Goal: Task Accomplishment & Management: Manage account settings

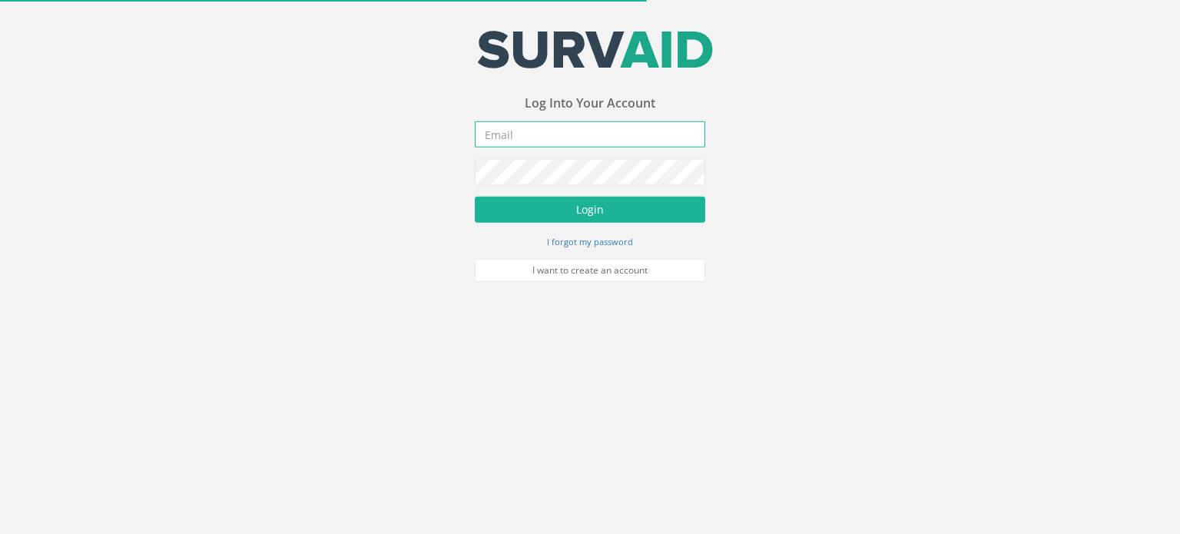
type input "[EMAIL_ADDRESS][DOMAIN_NAME]"
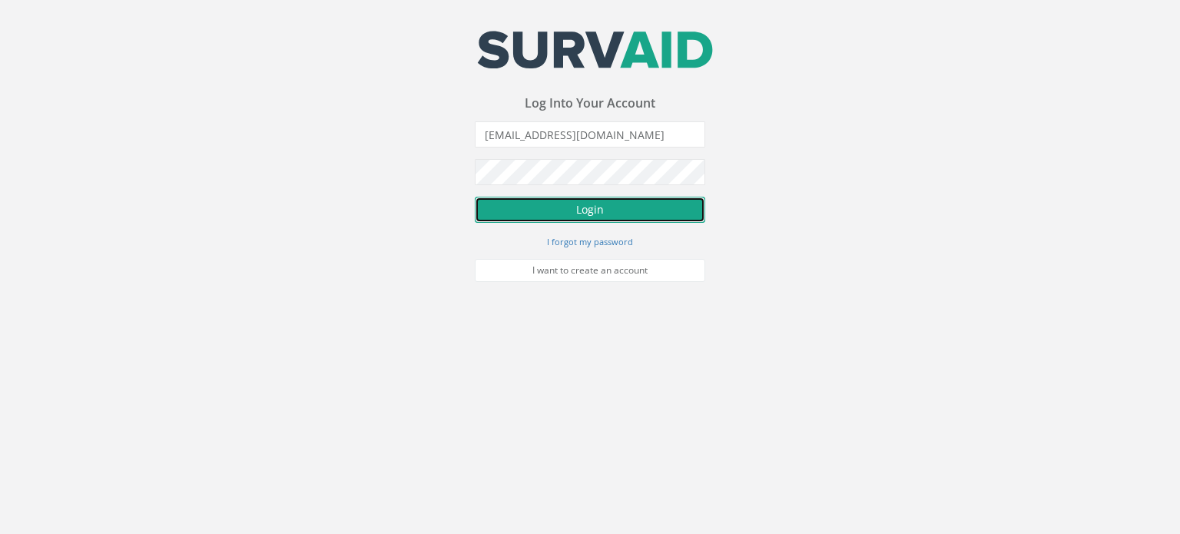
click at [608, 216] on button "Login" at bounding box center [590, 210] width 230 height 26
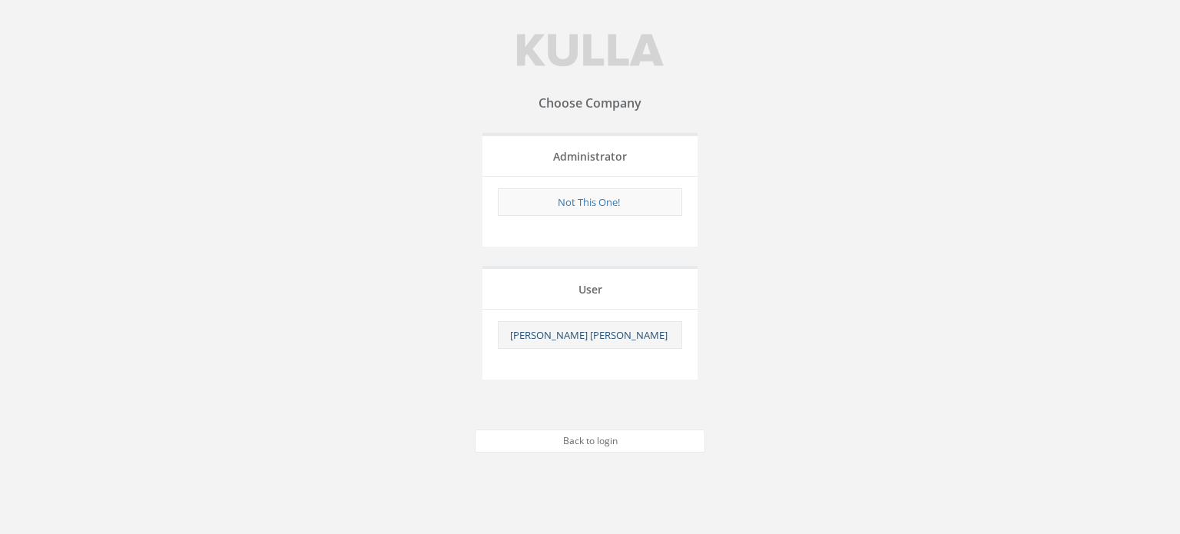
click at [616, 334] on link "[PERSON_NAME] [PERSON_NAME]" at bounding box center [588, 335] width 157 height 14
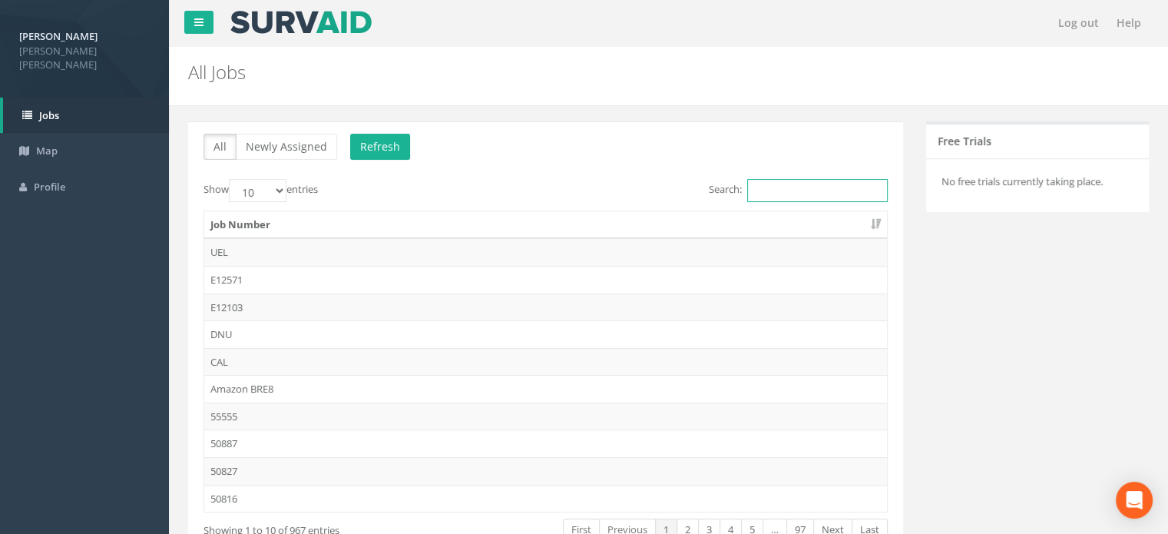
click at [780, 185] on input "Search:" at bounding box center [817, 190] width 141 height 23
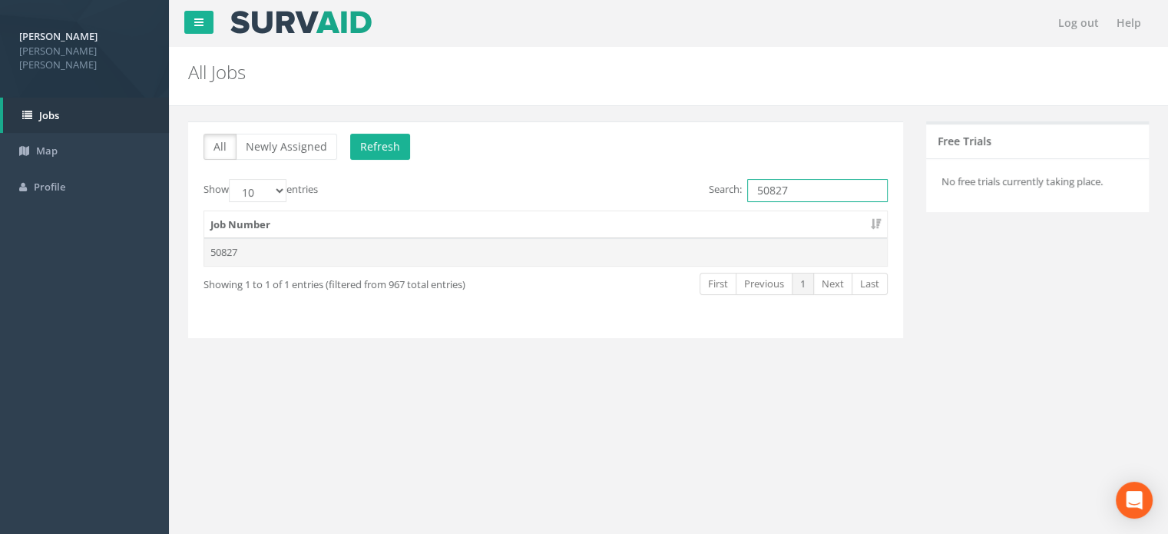
type input "50827"
click at [222, 254] on td "50827" at bounding box center [545, 252] width 683 height 28
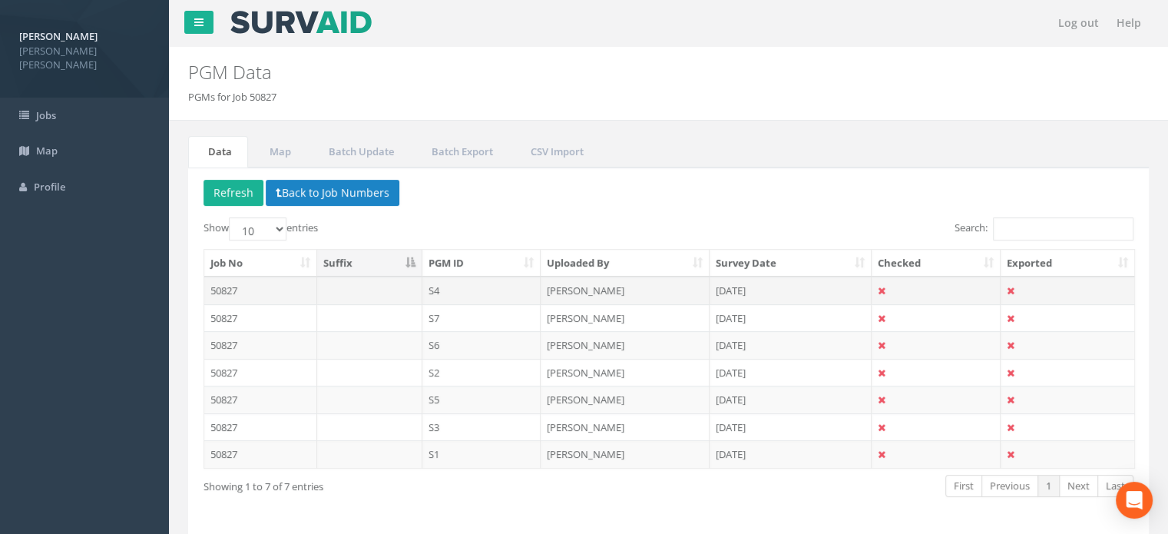
click at [739, 291] on td "[DATE]" at bounding box center [791, 290] width 162 height 28
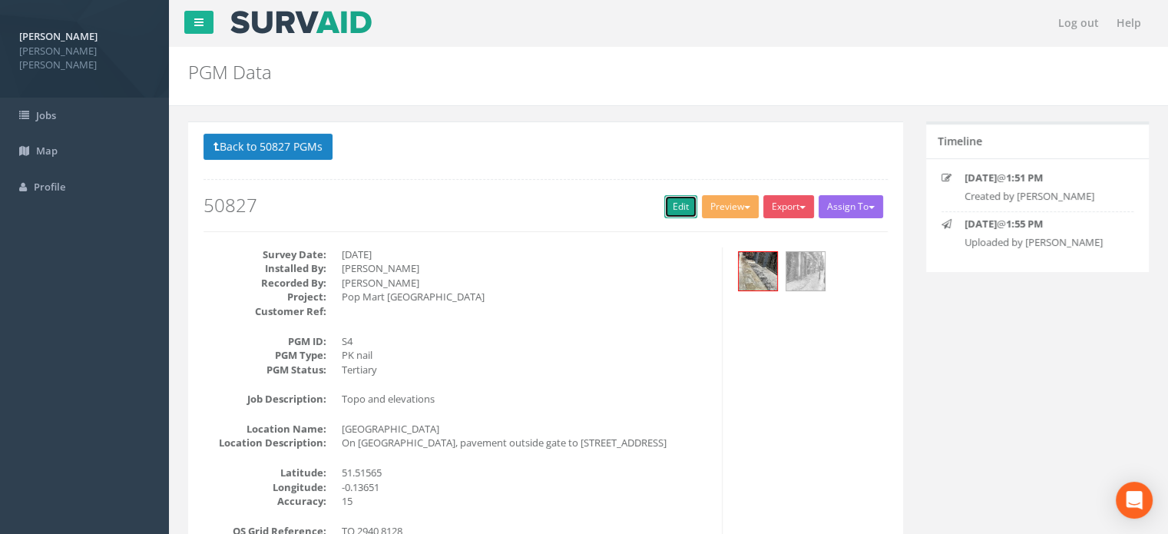
click at [670, 205] on link "Edit" at bounding box center [680, 206] width 33 height 23
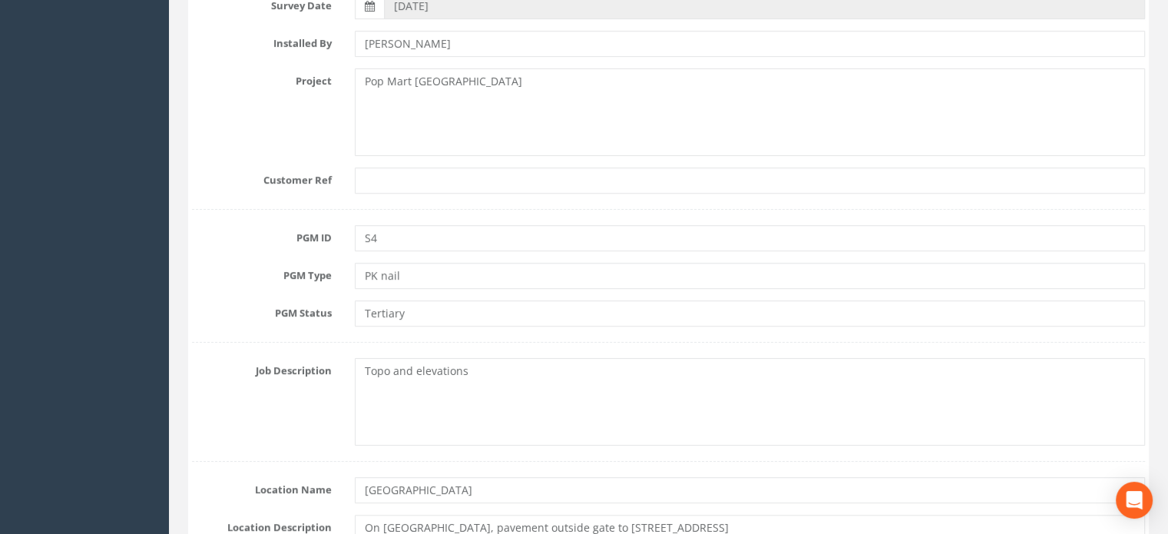
scroll to position [384, 0]
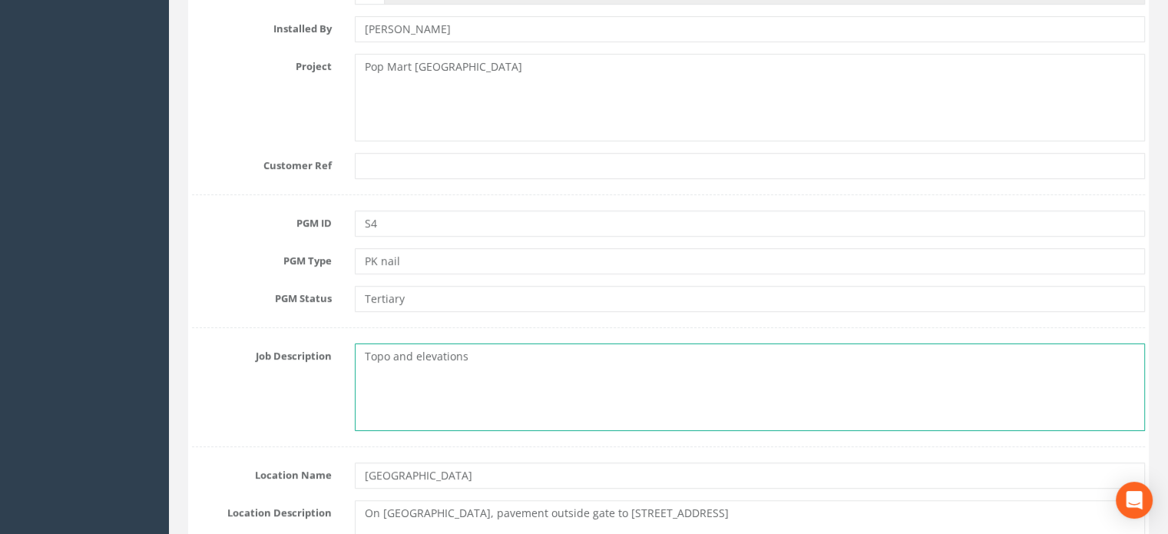
click at [473, 387] on textarea "Topo and elevations" at bounding box center [750, 387] width 790 height 88
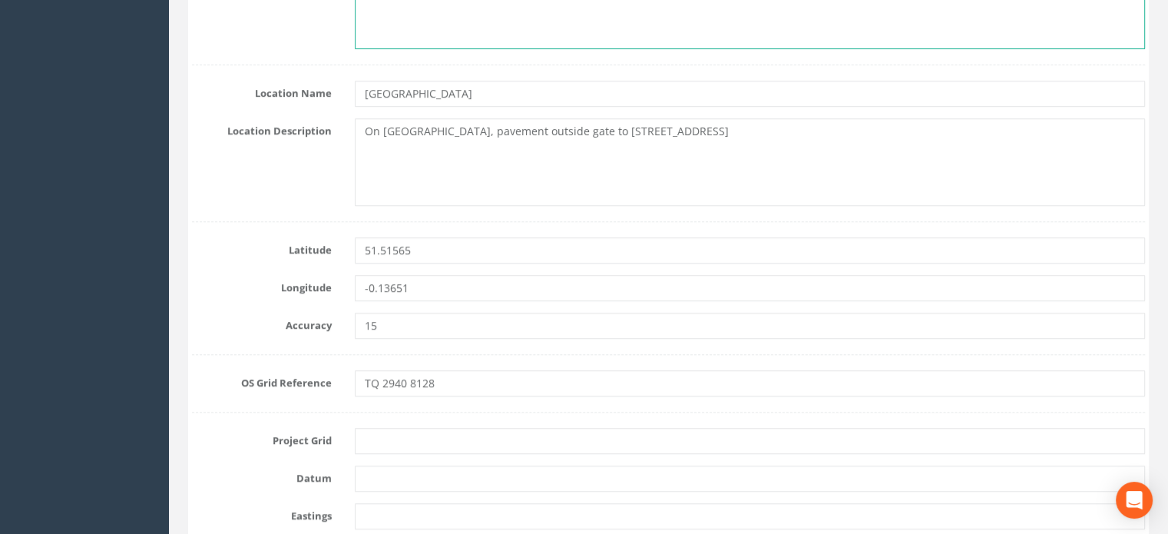
scroll to position [768, 0]
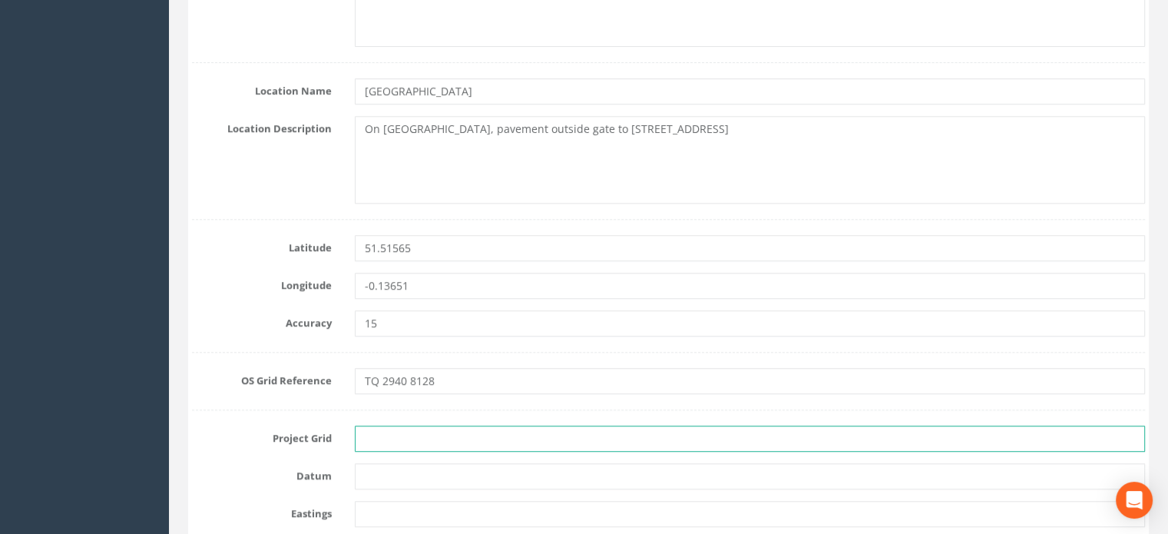
click at [392, 432] on input "text" at bounding box center [750, 438] width 790 height 26
type input "OSGB"
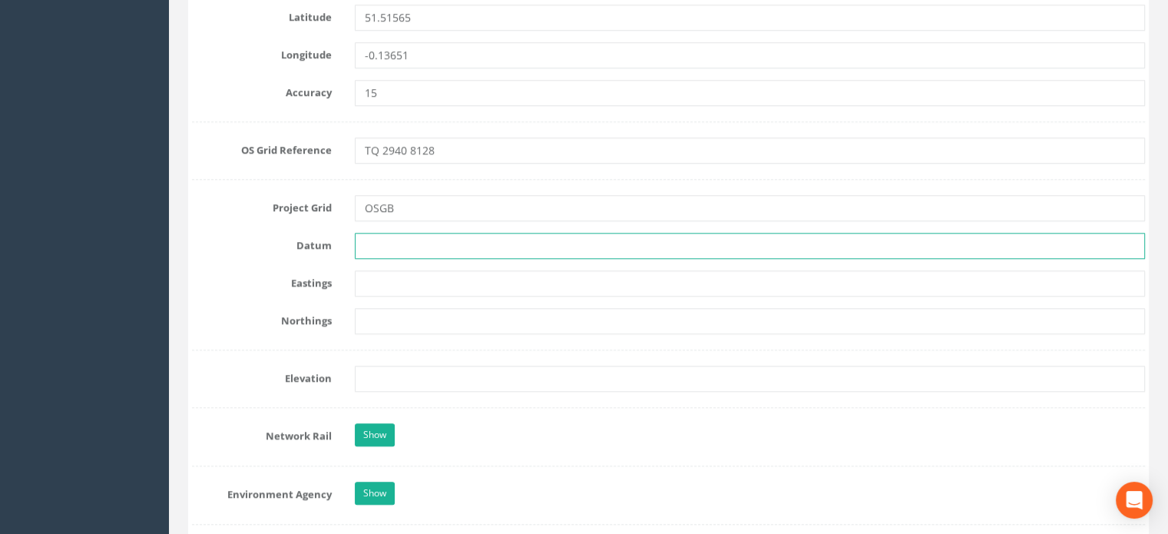
click at [368, 244] on input "text" at bounding box center [750, 246] width 790 height 26
type input "Newlyn"
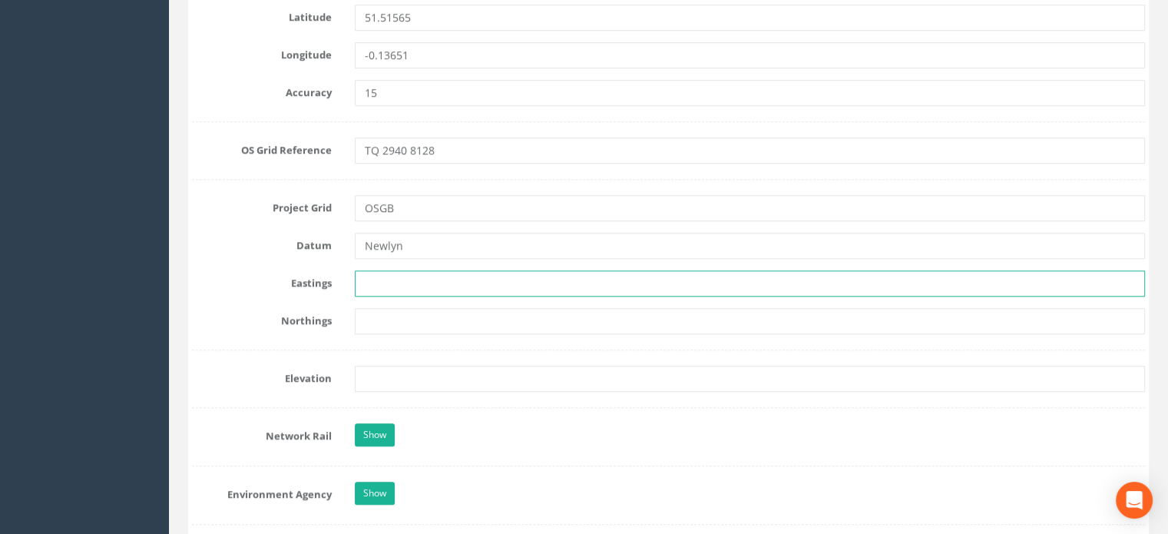
click at [378, 290] on input "text" at bounding box center [750, 283] width 790 height 26
paste input "529396.7438"
type input "529396.7438"
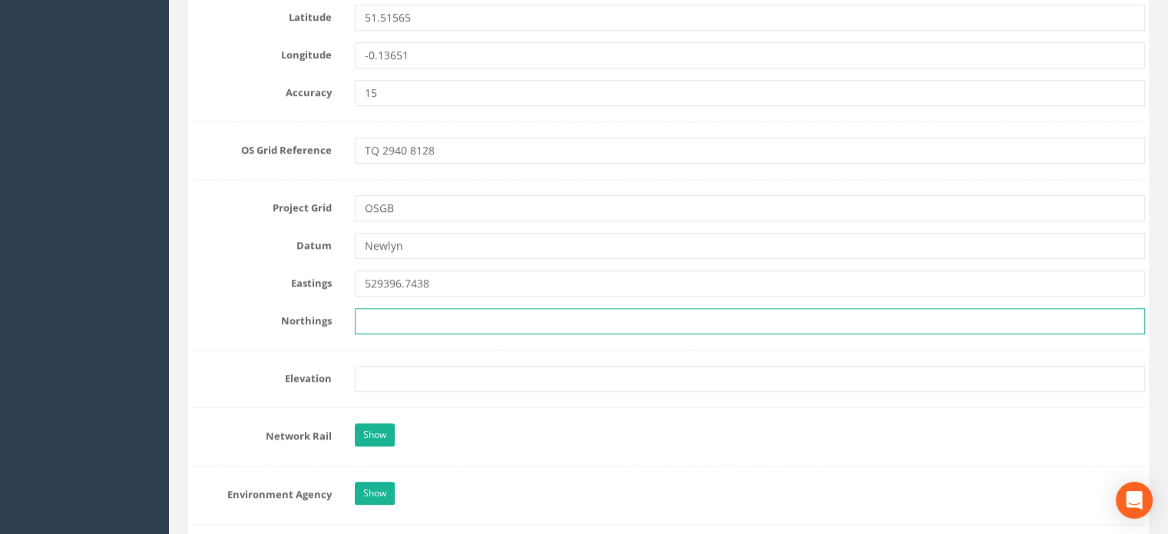
click at [428, 325] on input "text" at bounding box center [750, 321] width 790 height 26
paste input "181264.8675"
type input "181264.8675"
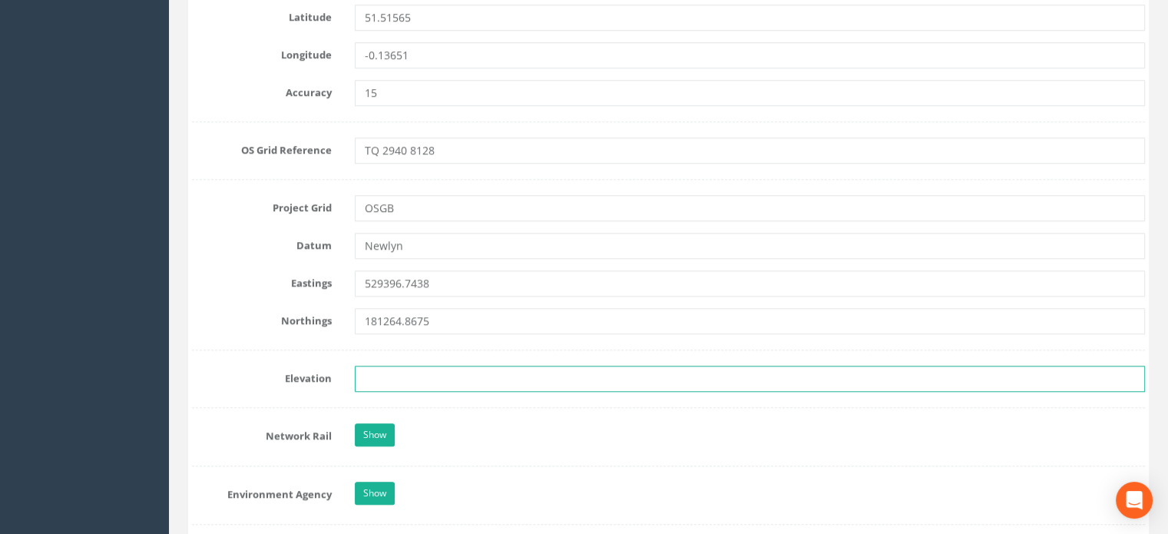
click at [375, 376] on input "text" at bounding box center [750, 379] width 790 height 26
type input "26.0561"
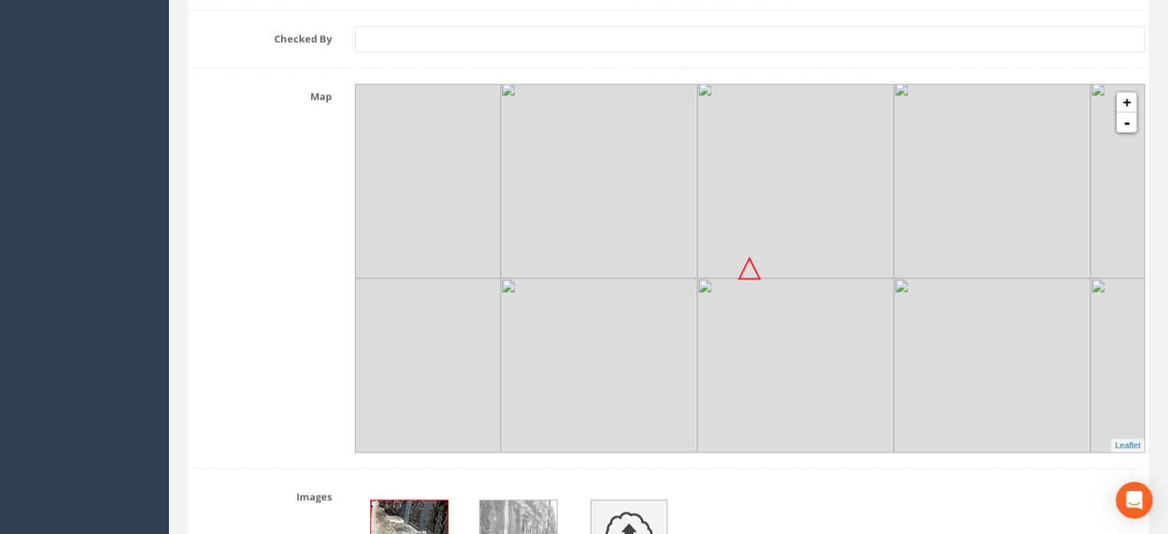
scroll to position [2070, 0]
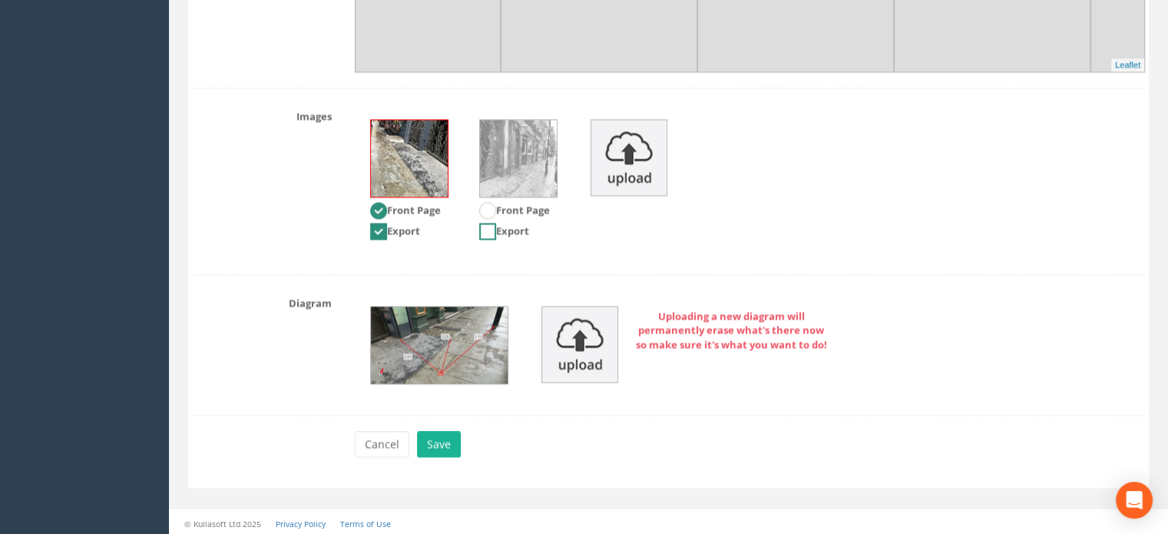
click at [485, 233] on ins at bounding box center [487, 231] width 17 height 17
checkbox input "true"
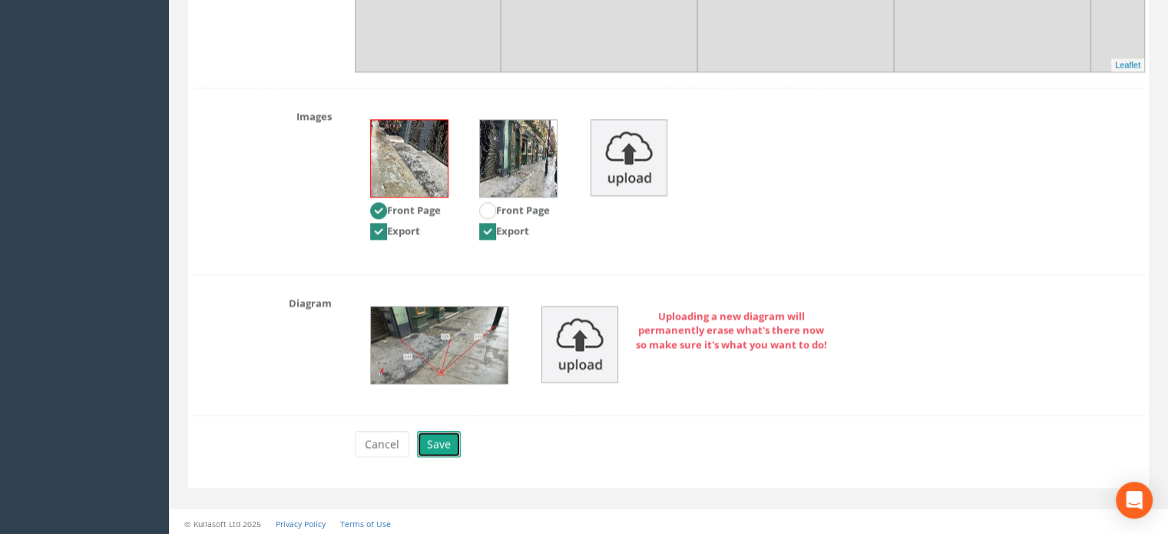
click at [439, 445] on button "Save" at bounding box center [439, 444] width 44 height 26
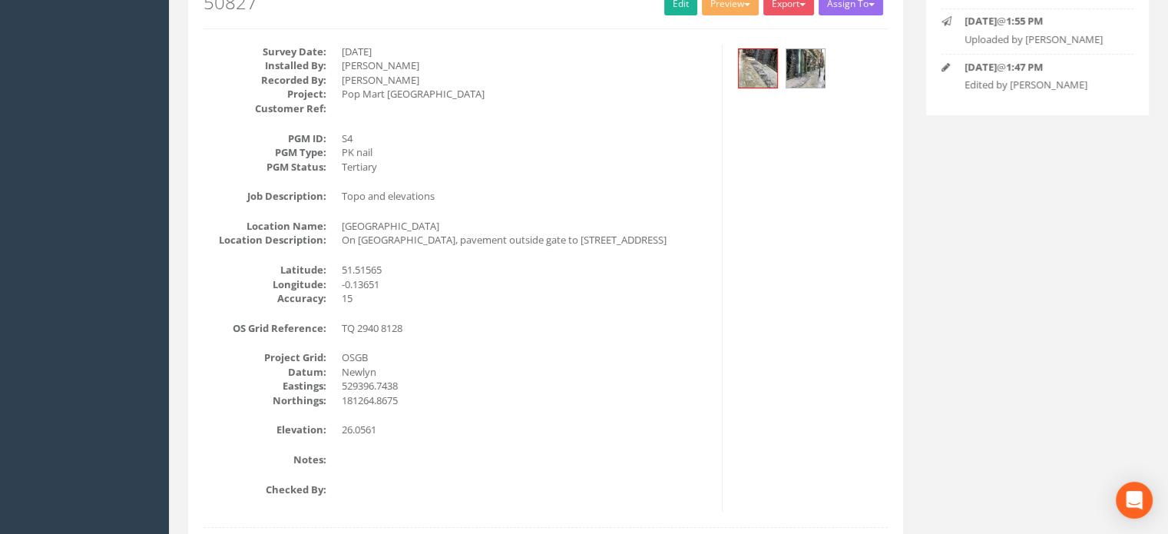
scroll to position [0, 0]
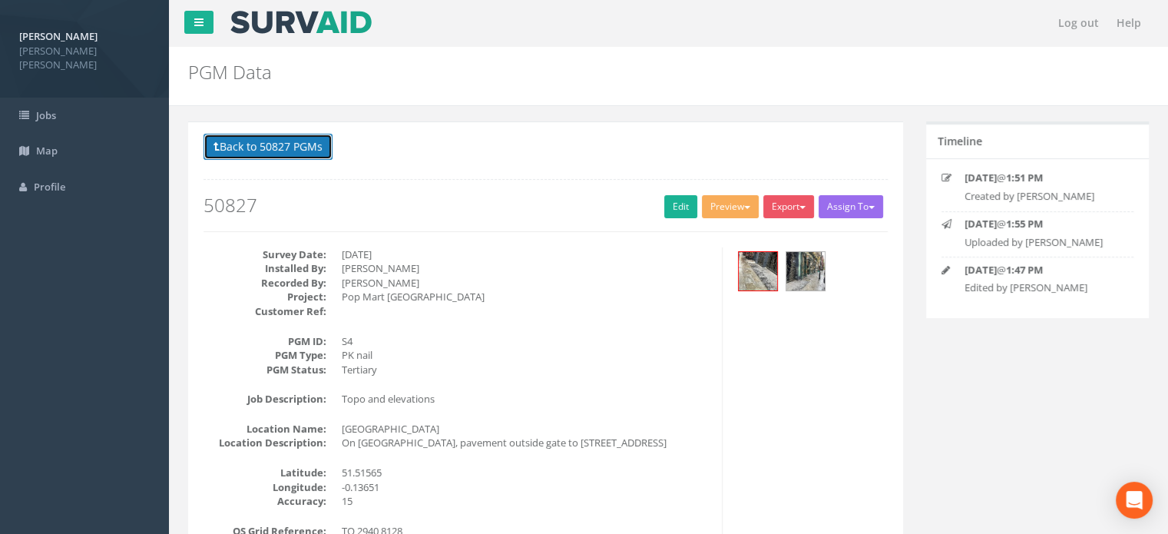
click at [279, 157] on button "Back to 50827 PGMs" at bounding box center [267, 147] width 129 height 26
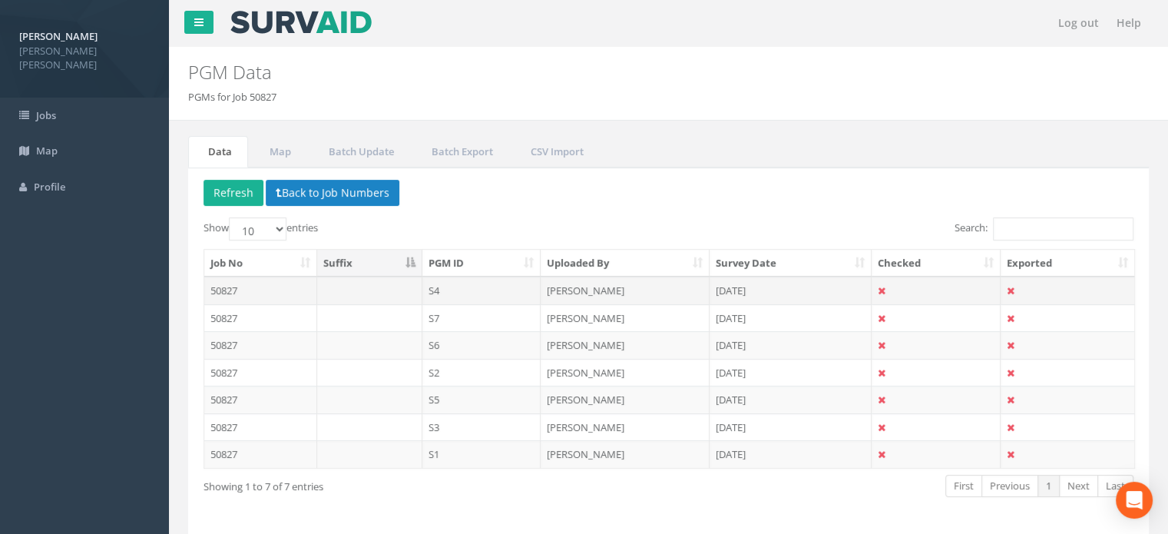
click at [267, 292] on td "50827" at bounding box center [260, 290] width 113 height 28
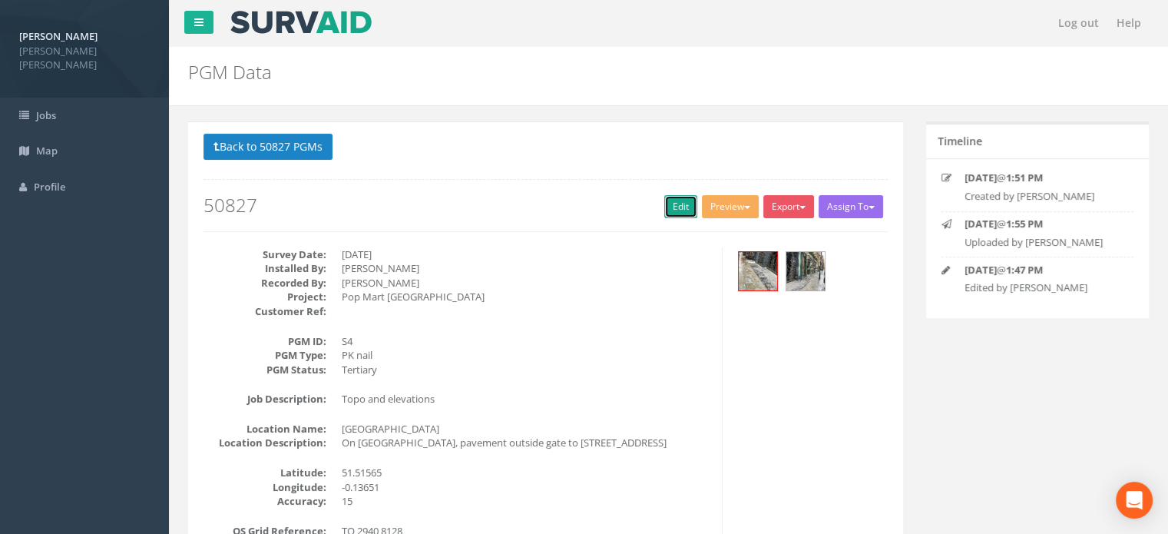
click at [670, 210] on link "Edit" at bounding box center [680, 206] width 33 height 23
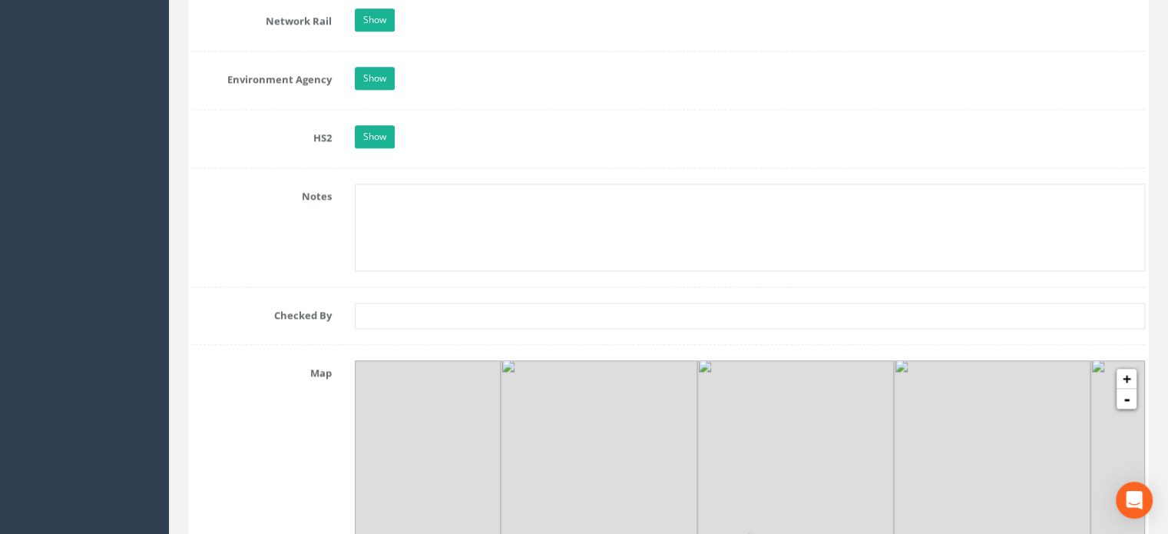
scroll to position [1536, 0]
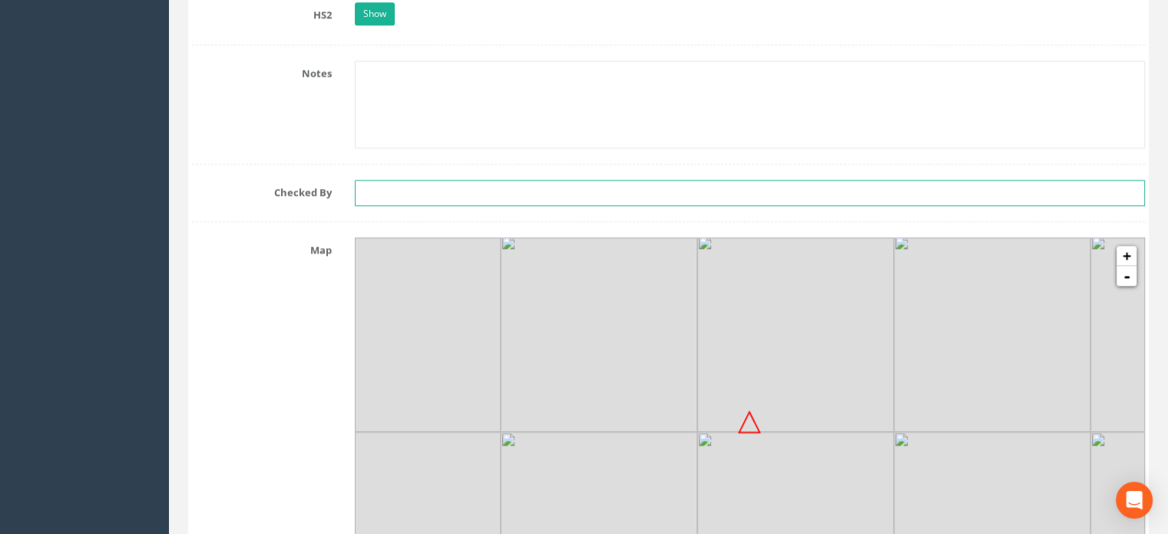
click at [415, 193] on input "text" at bounding box center [750, 193] width 790 height 26
type input "[PERSON_NAME]"
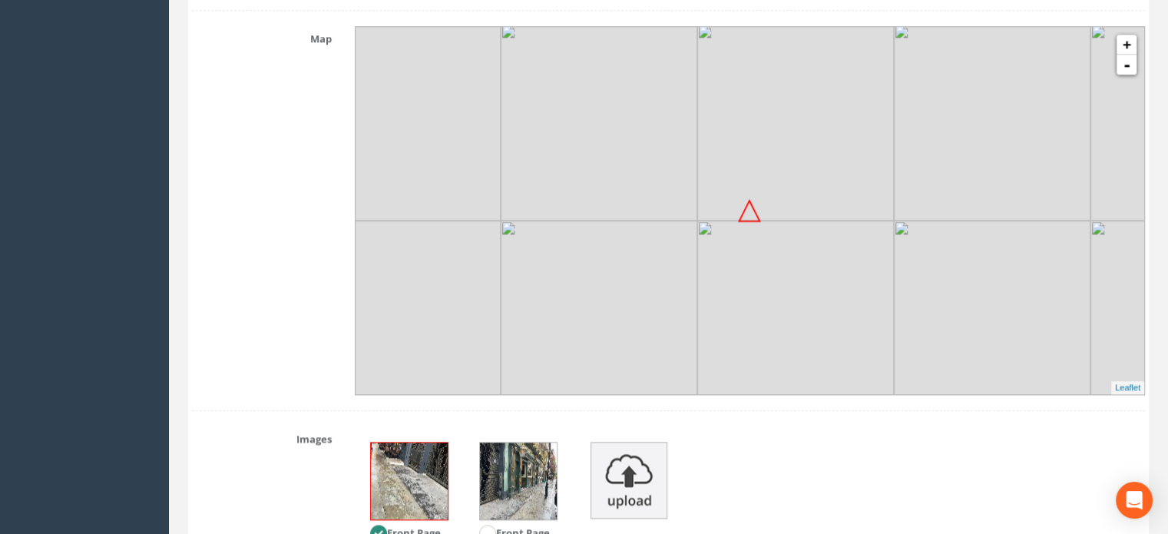
scroll to position [2070, 0]
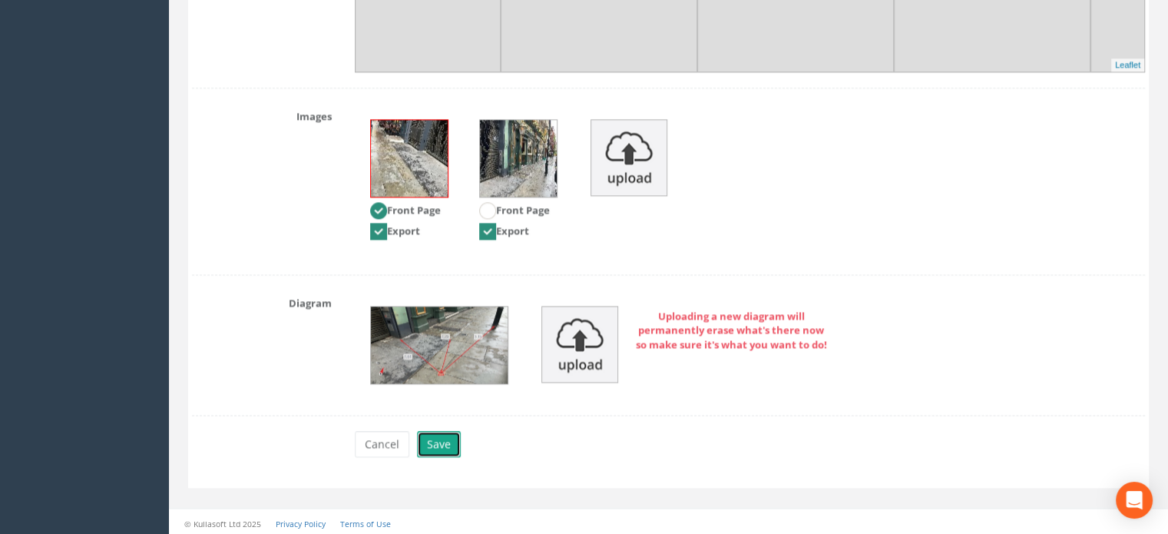
click at [430, 438] on button "Save" at bounding box center [439, 444] width 44 height 26
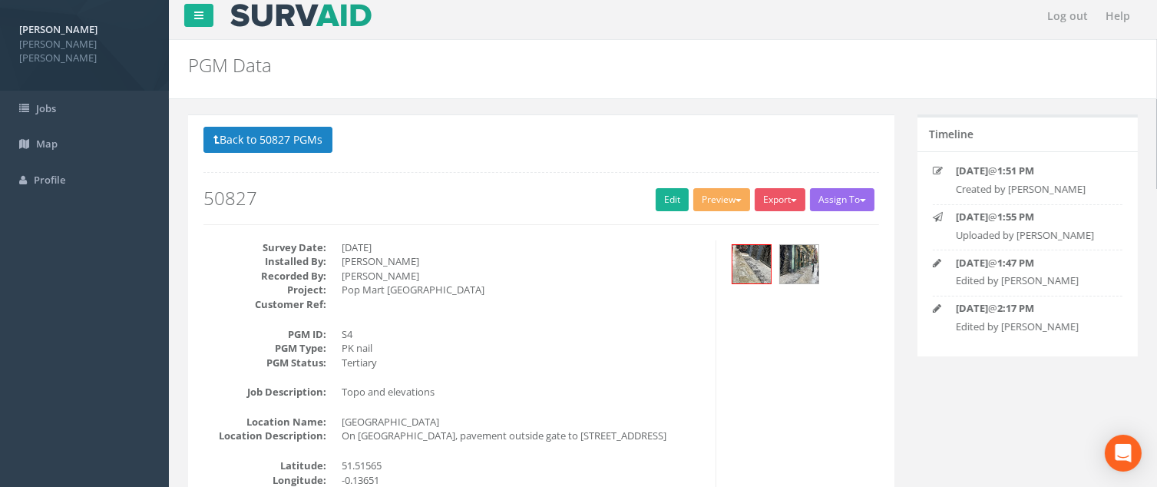
scroll to position [0, 0]
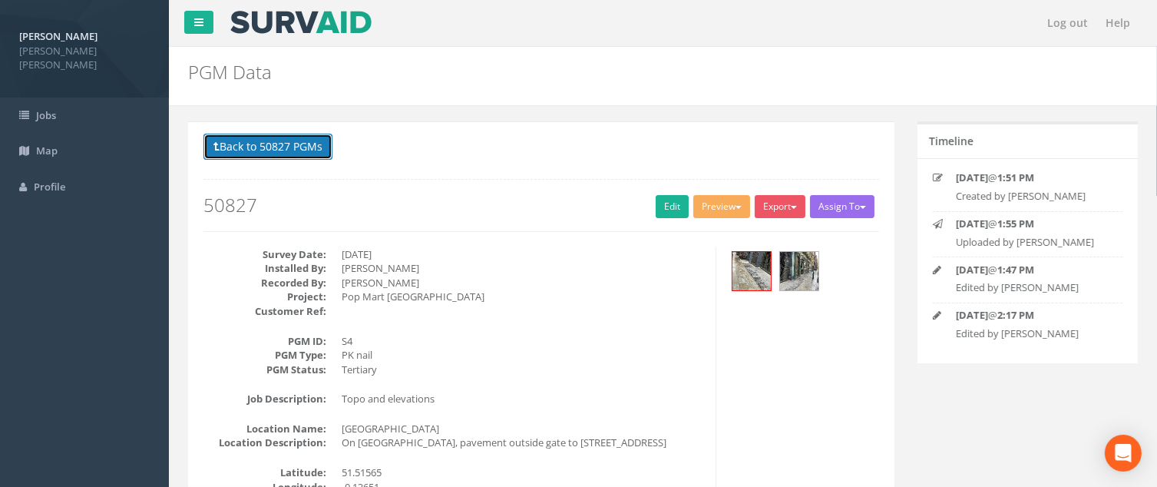
click at [225, 154] on button "Back to 50827 PGMs" at bounding box center [267, 147] width 129 height 26
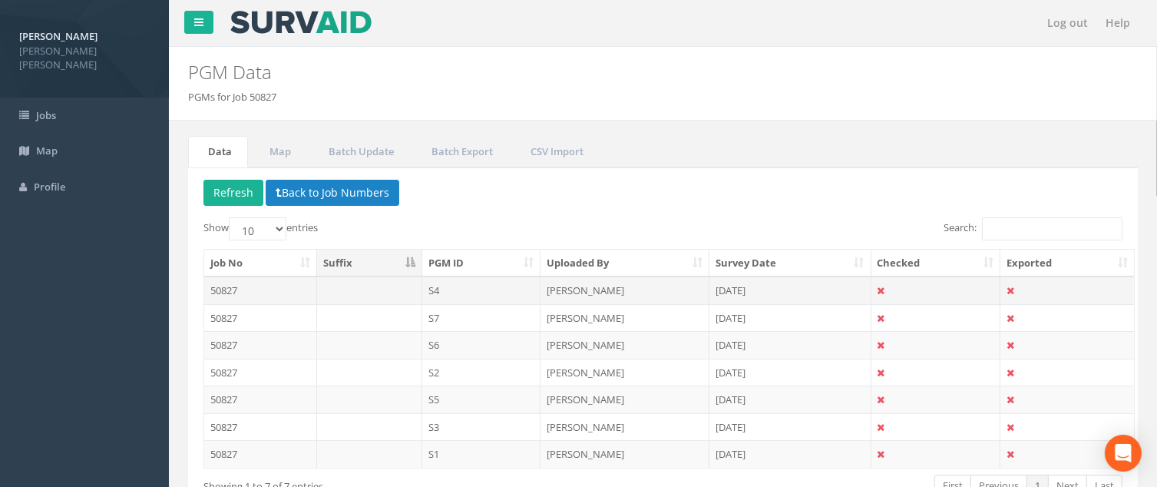
click at [879, 293] on icon at bounding box center [882, 291] width 8 height 10
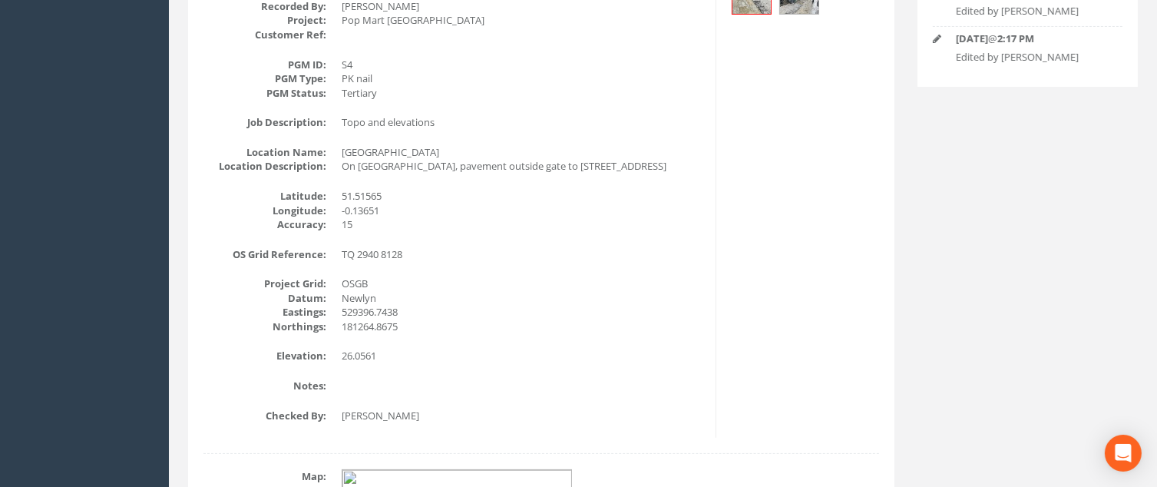
scroll to position [24, 0]
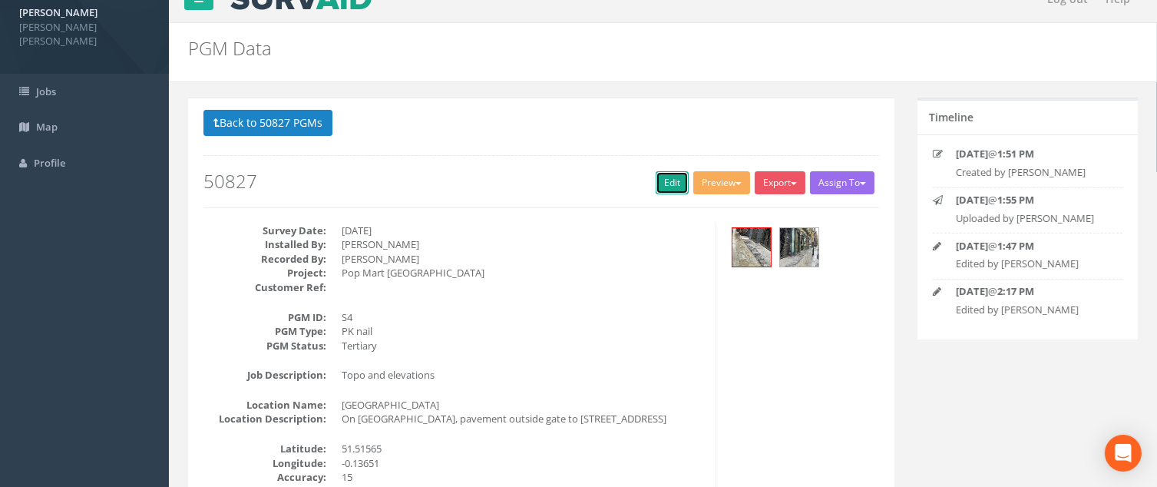
click at [663, 185] on link "Edit" at bounding box center [672, 182] width 33 height 23
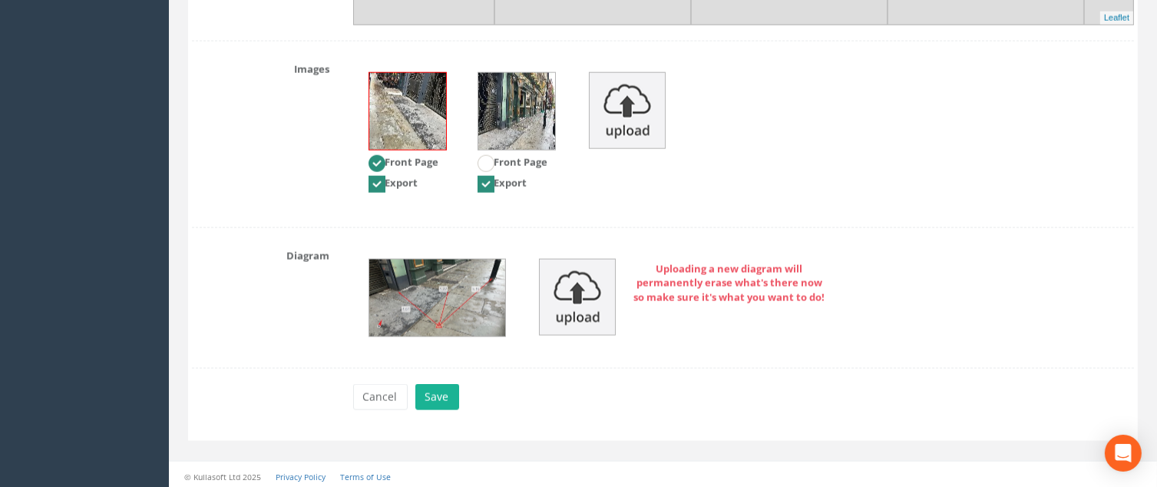
scroll to position [2116, 0]
click at [444, 386] on button "Save" at bounding box center [437, 397] width 44 height 26
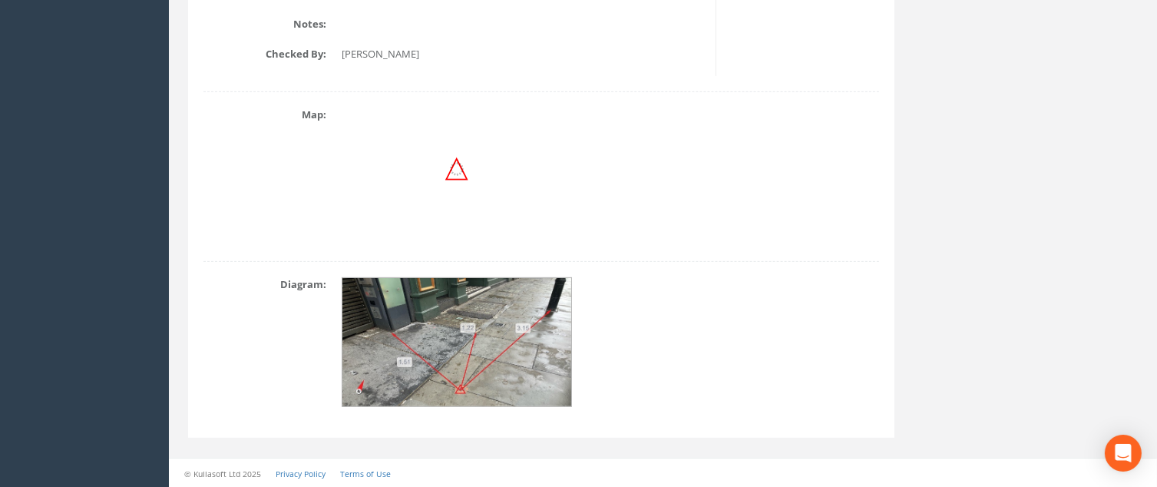
scroll to position [0, 0]
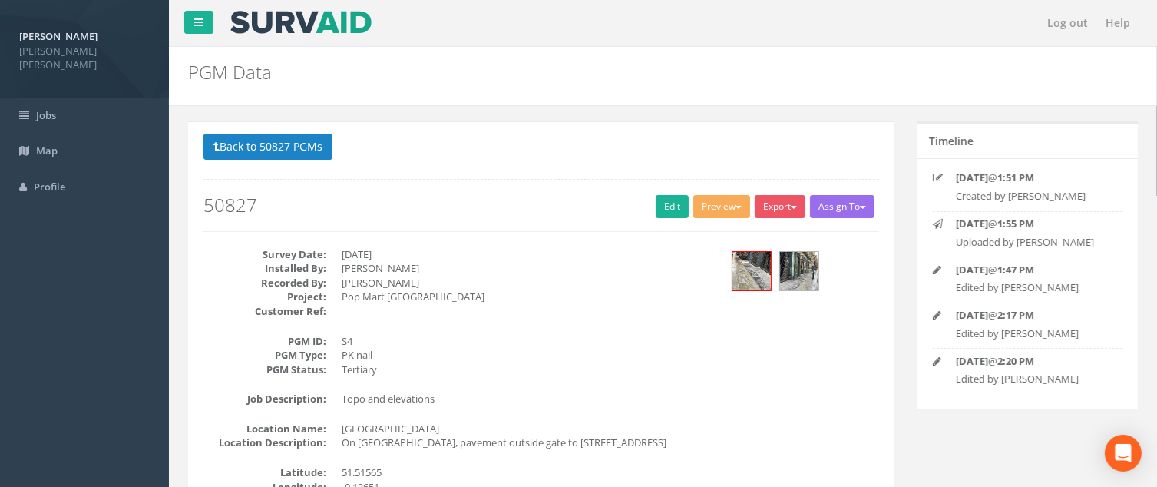
click at [599, 150] on p "Back to 50827 PGMs Back to Map" at bounding box center [541, 149] width 676 height 30
click at [384, 264] on dd "[PERSON_NAME]" at bounding box center [523, 268] width 362 height 15
click at [232, 151] on button "Back to 50827 PGMs" at bounding box center [267, 147] width 129 height 26
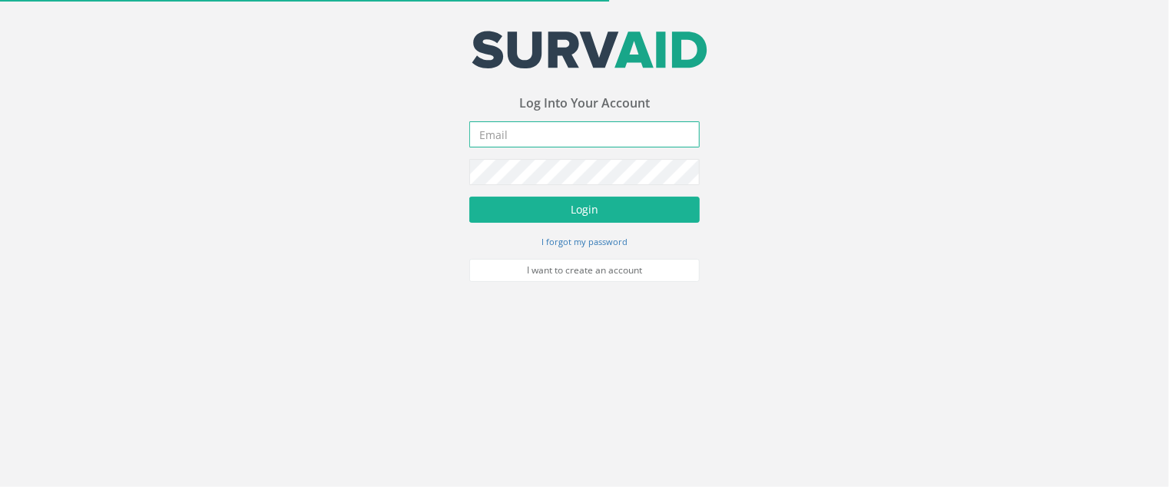
type input "[EMAIL_ADDRESS][DOMAIN_NAME]"
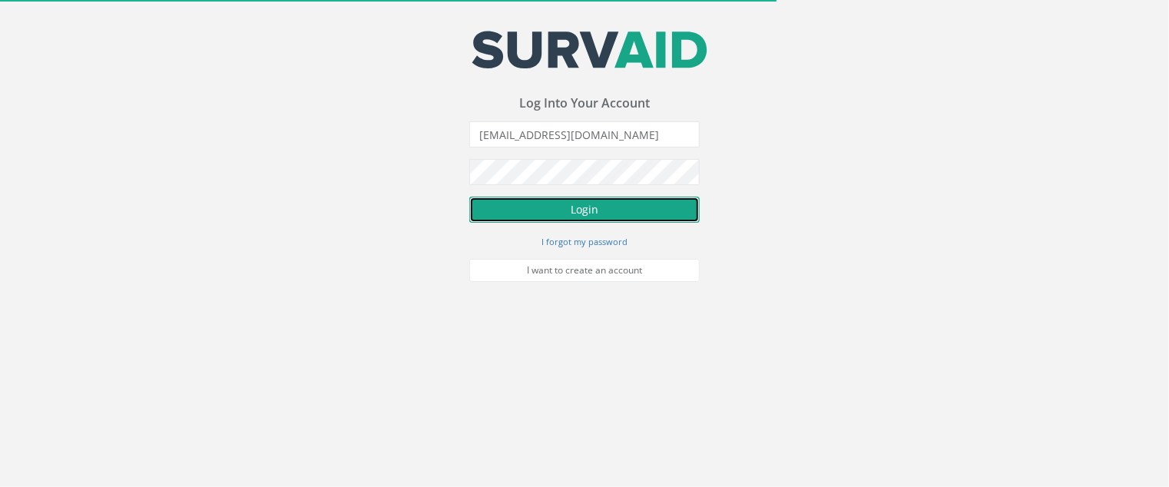
click at [563, 211] on button "Login" at bounding box center [584, 210] width 230 height 26
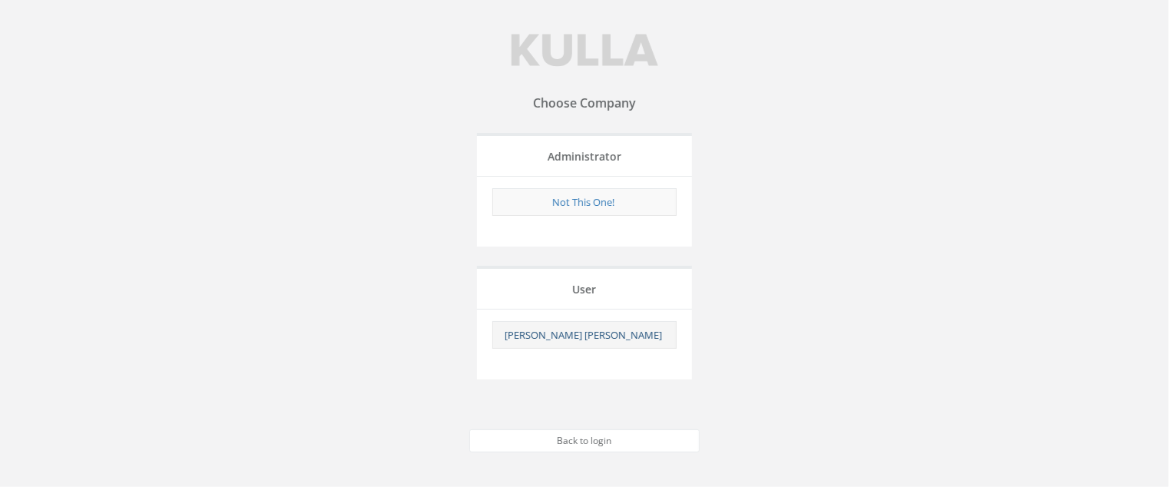
click at [585, 331] on link "[PERSON_NAME] [PERSON_NAME]" at bounding box center [583, 335] width 157 height 14
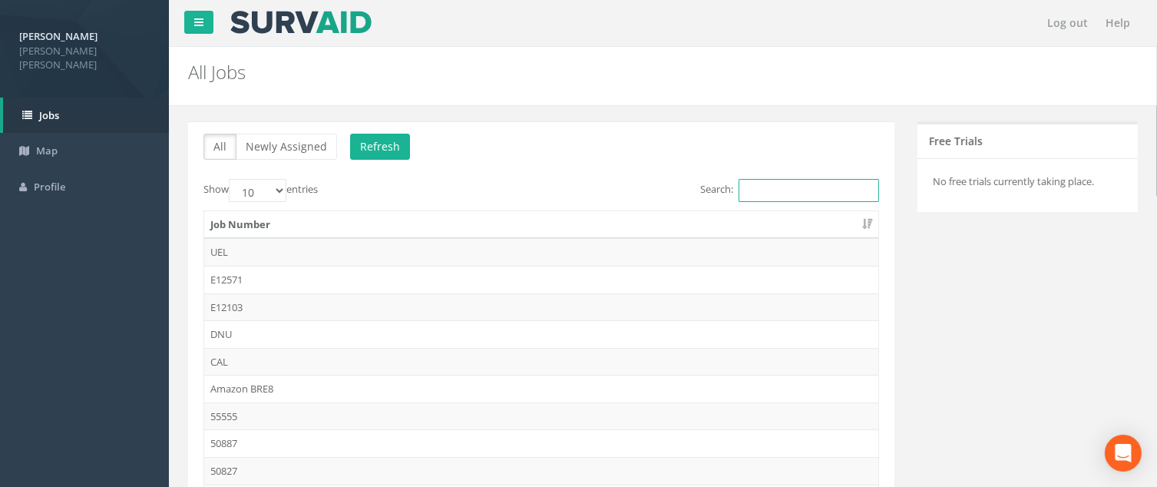
click at [824, 184] on input "Search:" at bounding box center [809, 190] width 141 height 23
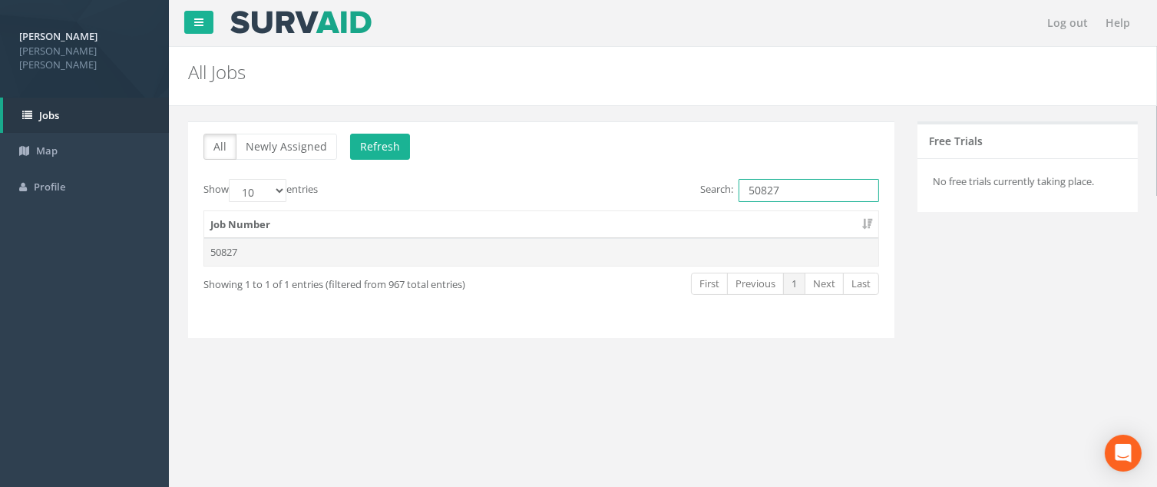
type input "50827"
click at [261, 257] on td "50827" at bounding box center [541, 252] width 674 height 28
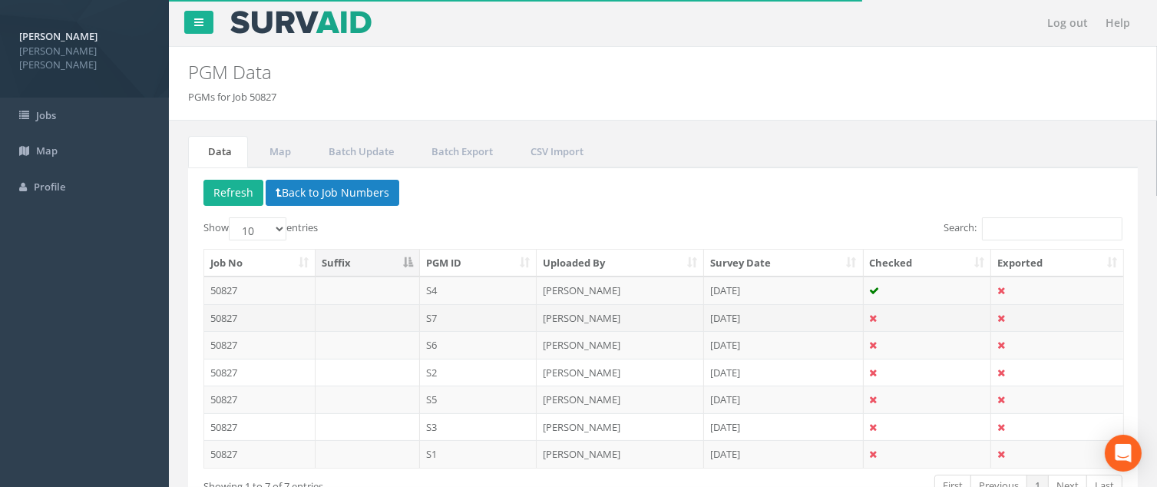
click at [462, 318] on td "S7" at bounding box center [478, 318] width 117 height 28
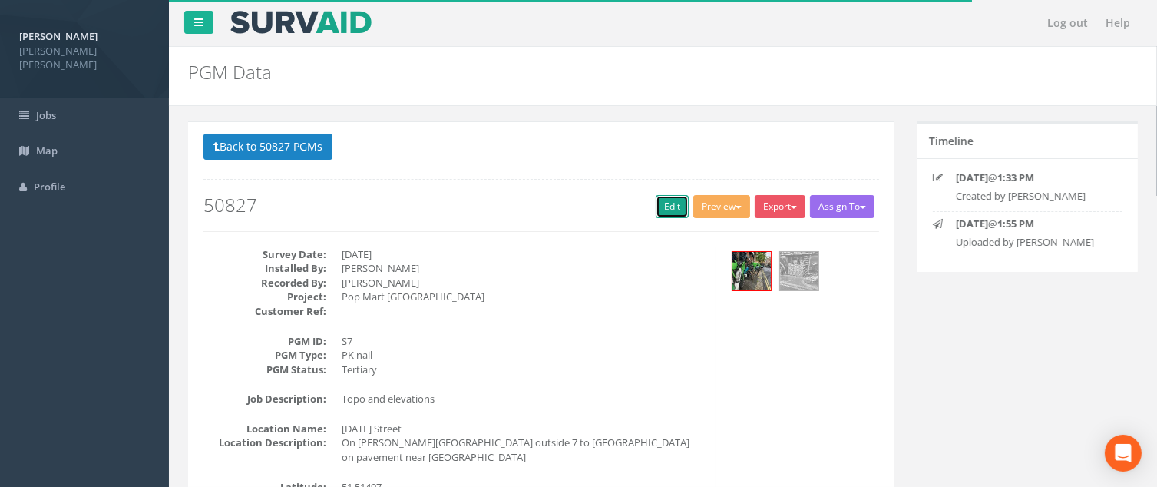
click at [658, 208] on link "Edit" at bounding box center [672, 206] width 33 height 23
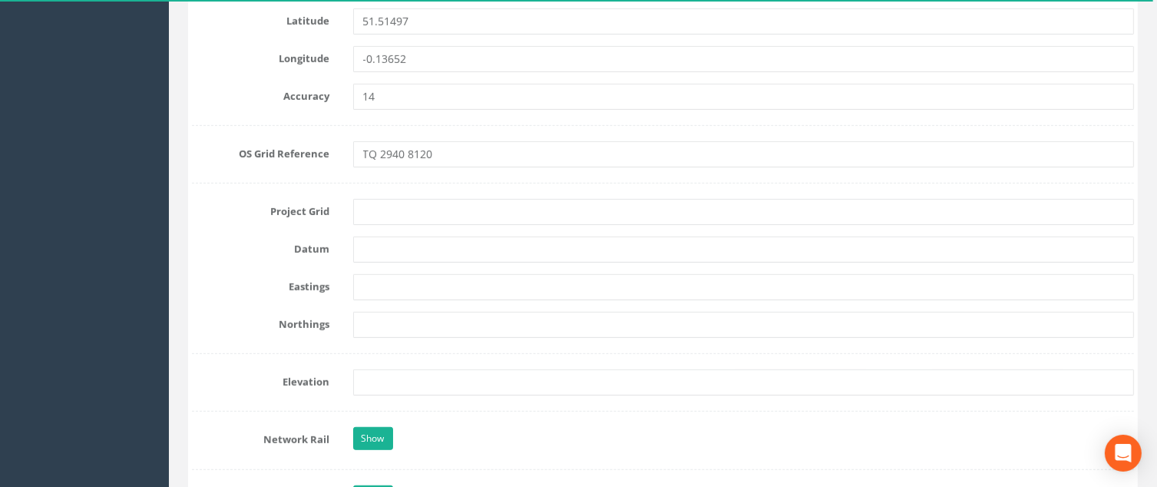
scroll to position [998, 0]
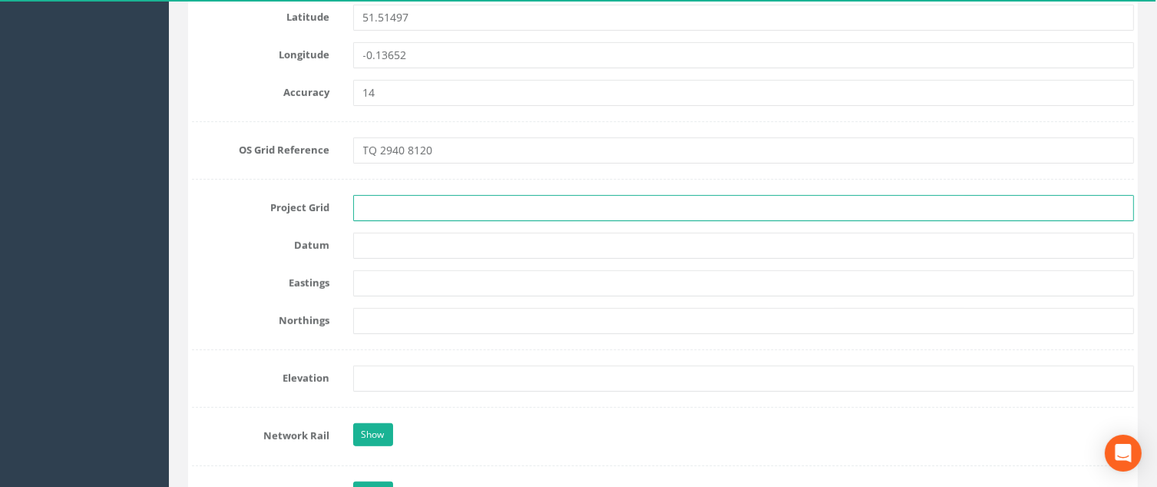
click at [372, 207] on input "text" at bounding box center [744, 208] width 782 height 26
type input "OSGB"
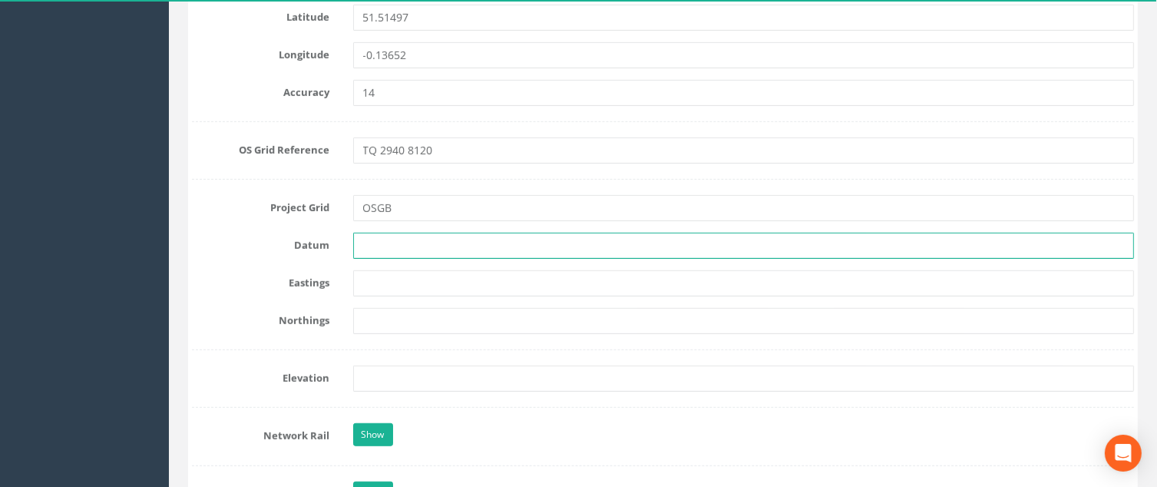
click at [375, 247] on input "text" at bounding box center [744, 246] width 782 height 26
type input "Newlyn"
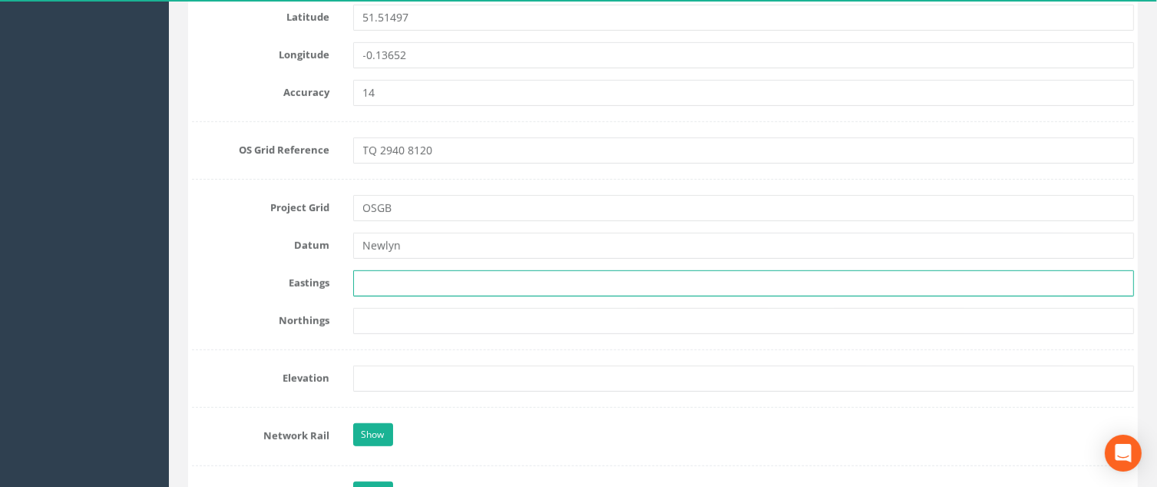
click at [407, 283] on input "text" at bounding box center [744, 283] width 782 height 26
paste input "529380.6809"
type input "529380.6809"
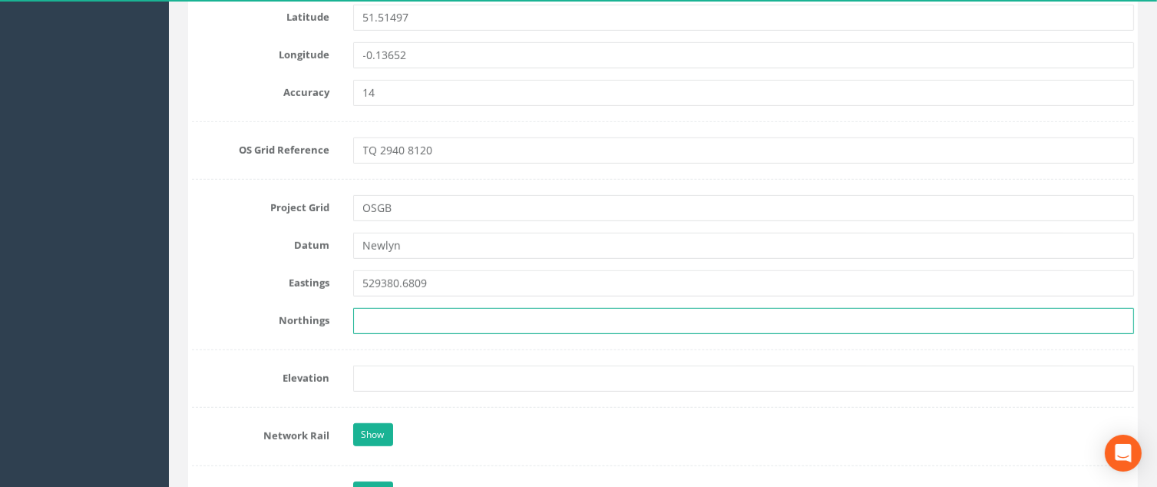
click at [377, 311] on input "text" at bounding box center [744, 321] width 782 height 26
paste input "181208.7950"
type input "181208.7950"
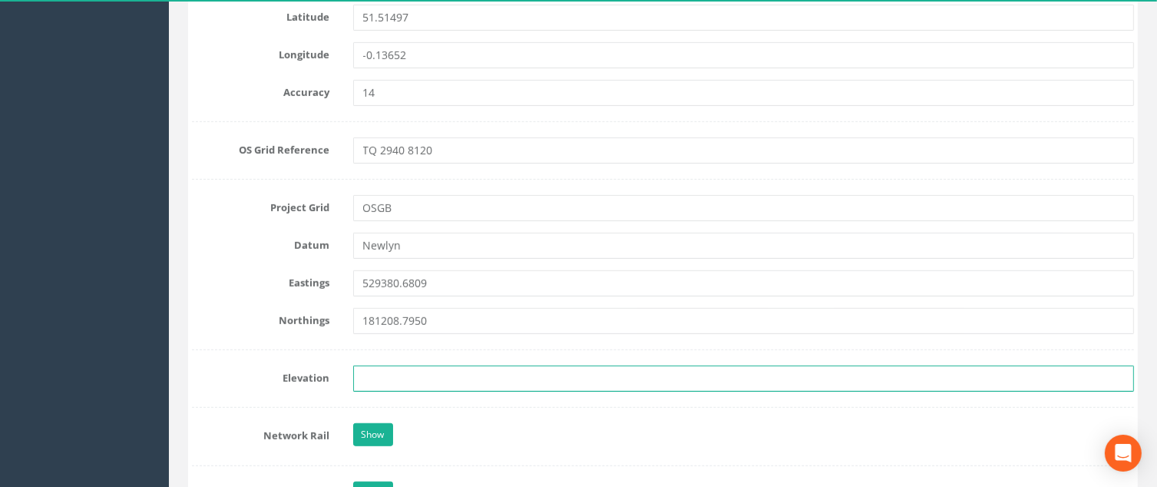
click at [389, 376] on input "text" at bounding box center [744, 379] width 782 height 26
type input "25.933"
click at [446, 377] on input "25.933" at bounding box center [744, 379] width 782 height 26
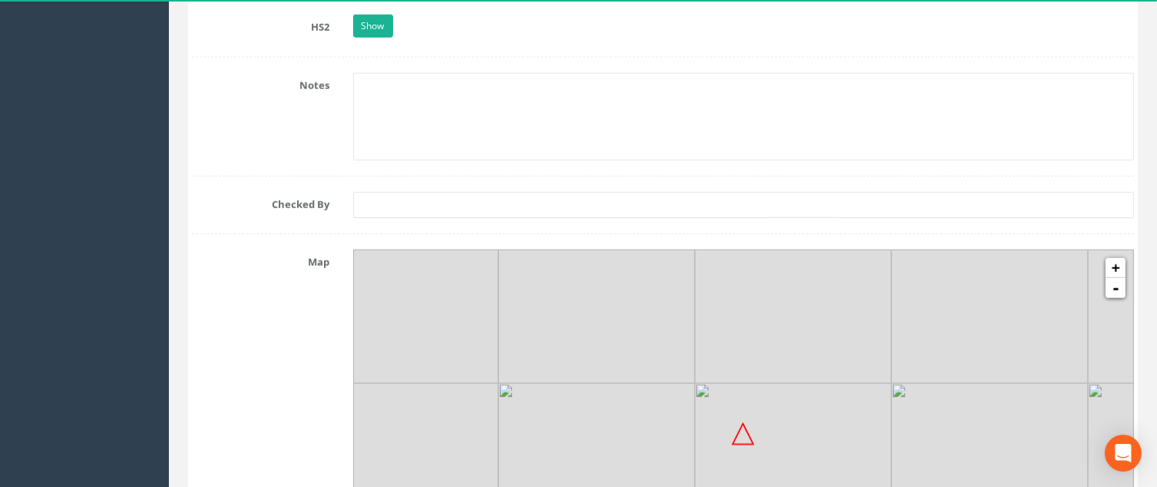
scroll to position [1536, 0]
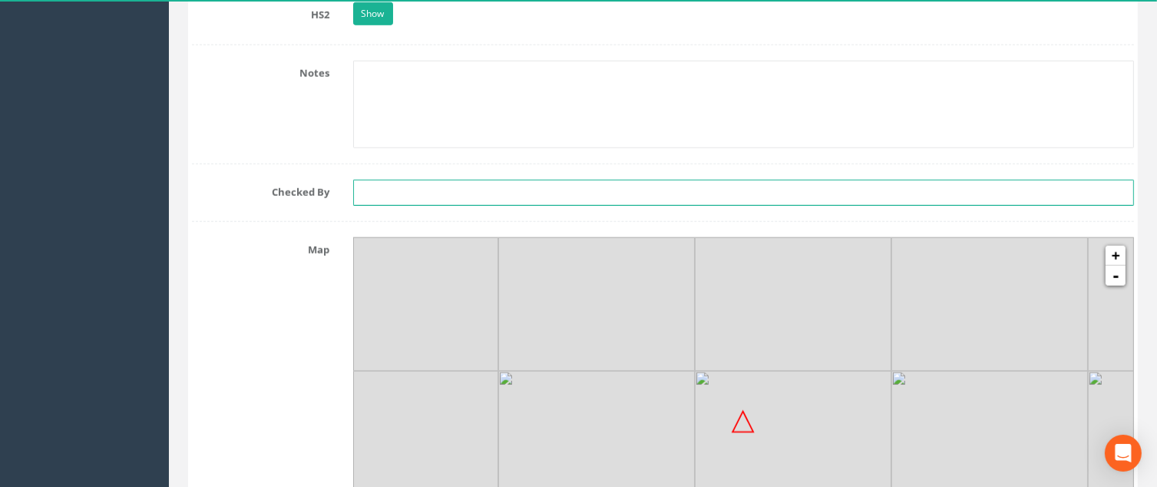
click at [381, 188] on input "text" at bounding box center [744, 193] width 782 height 26
type input "[PERSON_NAME]"
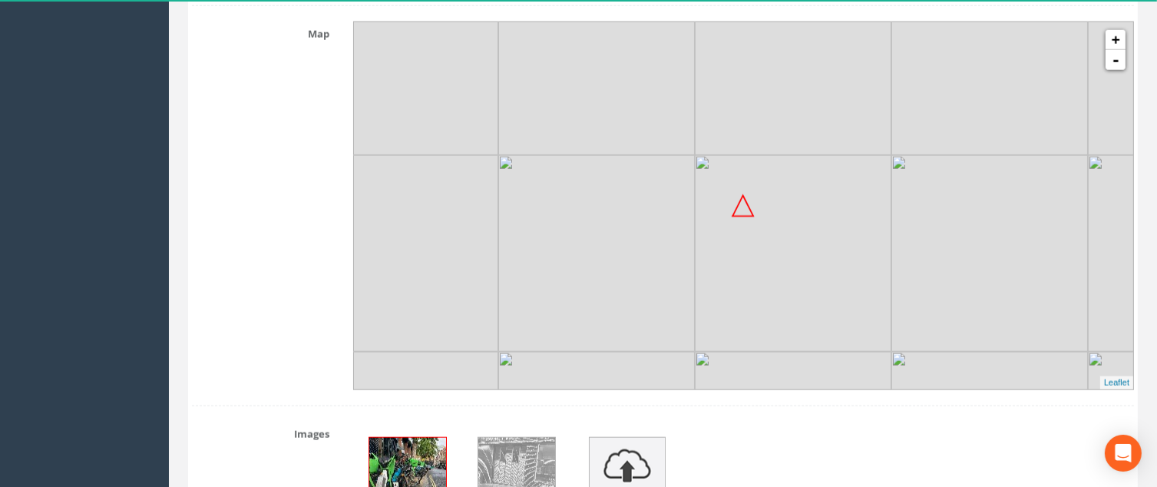
scroll to position [1997, 0]
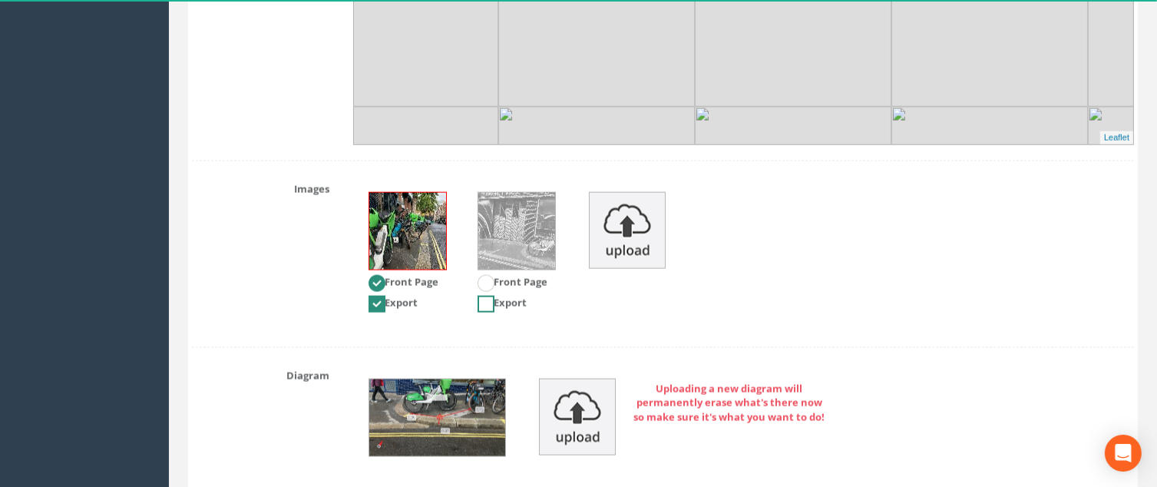
click at [481, 303] on ins at bounding box center [486, 304] width 17 height 17
checkbox input "true"
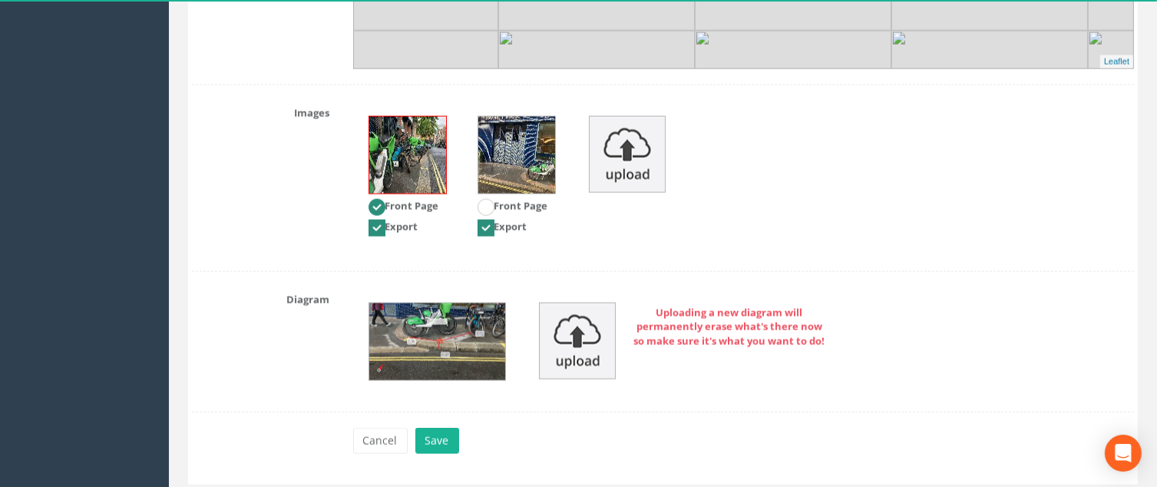
scroll to position [2116, 0]
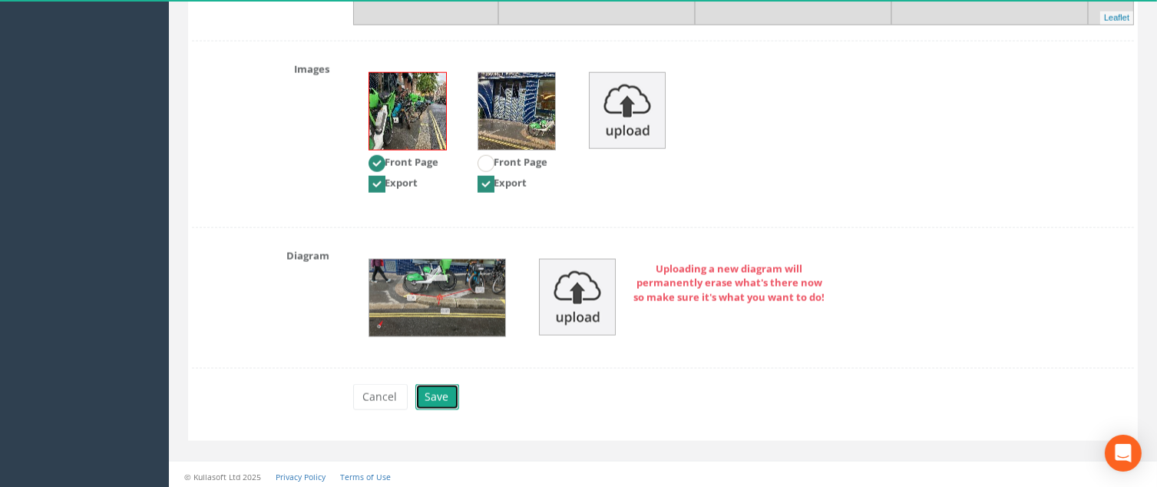
click at [431, 392] on button "Save" at bounding box center [437, 397] width 44 height 26
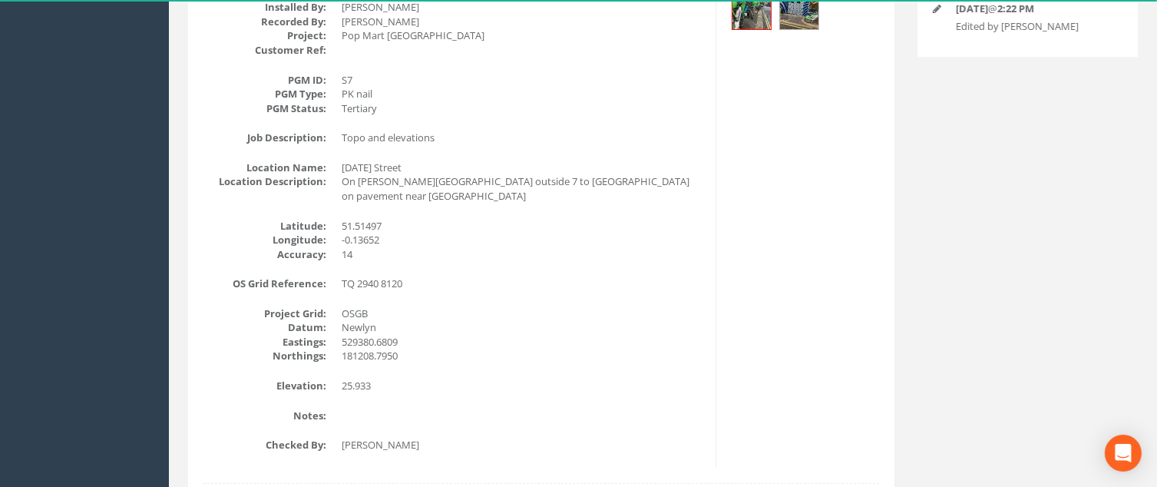
scroll to position [0, 0]
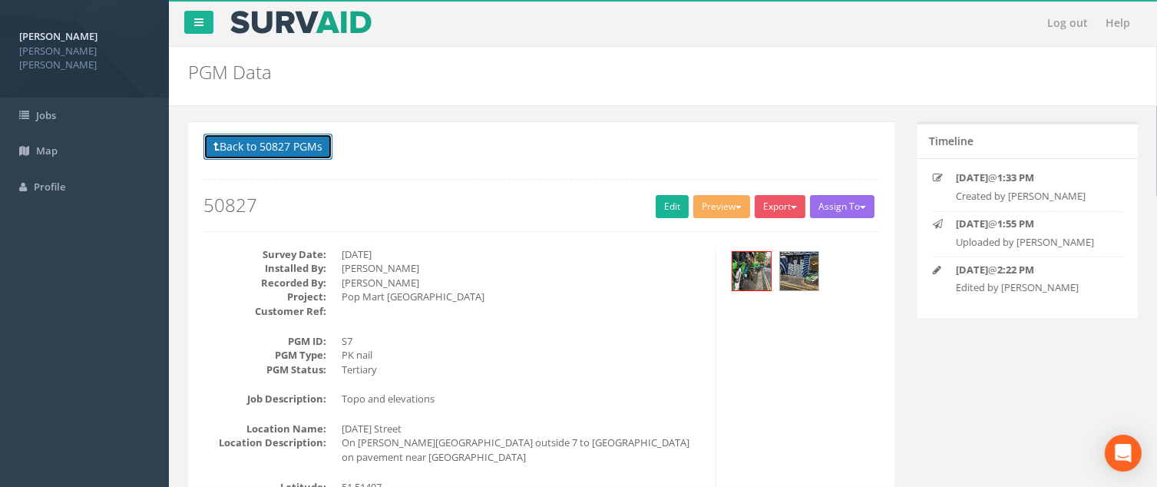
click at [295, 150] on button "Back to 50827 PGMs" at bounding box center [267, 147] width 129 height 26
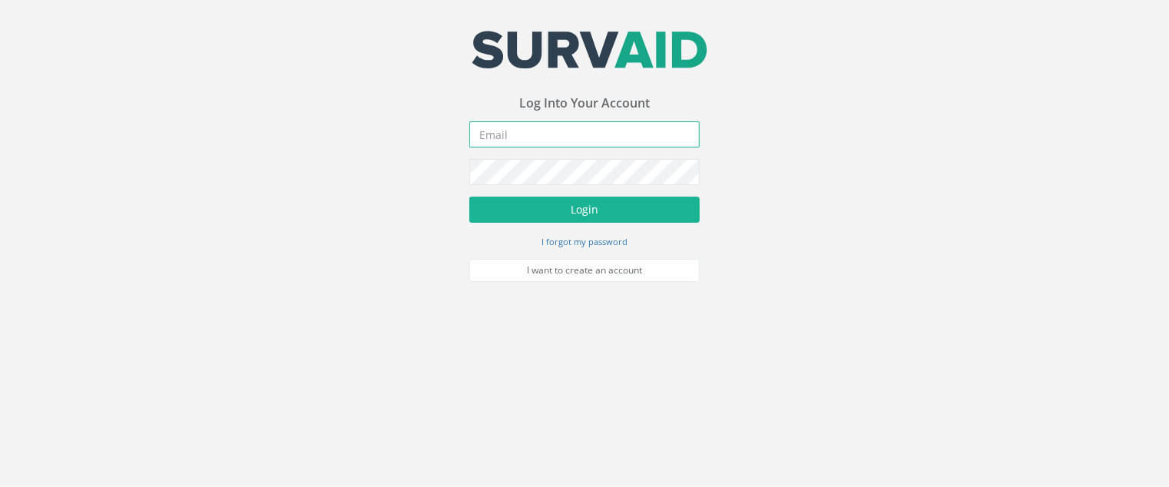
type input "[EMAIL_ADDRESS][DOMAIN_NAME]"
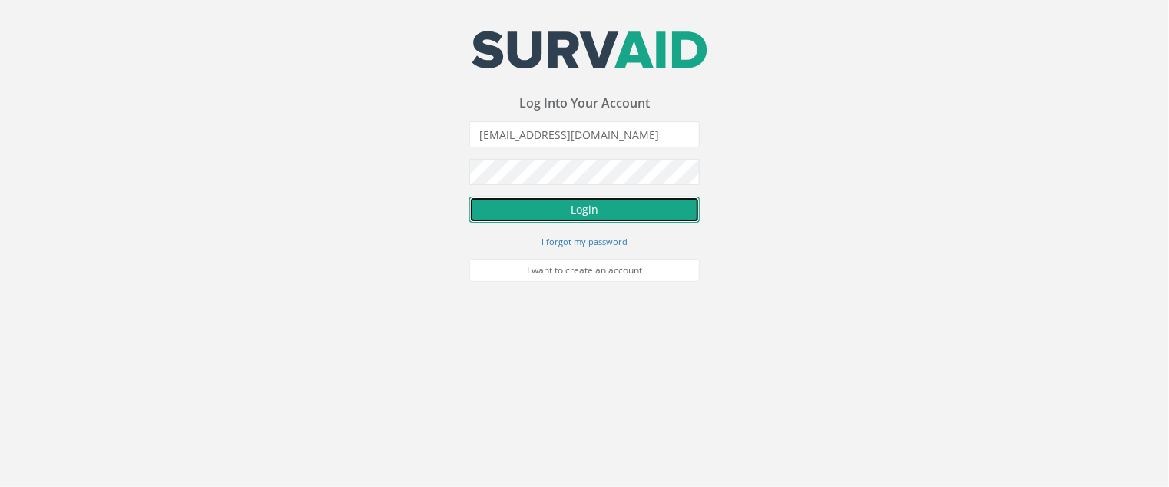
click at [629, 205] on button "Login" at bounding box center [584, 210] width 230 height 26
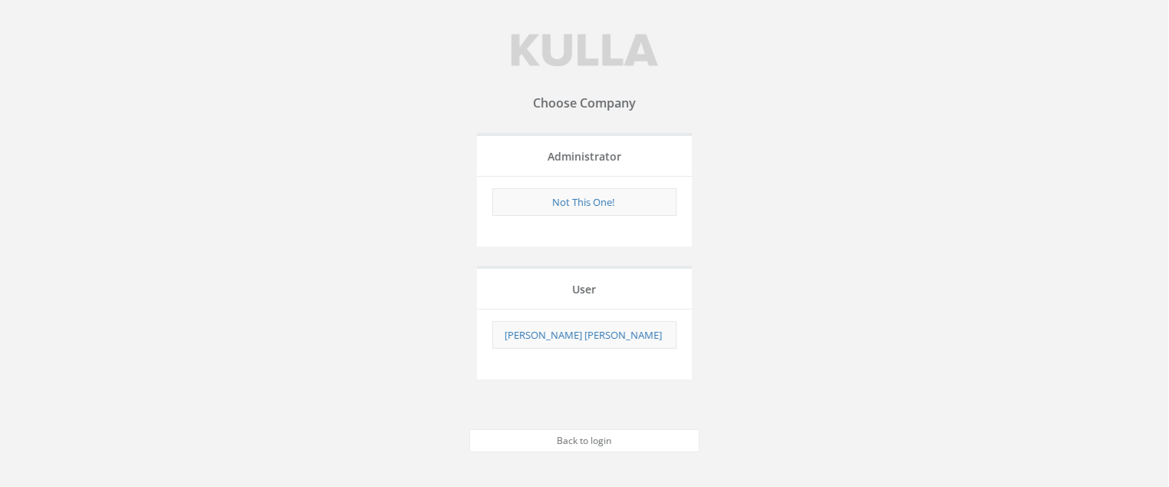
click at [591, 349] on div "[PERSON_NAME] [PERSON_NAME]" at bounding box center [584, 344] width 215 height 71
click at [587, 336] on link "[PERSON_NAME] [PERSON_NAME]" at bounding box center [583, 335] width 157 height 14
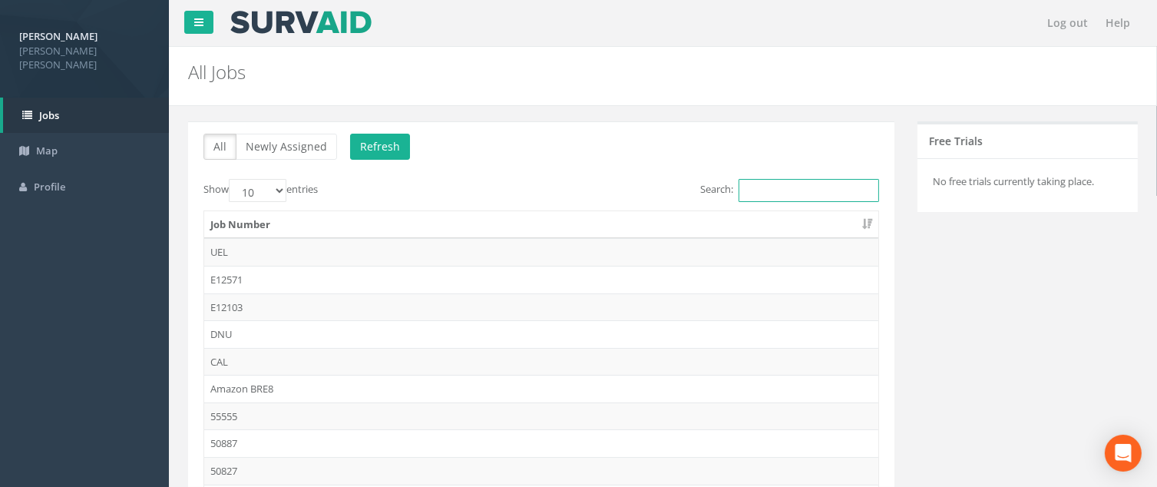
click at [829, 185] on input "Search:" at bounding box center [809, 190] width 141 height 23
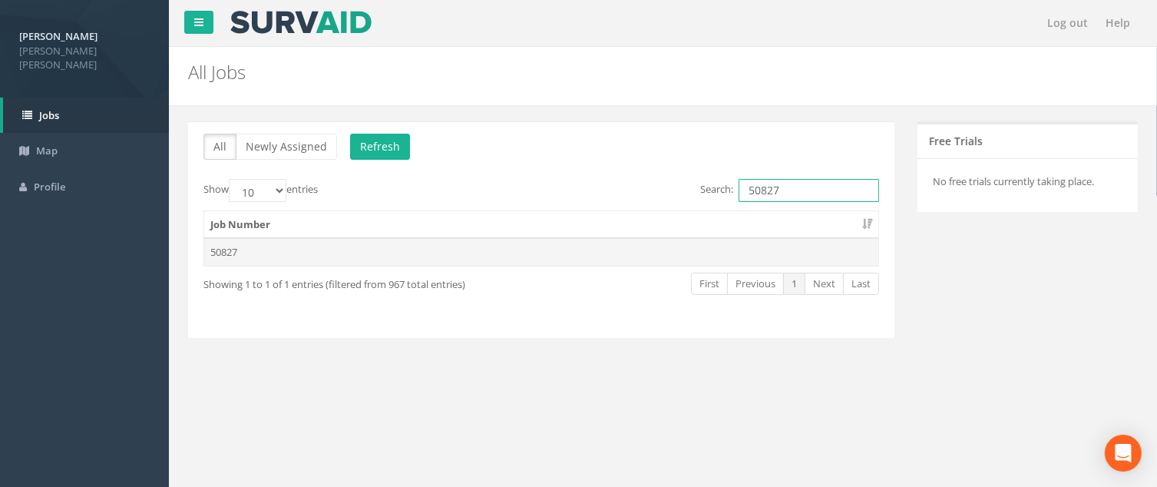
type input "50827"
click at [220, 252] on td "50827" at bounding box center [541, 252] width 674 height 28
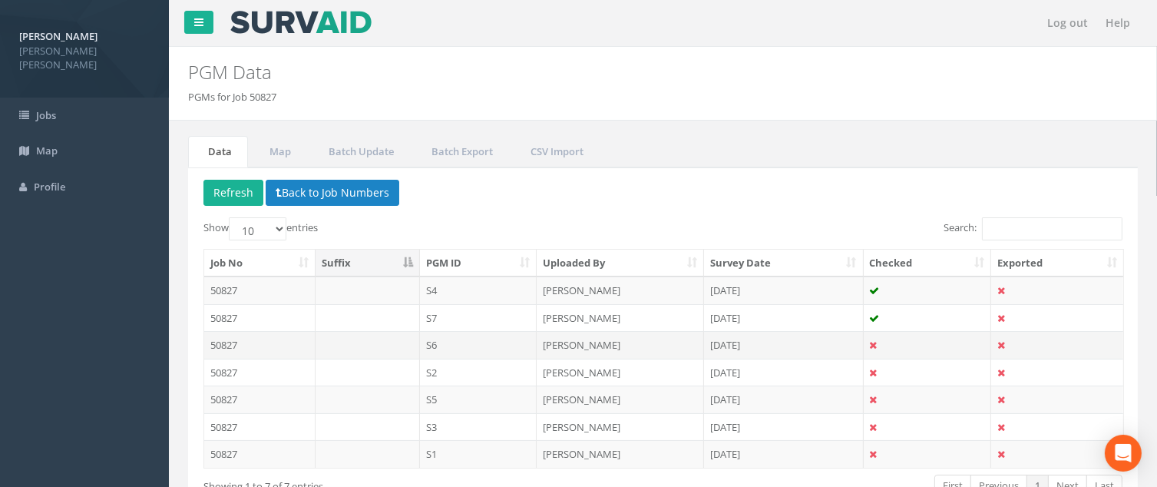
click at [474, 350] on td "S6" at bounding box center [478, 345] width 117 height 28
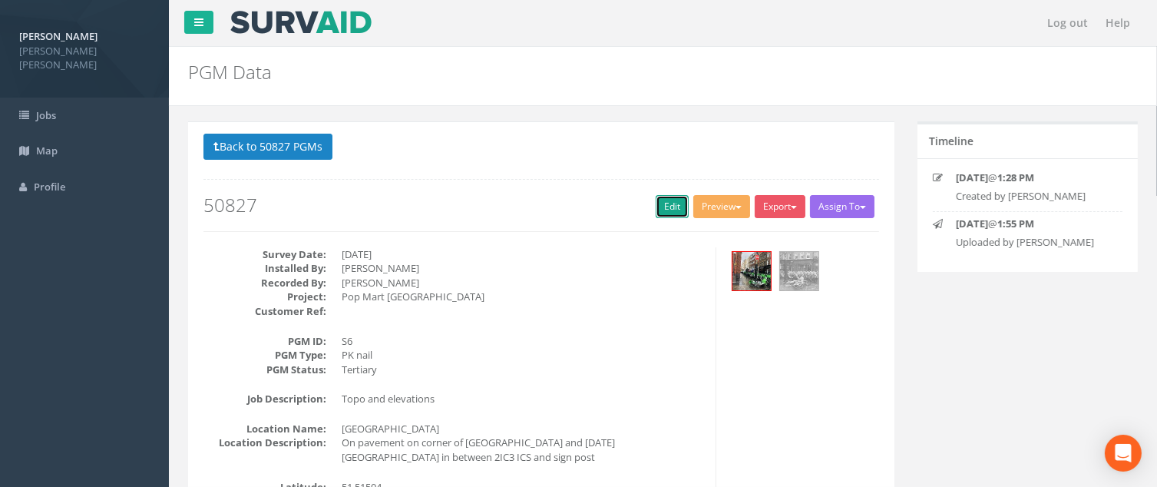
click at [667, 200] on link "Edit" at bounding box center [672, 206] width 33 height 23
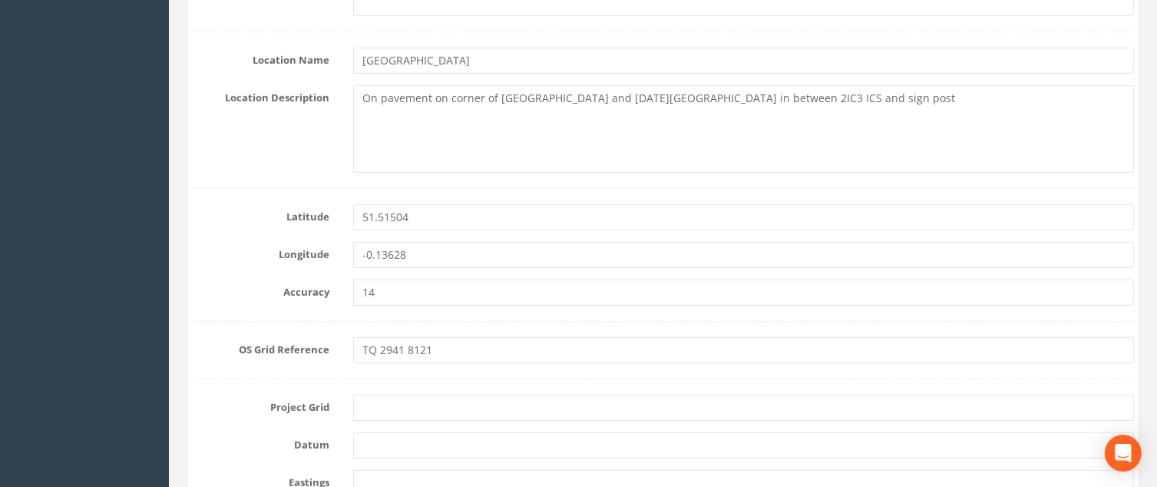
scroll to position [998, 0]
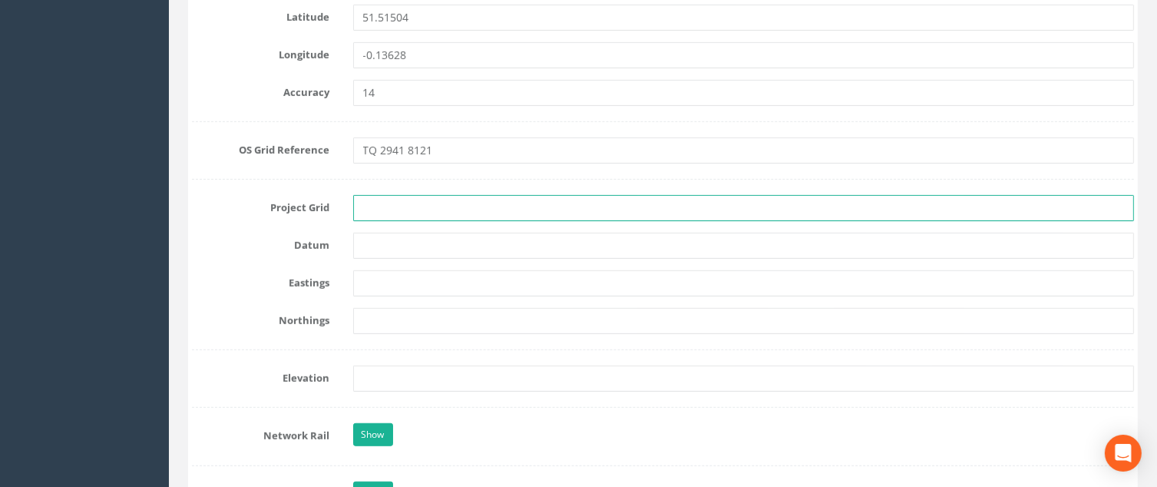
click at [381, 204] on input "text" at bounding box center [744, 208] width 782 height 26
type input "OSGB"
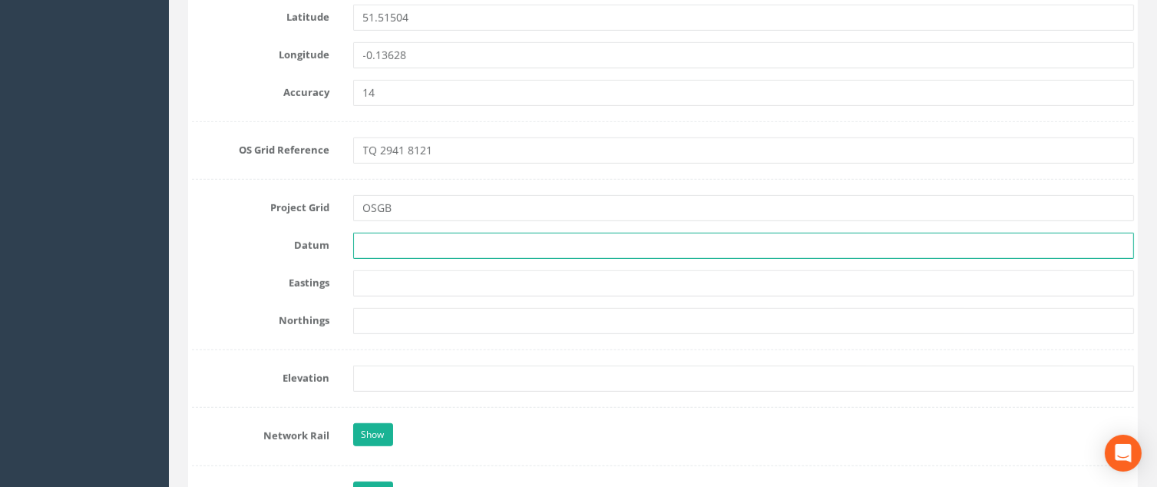
click at [369, 248] on input "text" at bounding box center [744, 246] width 782 height 26
type input "Newlyn"
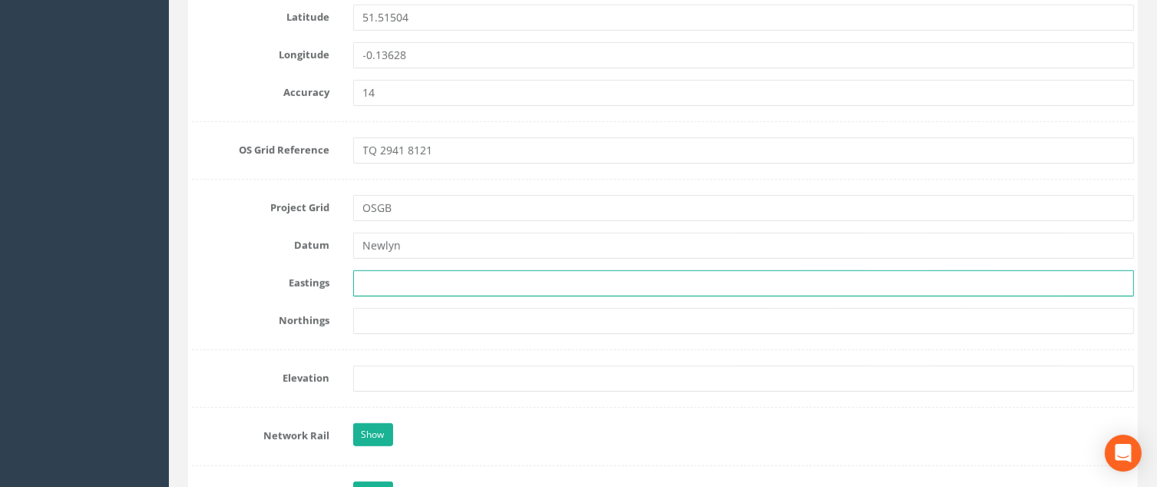
click at [415, 285] on input "text" at bounding box center [744, 283] width 782 height 26
paste input "529415.6241"
type input "529415.6241"
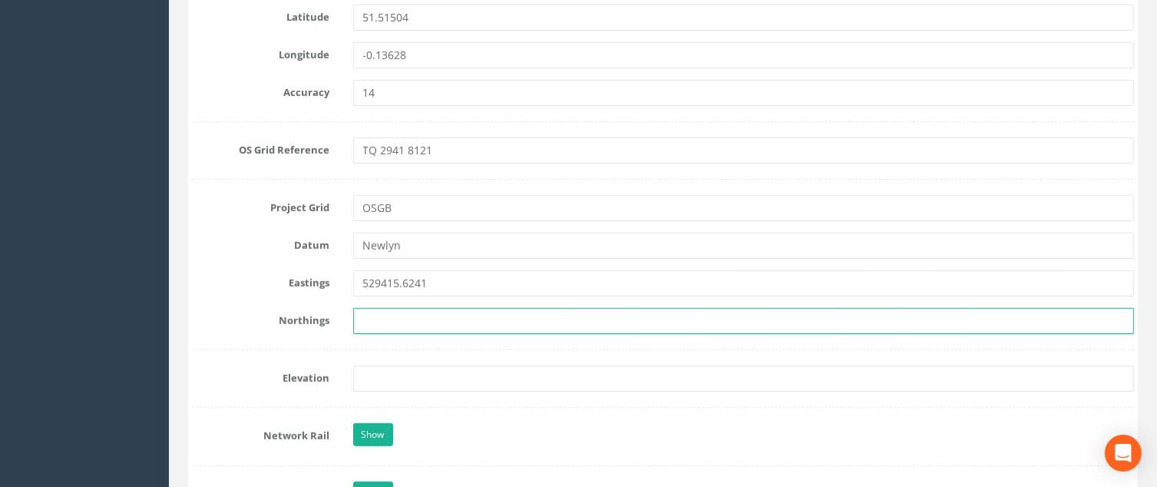
click at [382, 321] on input "text" at bounding box center [744, 321] width 782 height 26
paste input "181228.1892"
type input "181228.1892"
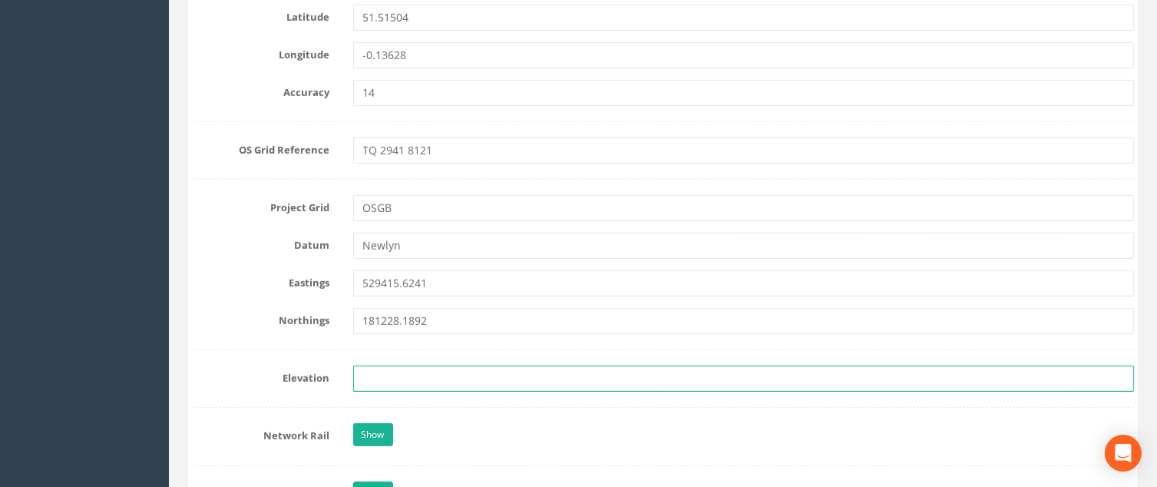
click at [389, 379] on input "text" at bounding box center [744, 379] width 782 height 26
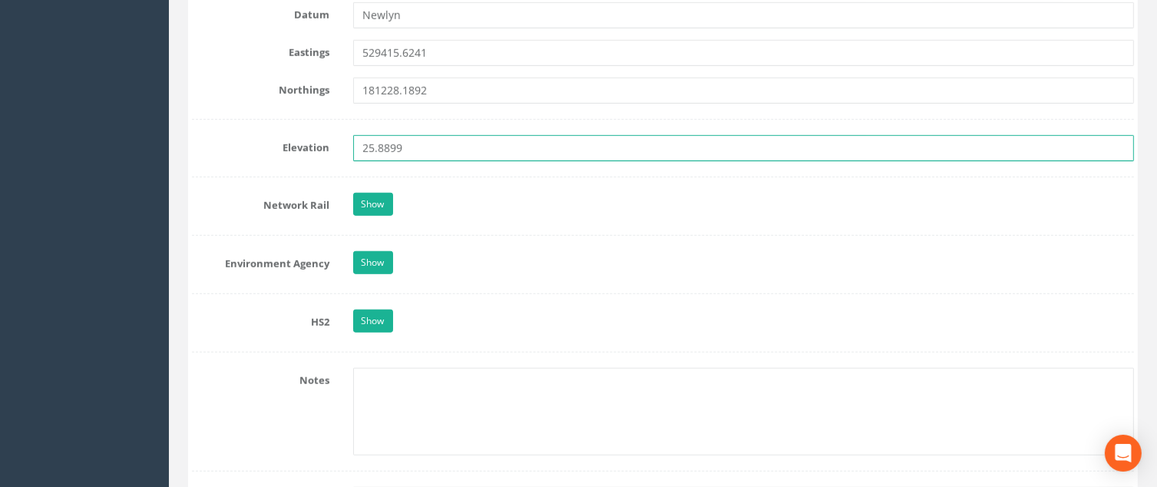
scroll to position [1459, 0]
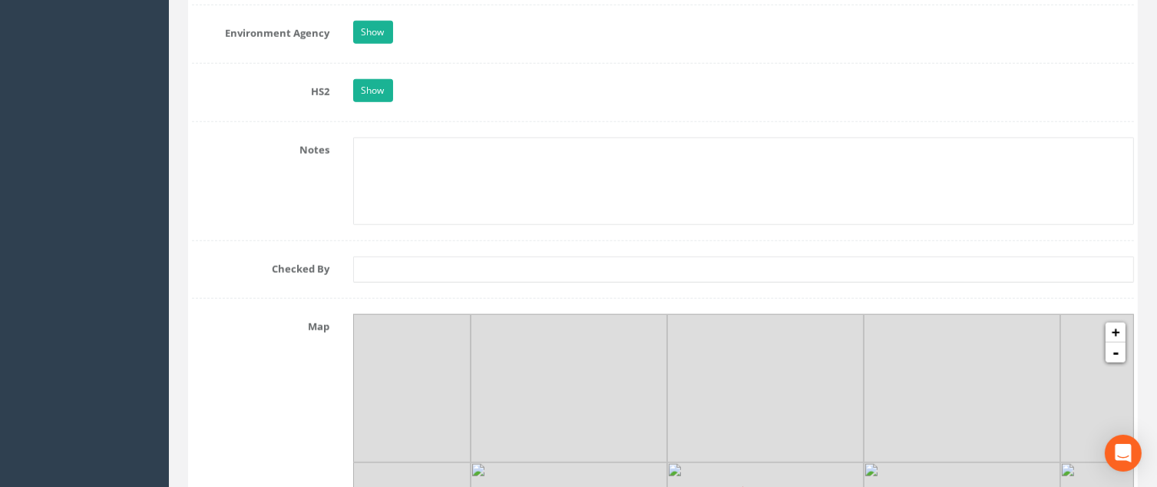
type input "25.8899"
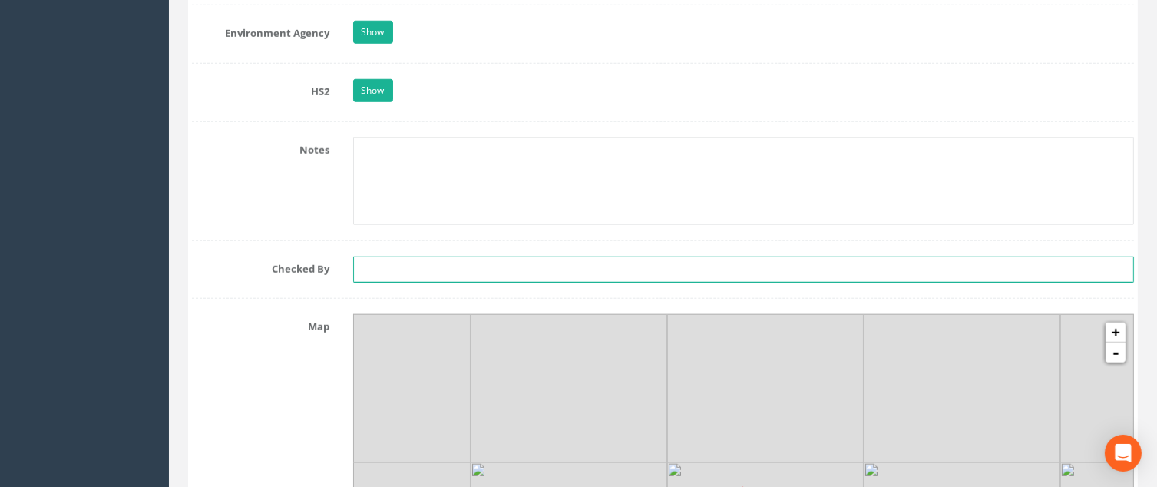
click at [402, 263] on input "text" at bounding box center [744, 269] width 782 height 26
type input "[PERSON_NAME]"
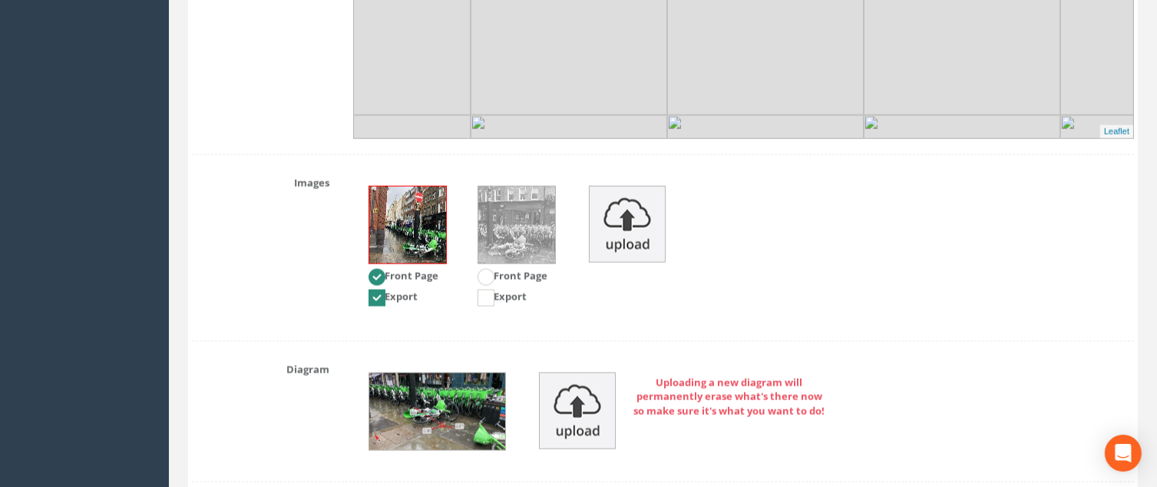
scroll to position [2116, 0]
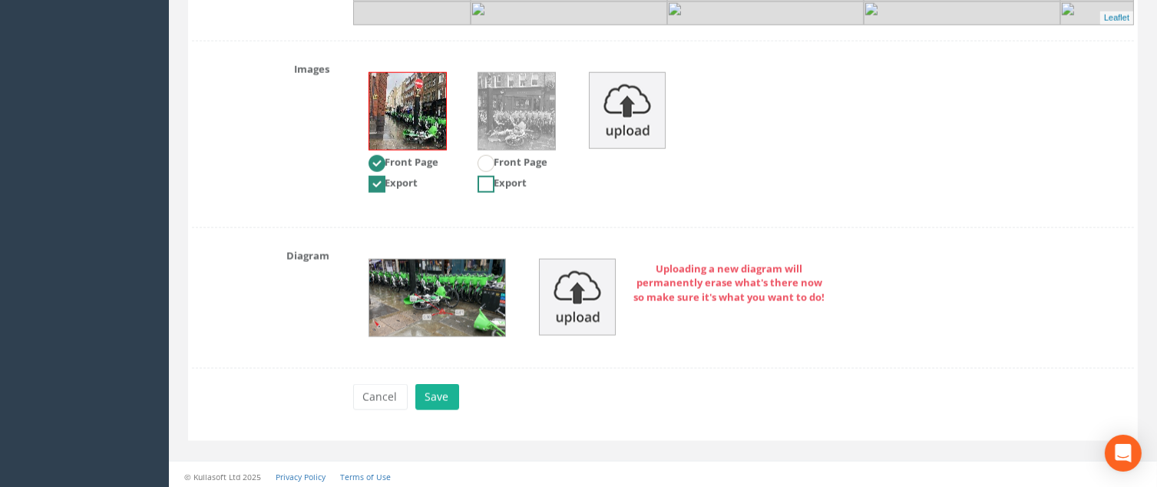
click at [479, 185] on ins at bounding box center [486, 184] width 17 height 17
checkbox input "true"
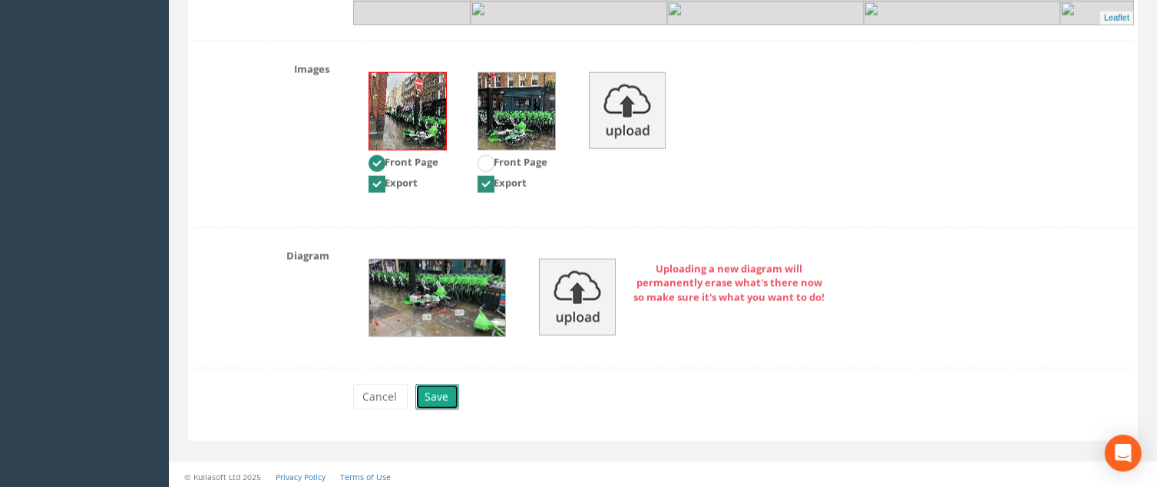
click at [432, 386] on button "Save" at bounding box center [437, 397] width 44 height 26
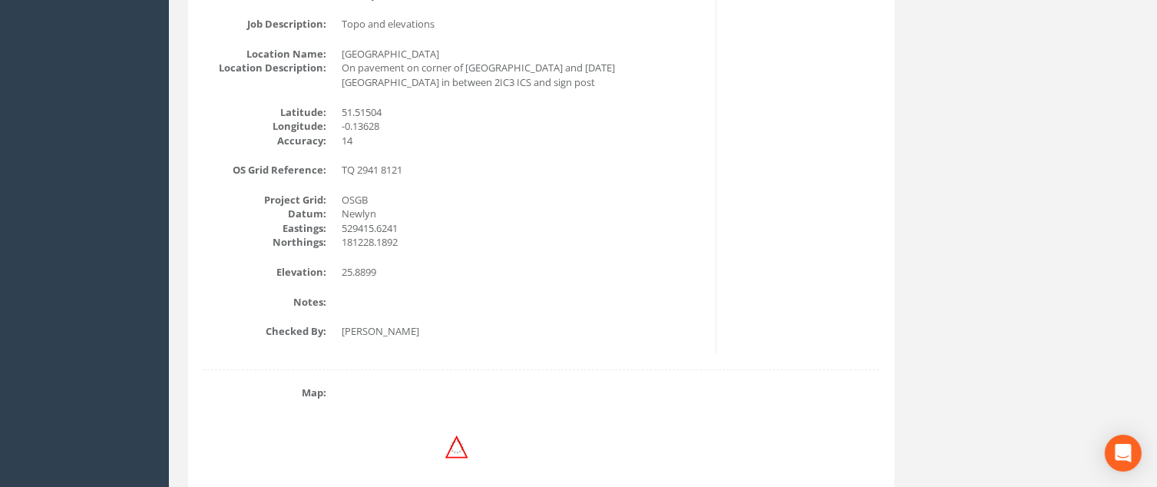
scroll to position [114, 0]
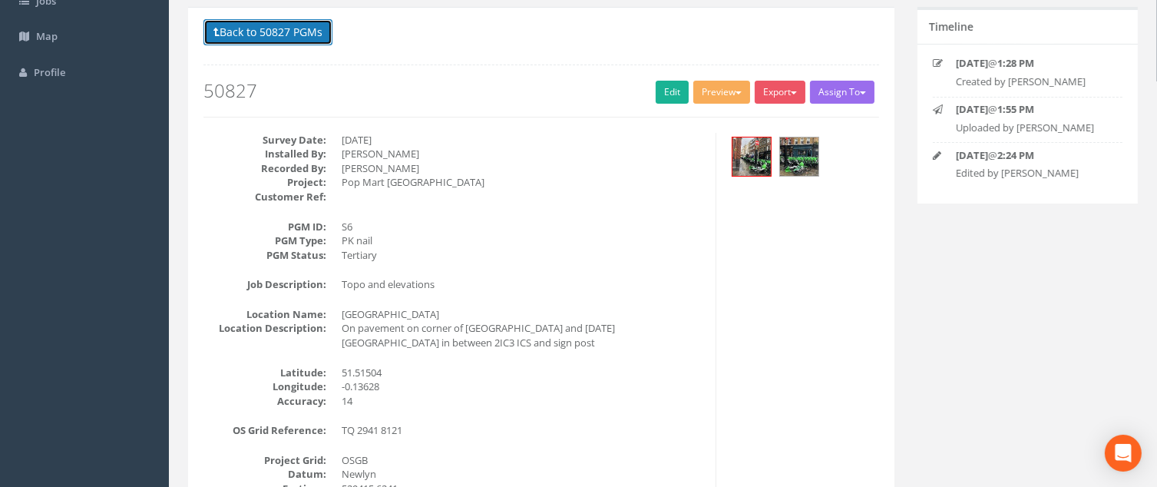
click at [247, 38] on button "Back to 50827 PGMs" at bounding box center [267, 32] width 129 height 26
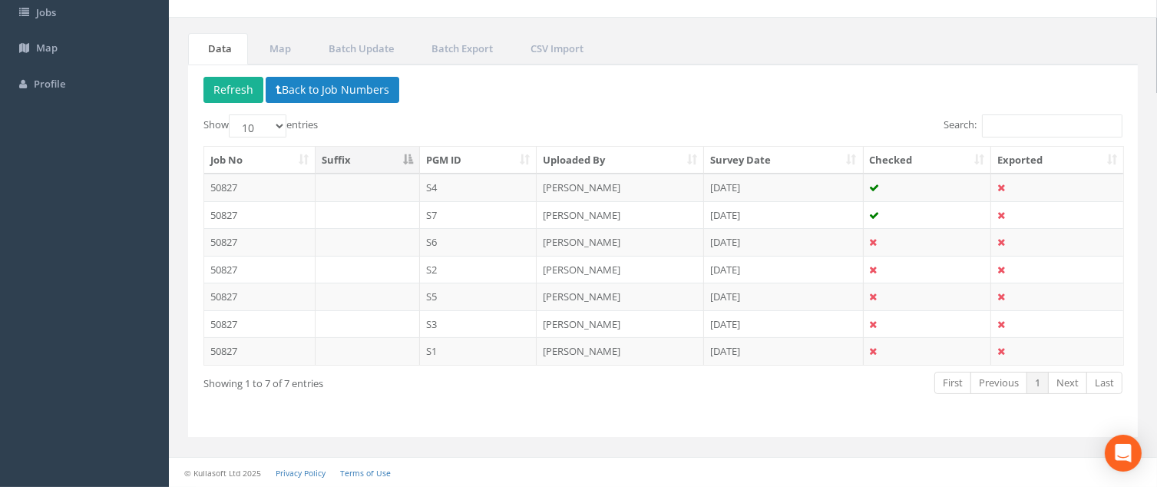
scroll to position [101, 0]
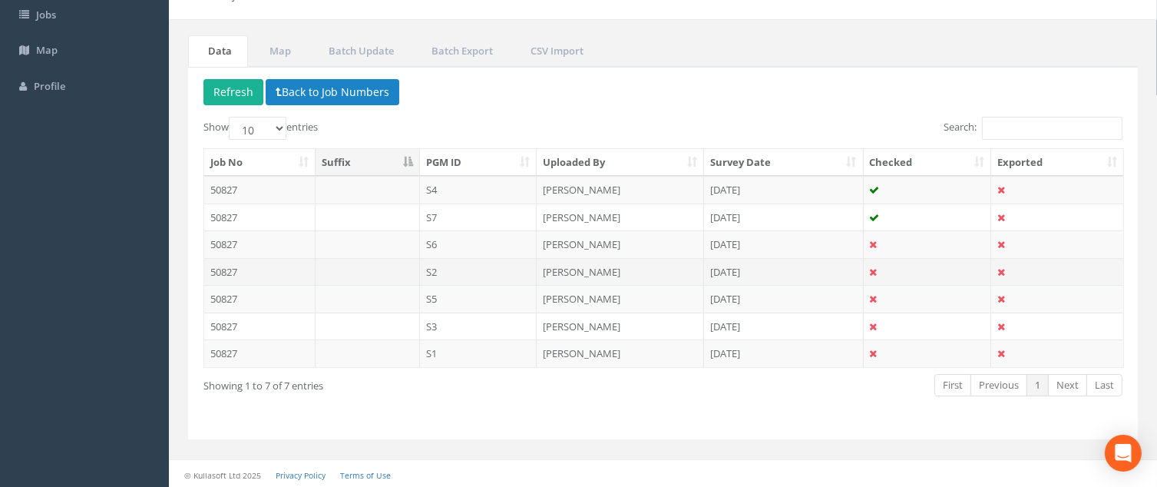
click at [482, 266] on td "S2" at bounding box center [478, 272] width 117 height 28
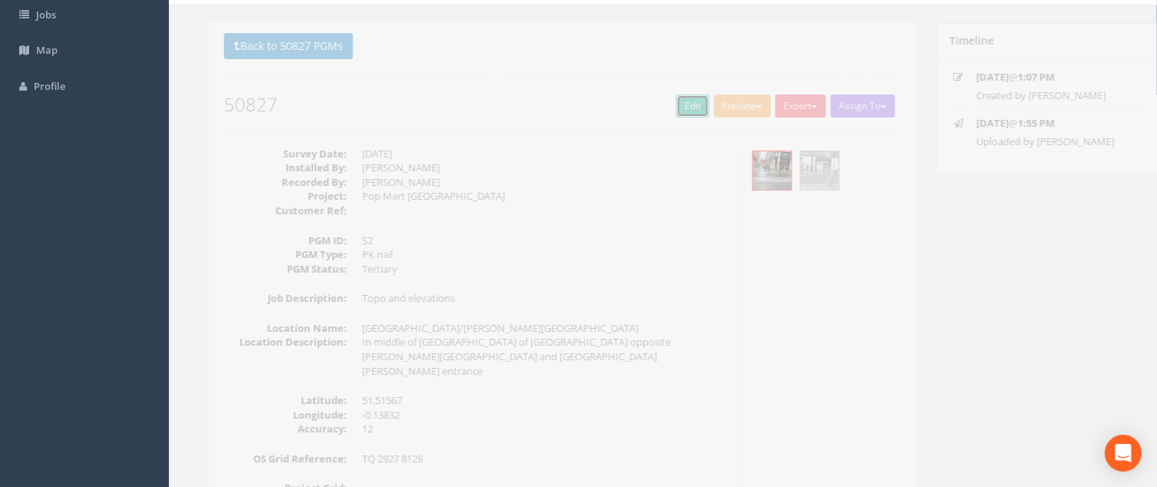
click at [663, 107] on link "Edit" at bounding box center [672, 105] width 33 height 23
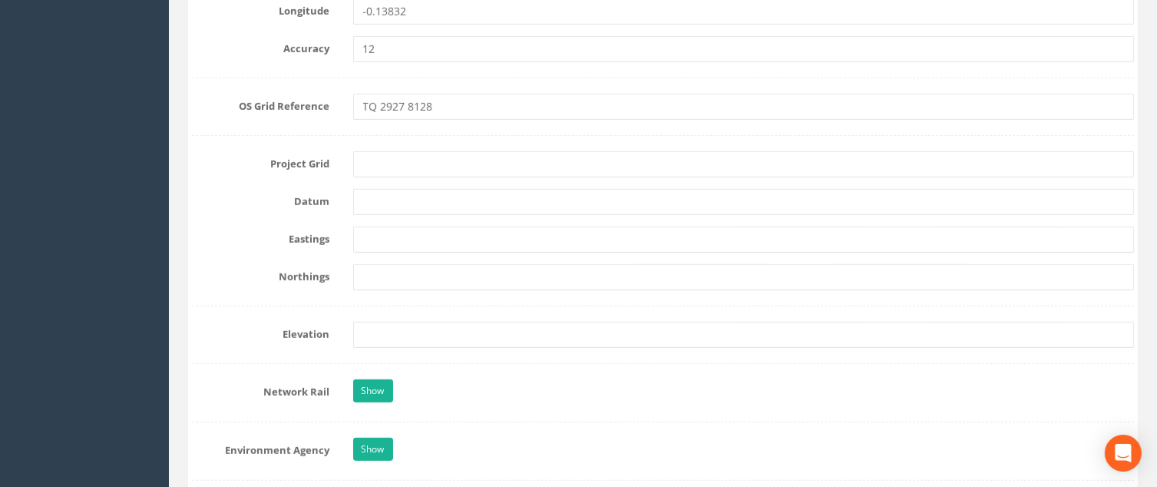
scroll to position [1152, 0]
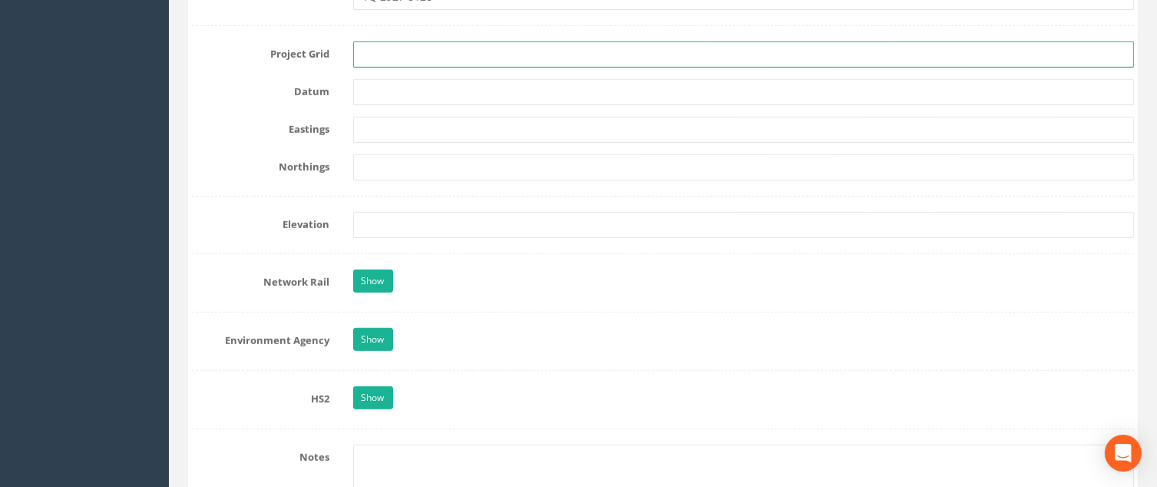
click at [381, 58] on input "text" at bounding box center [744, 54] width 782 height 26
type input "OSGB"
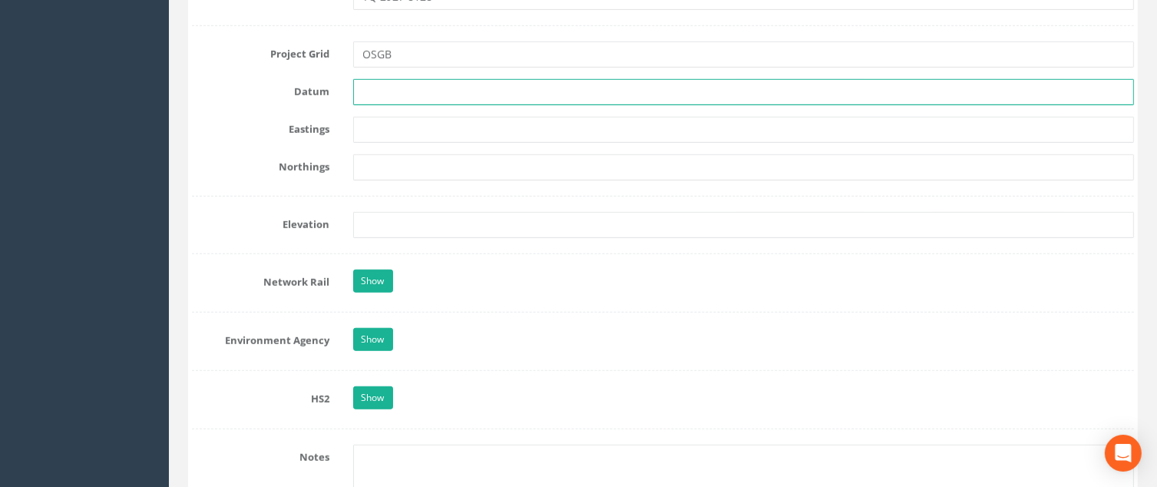
click at [431, 88] on input "text" at bounding box center [744, 92] width 782 height 26
type input "Newlyn"
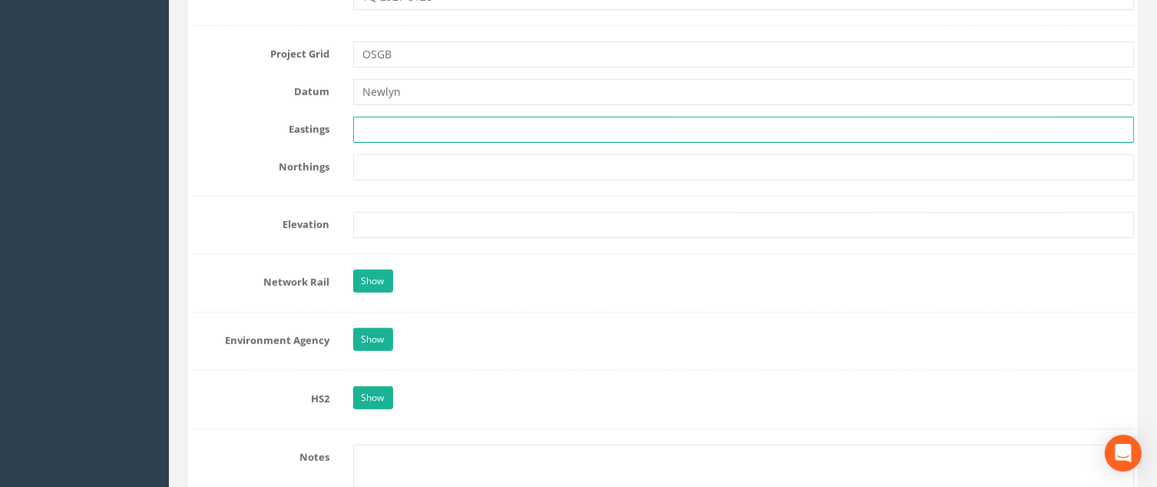
click at [419, 127] on input "text" at bounding box center [744, 130] width 782 height 26
paste input "529273.2142"
type input "529273.2142"
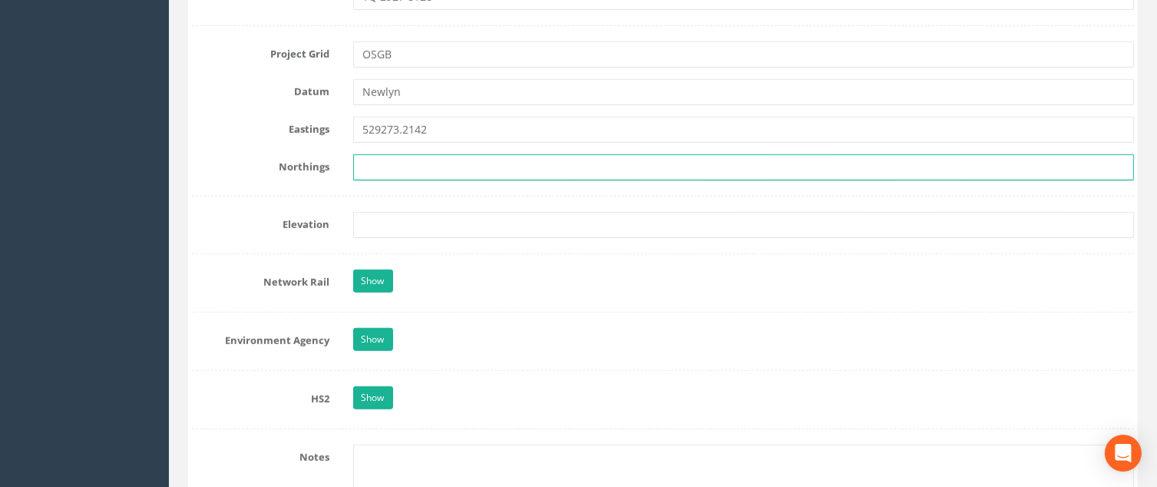
click at [381, 159] on input "text" at bounding box center [744, 167] width 782 height 26
paste input "181282.2081"
type input "181282.2081"
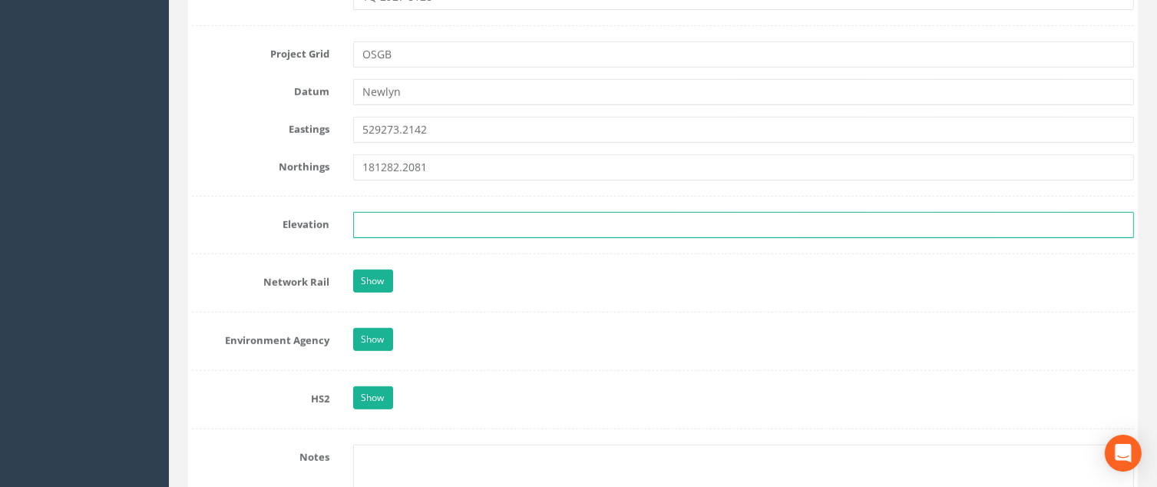
click at [384, 230] on input "text" at bounding box center [744, 225] width 782 height 26
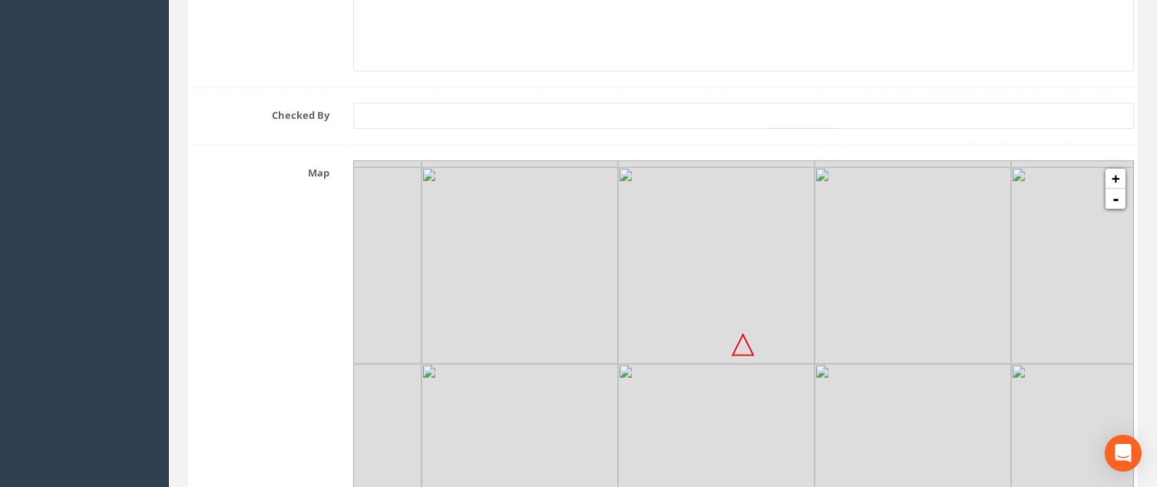
type input "26.495"
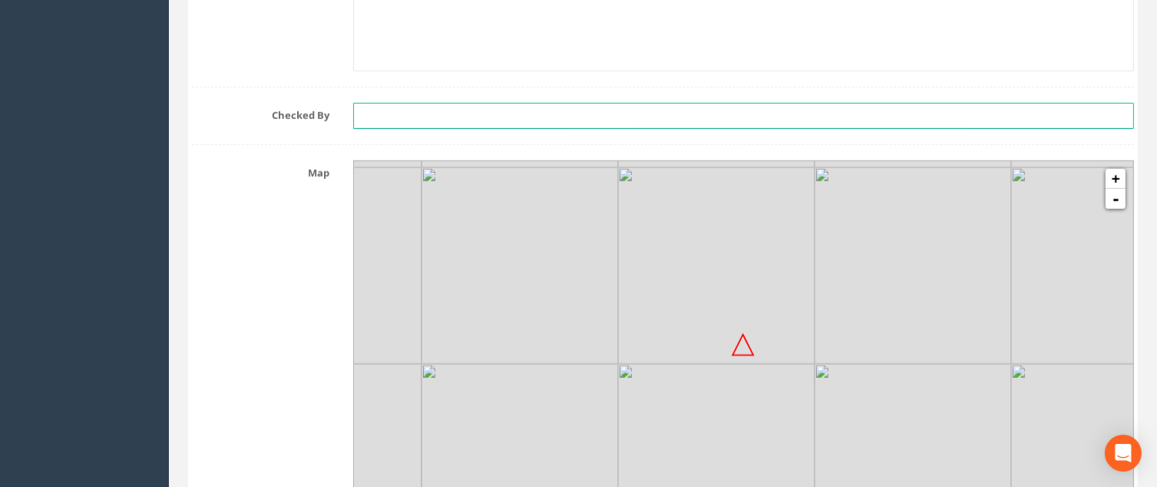
click at [388, 110] on input "text" at bounding box center [744, 116] width 782 height 26
type input "[PERSON_NAME]"
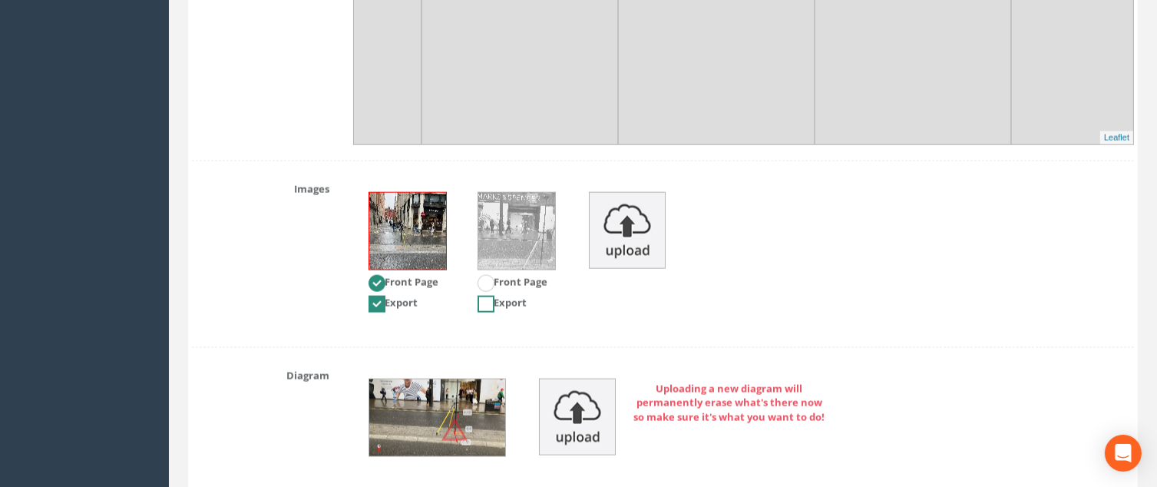
click at [483, 301] on ins at bounding box center [486, 304] width 17 height 17
checkbox input "true"
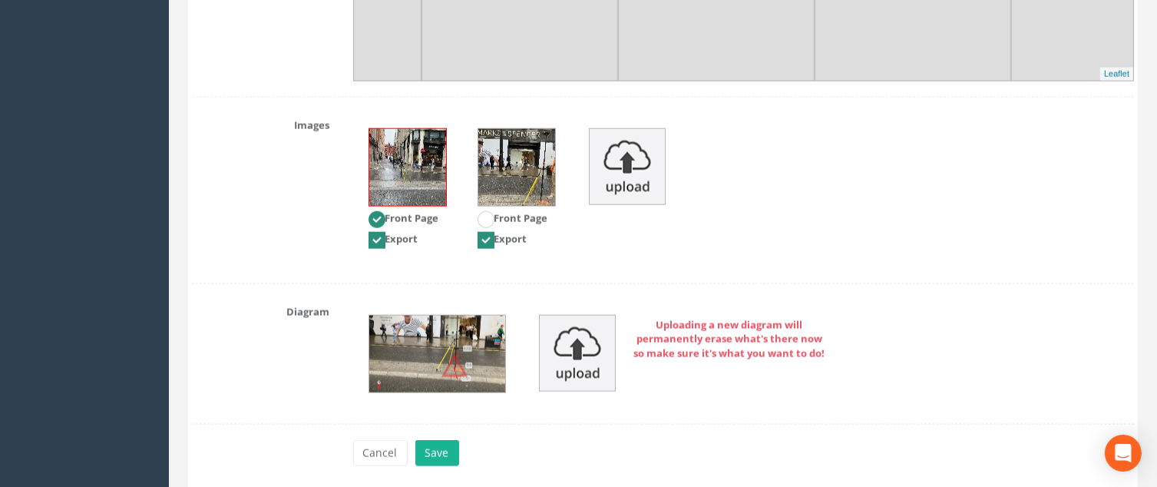
scroll to position [2116, 0]
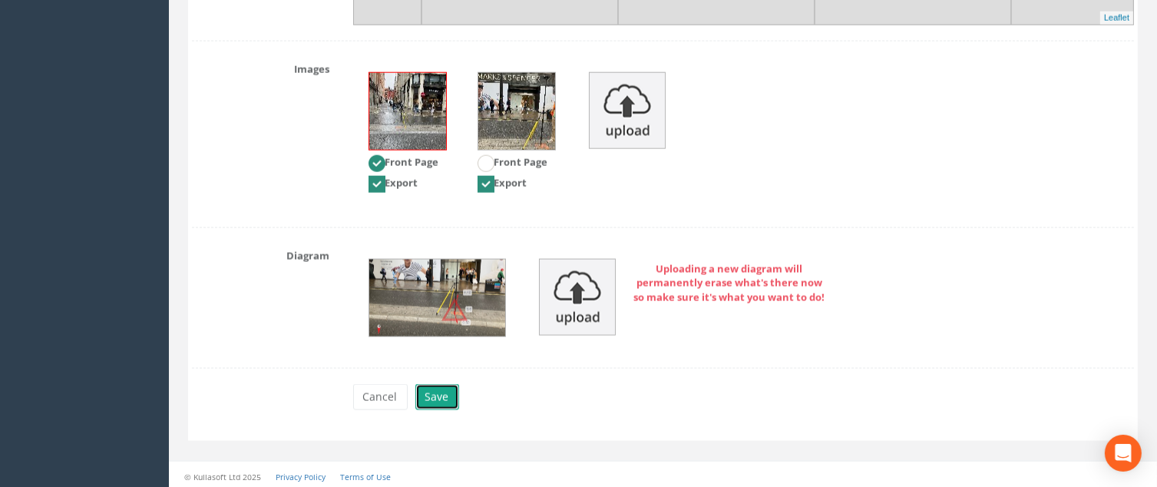
click at [430, 394] on button "Save" at bounding box center [437, 397] width 44 height 26
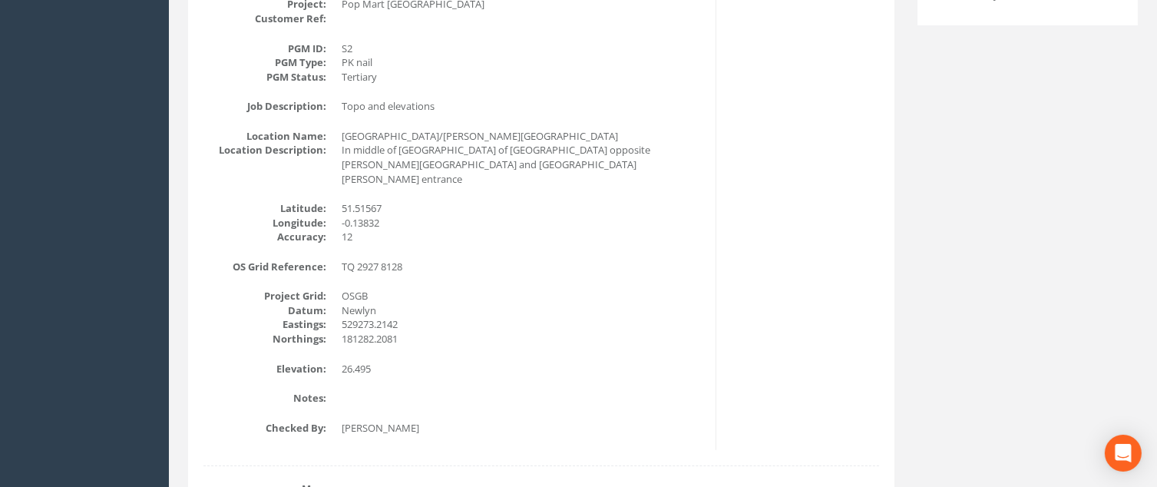
scroll to position [0, 0]
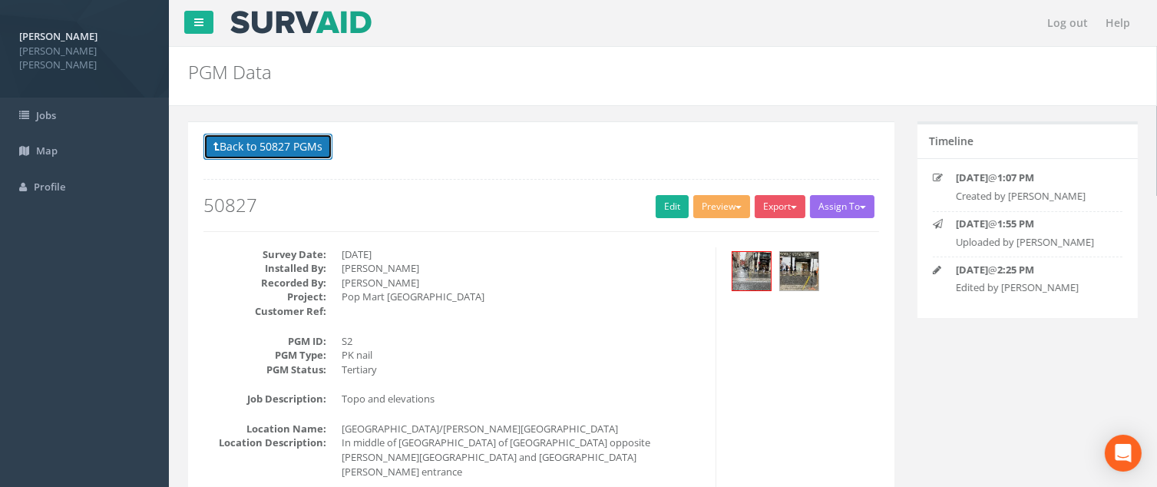
click at [270, 144] on button "Back to 50827 PGMs" at bounding box center [267, 147] width 129 height 26
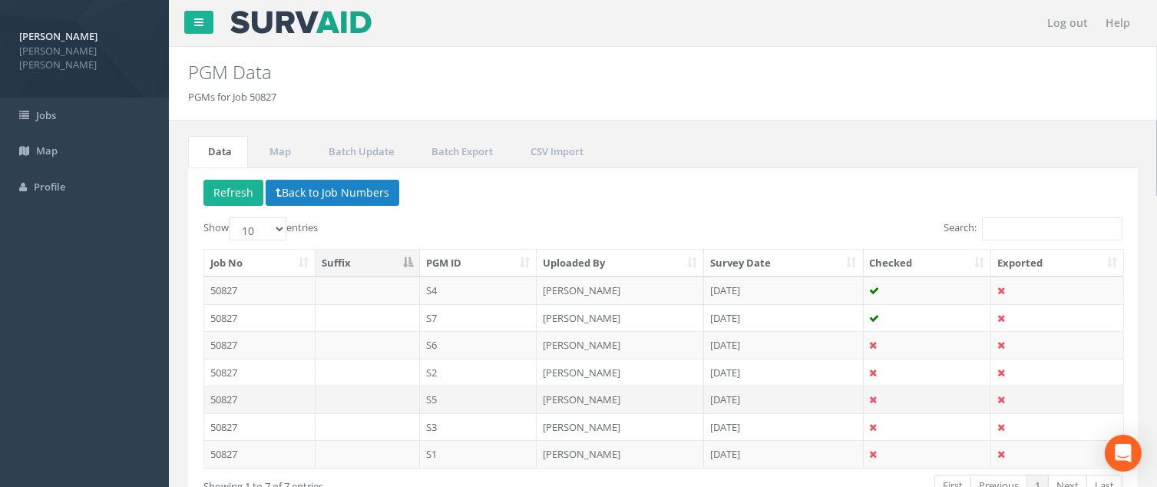
click at [444, 405] on td "S5" at bounding box center [478, 399] width 117 height 28
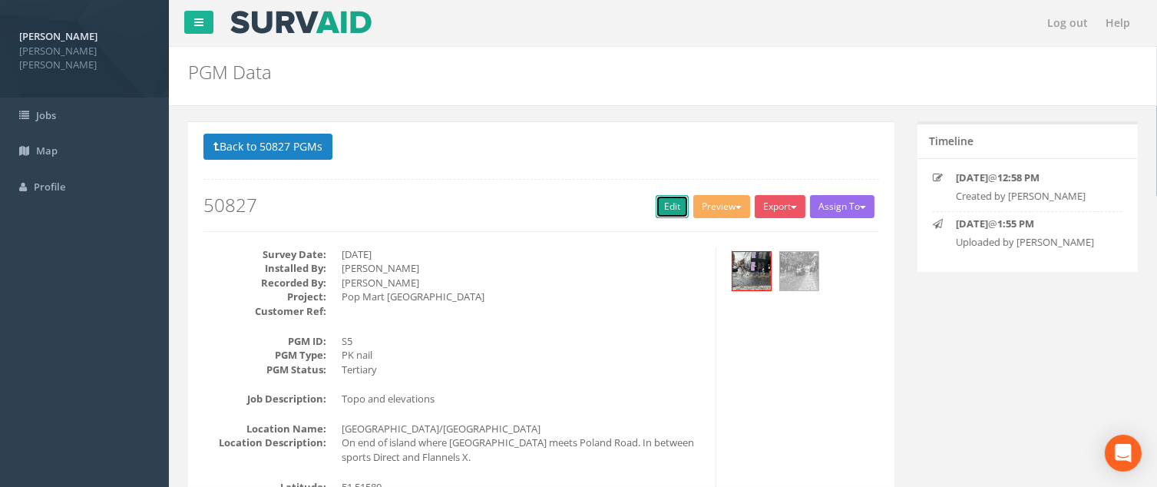
click at [668, 205] on link "Edit" at bounding box center [672, 206] width 33 height 23
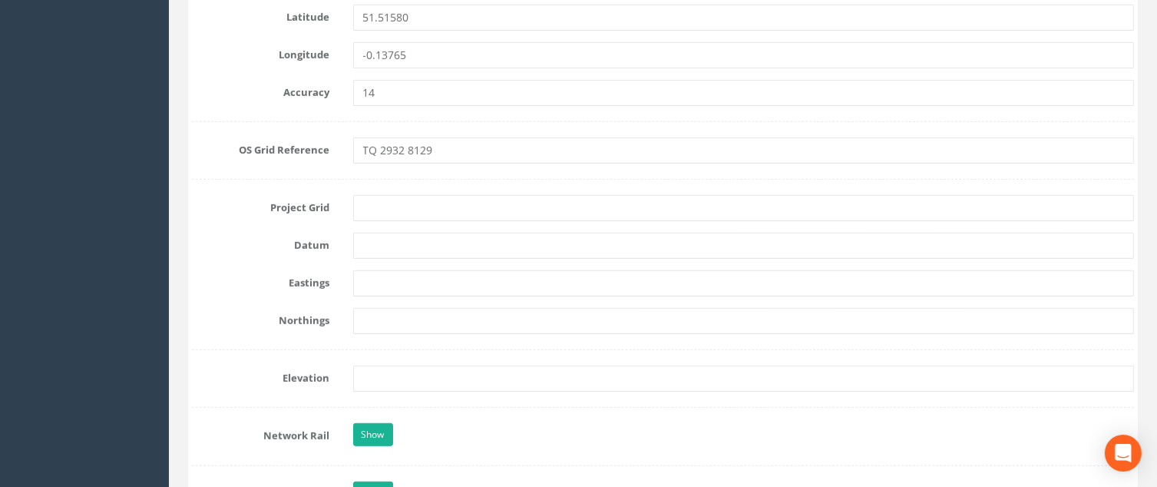
scroll to position [1075, 0]
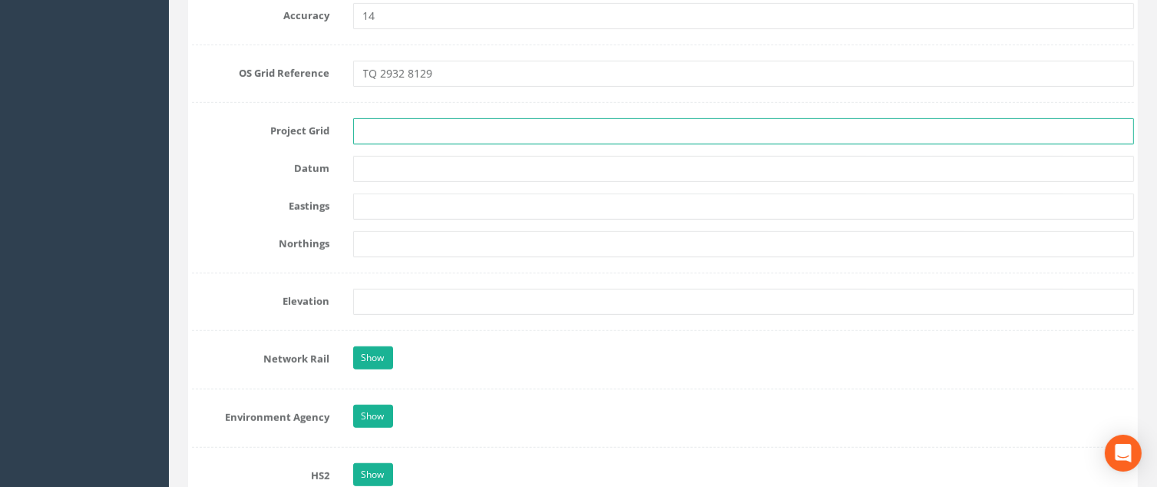
click at [379, 128] on input "text" at bounding box center [744, 131] width 782 height 26
type input "OSGB"
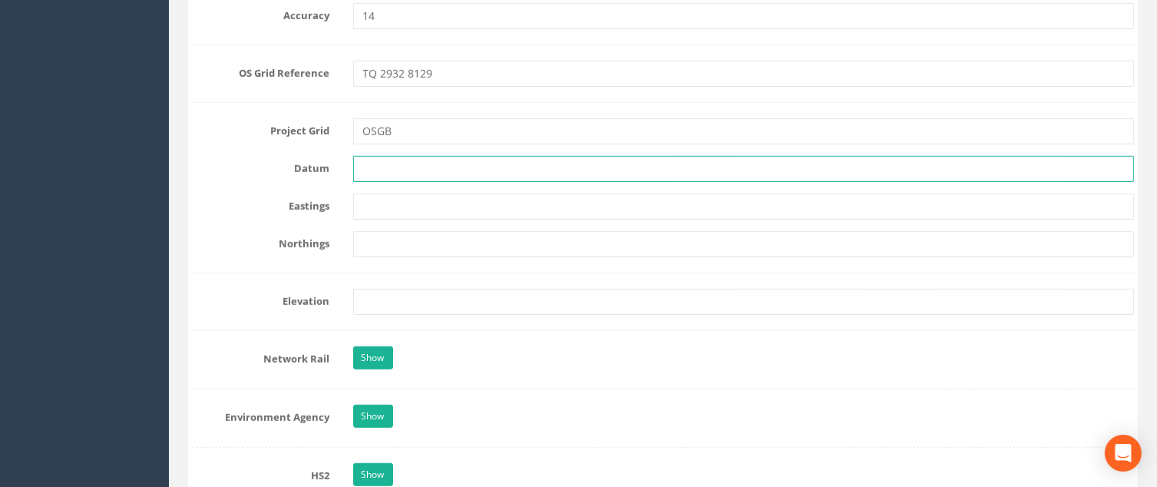
click at [436, 166] on input "text" at bounding box center [744, 169] width 782 height 26
type input "Newlyn"
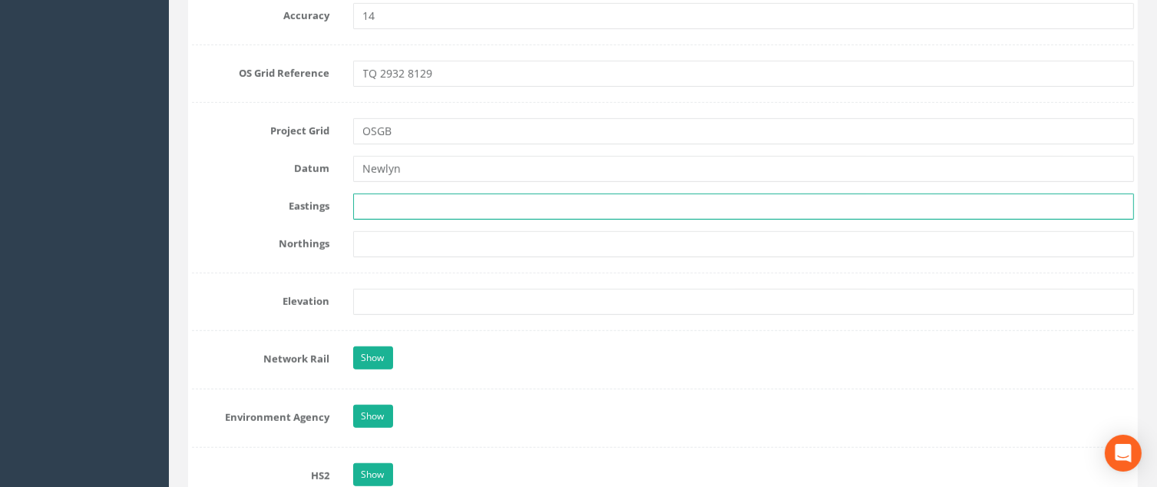
click at [402, 210] on input "text" at bounding box center [744, 207] width 782 height 26
paste input "529314.9727"
type input "529314.9727"
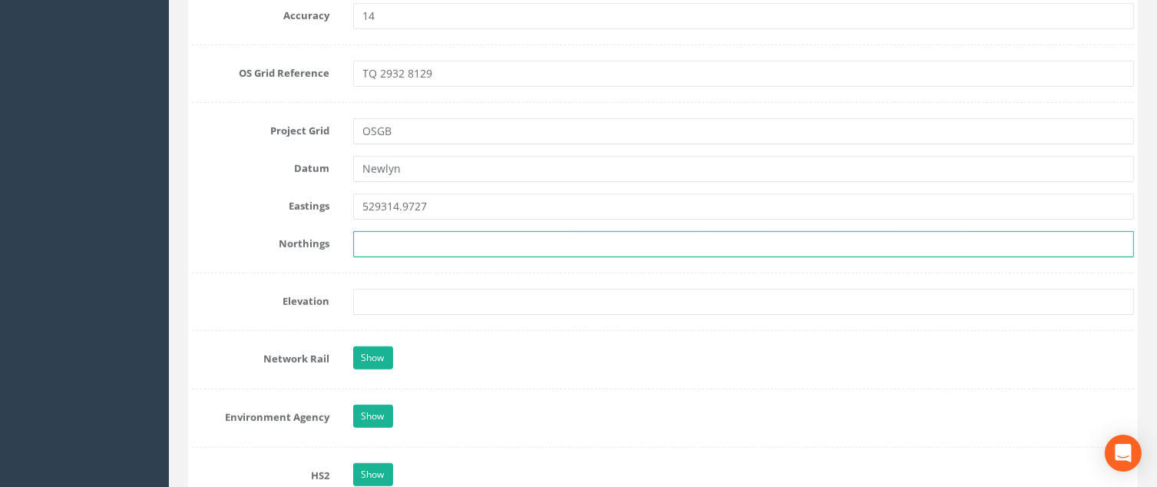
click at [392, 238] on input "text" at bounding box center [744, 244] width 782 height 26
paste input "181291.2629"
type input "181291.2629"
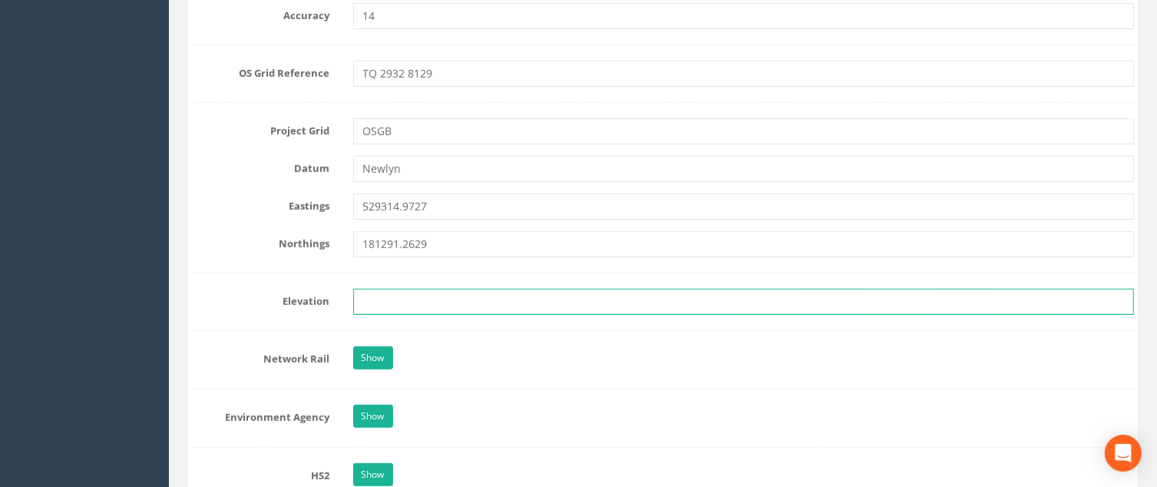
click at [387, 299] on input "text" at bounding box center [744, 302] width 782 height 26
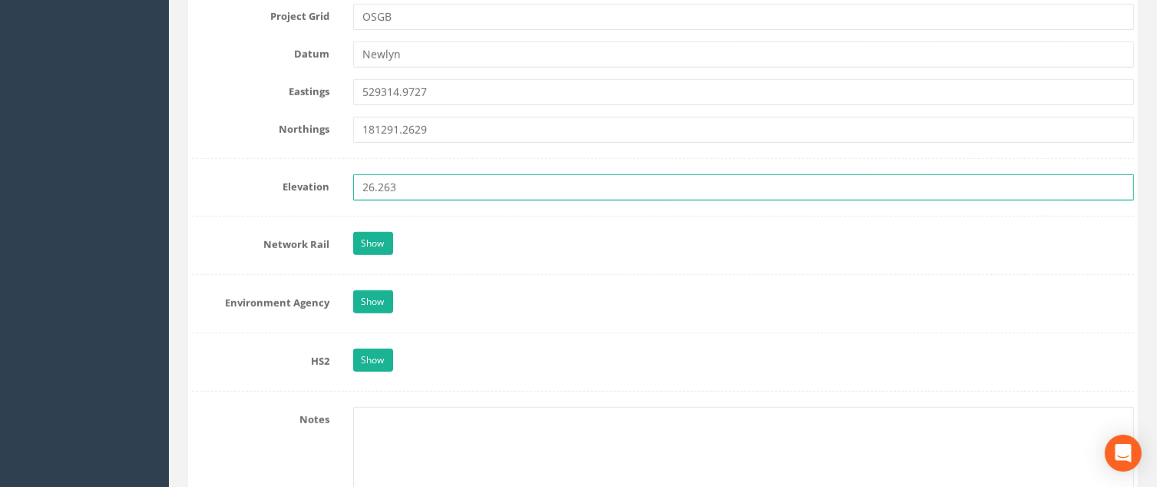
scroll to position [1382, 0]
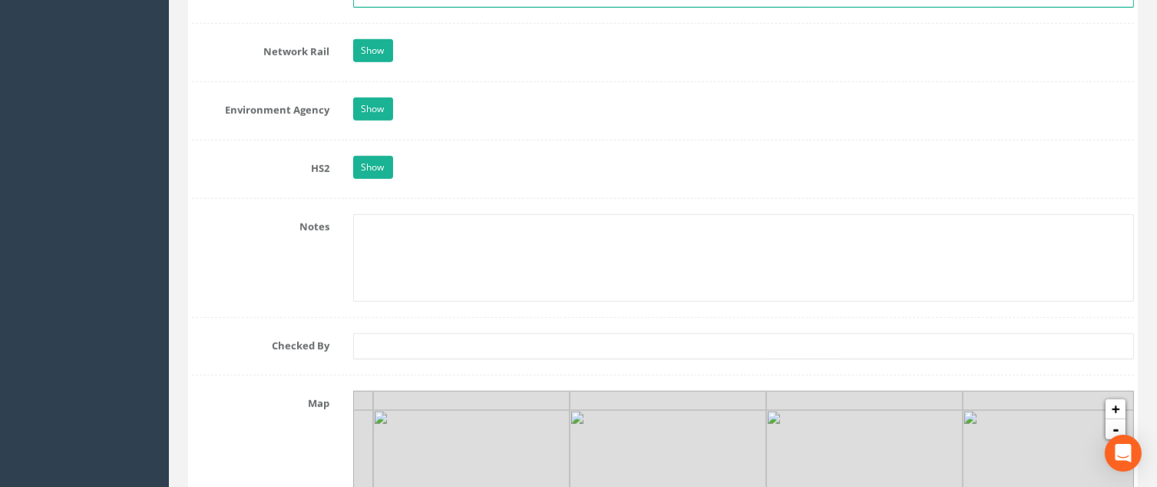
type input "26.263"
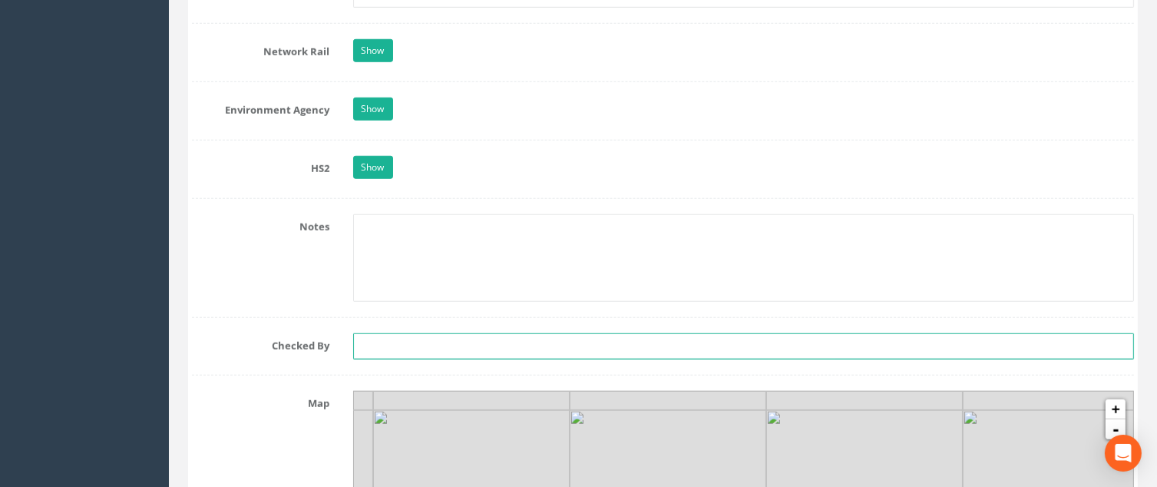
click at [390, 351] on input "text" at bounding box center [744, 346] width 782 height 26
type input "[PERSON_NAME]"
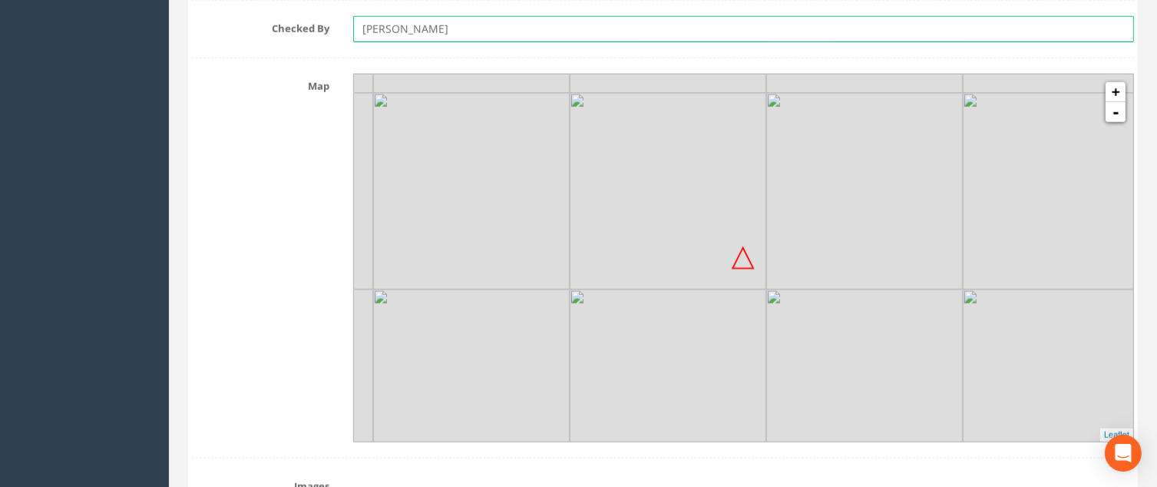
scroll to position [1920, 0]
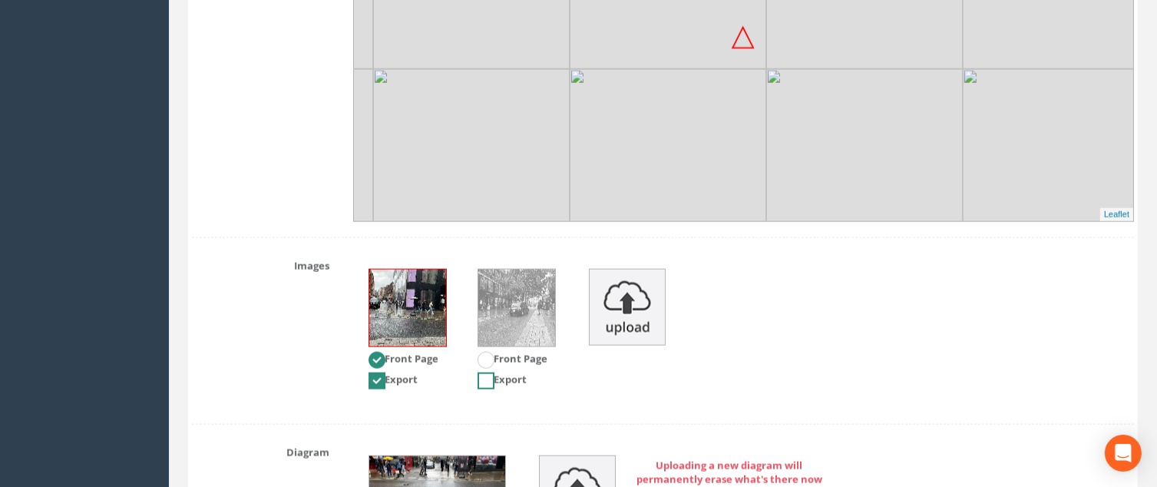
click at [495, 384] on label "Export" at bounding box center [503, 380] width 50 height 17
checkbox input "true"
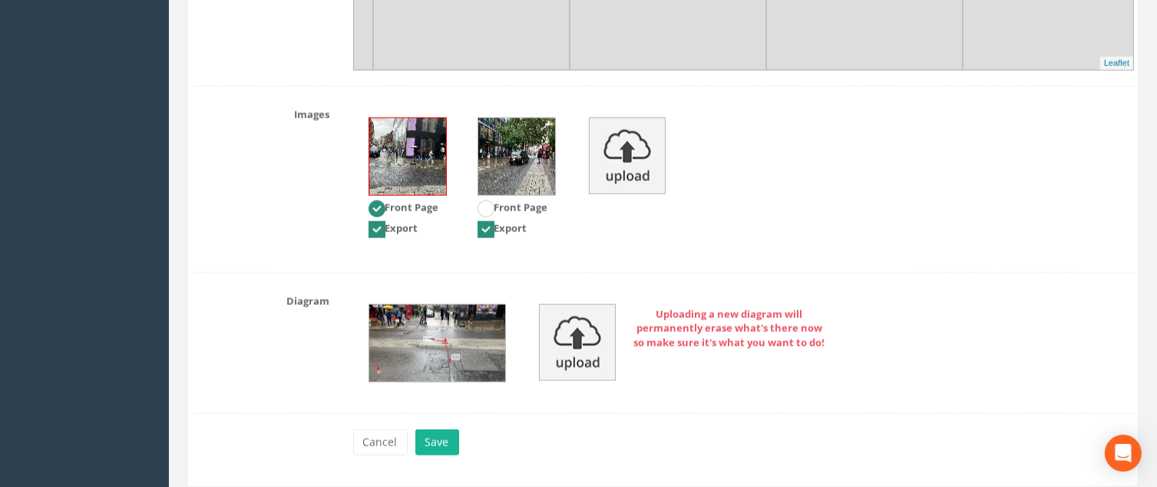
scroll to position [2116, 0]
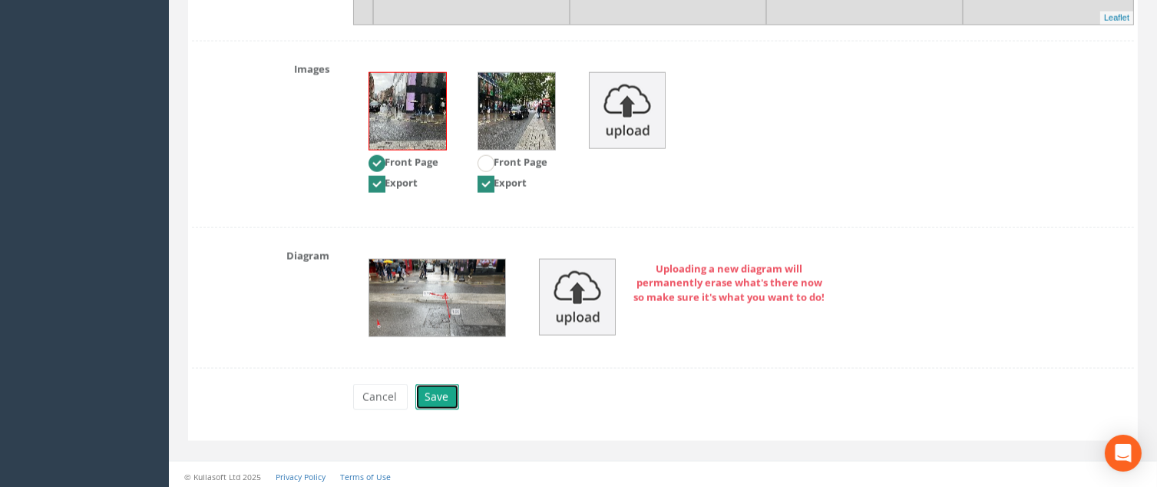
click at [438, 399] on button "Save" at bounding box center [437, 397] width 44 height 26
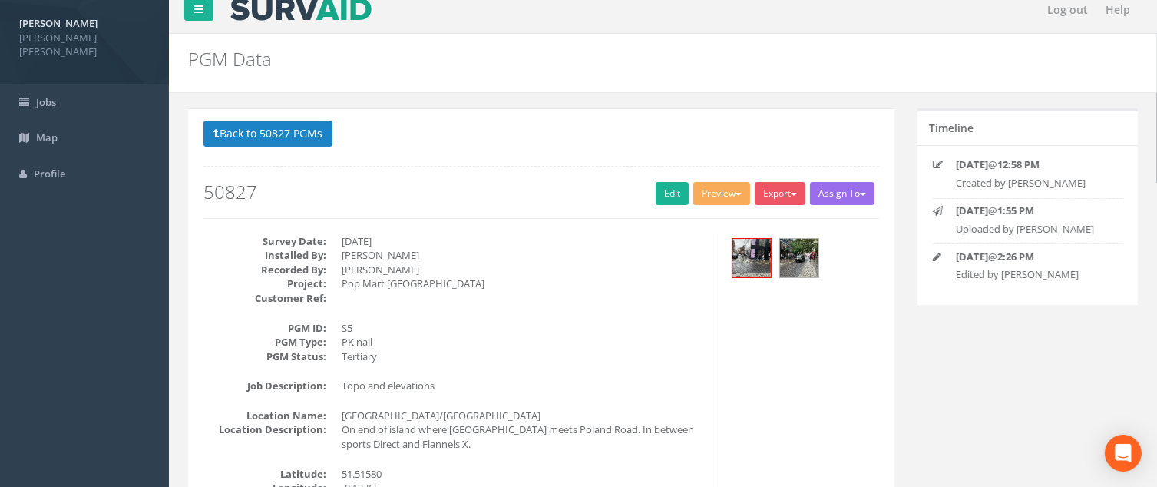
scroll to position [0, 0]
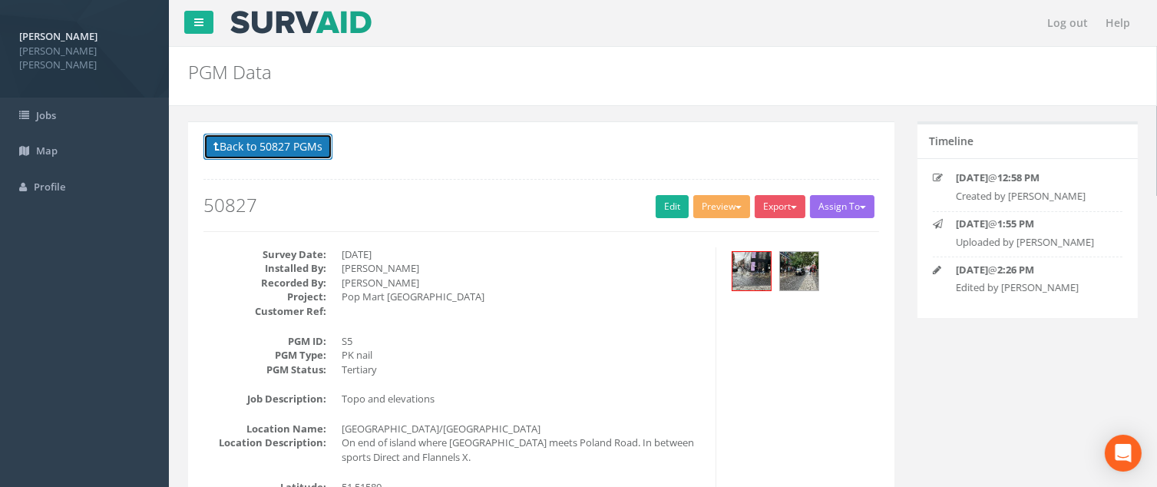
drag, startPoint x: 297, startPoint y: 144, endPoint x: 328, endPoint y: 170, distance: 39.8
click at [297, 144] on button "Back to 50827 PGMs" at bounding box center [267, 147] width 129 height 26
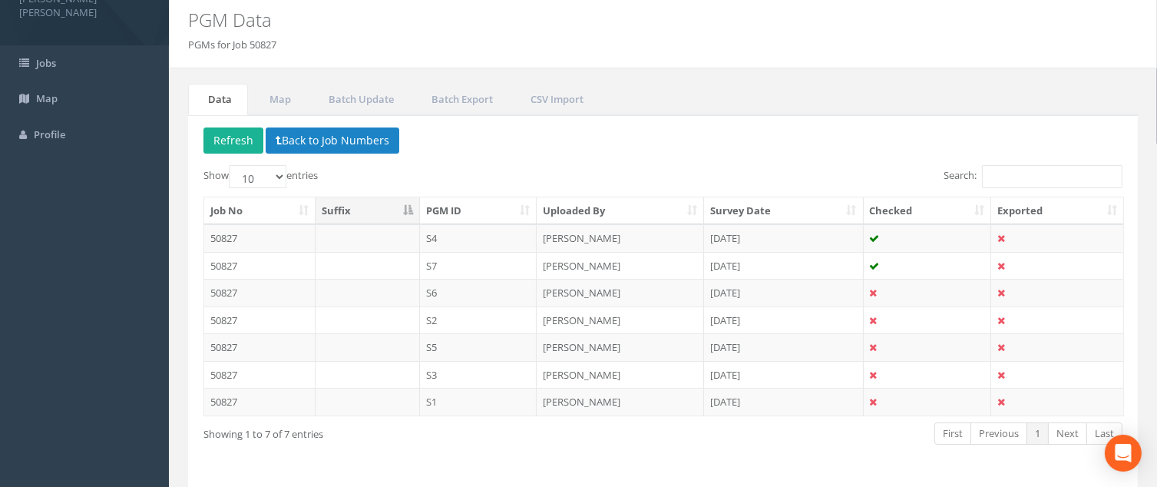
scroll to position [101, 0]
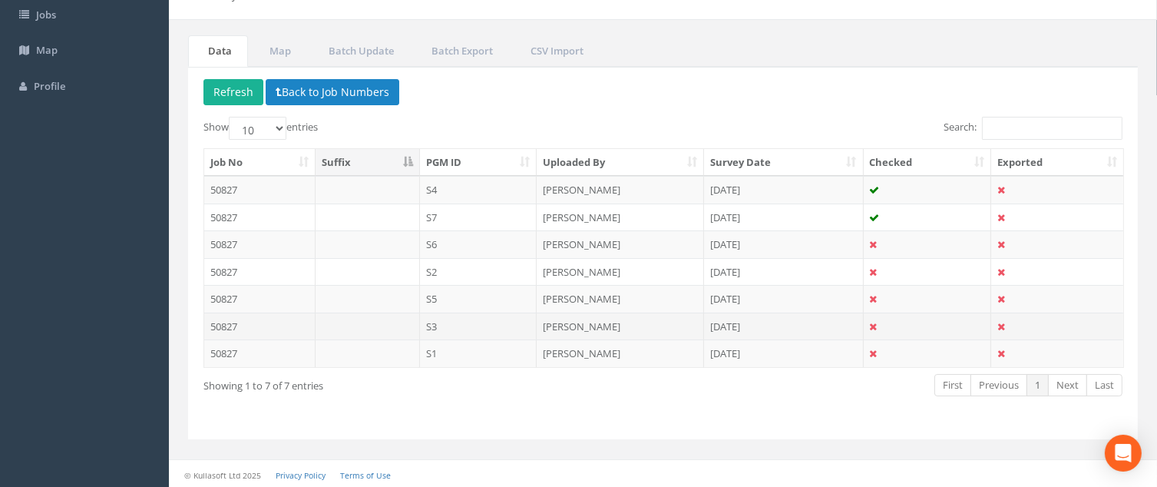
click at [576, 331] on td "[PERSON_NAME]" at bounding box center [620, 327] width 167 height 28
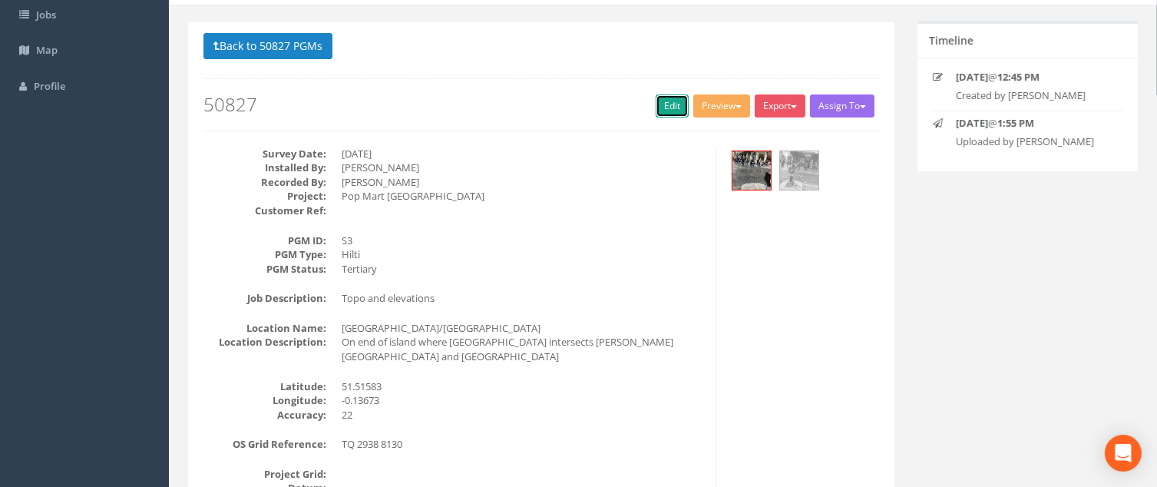
click at [657, 97] on link "Edit" at bounding box center [672, 105] width 33 height 23
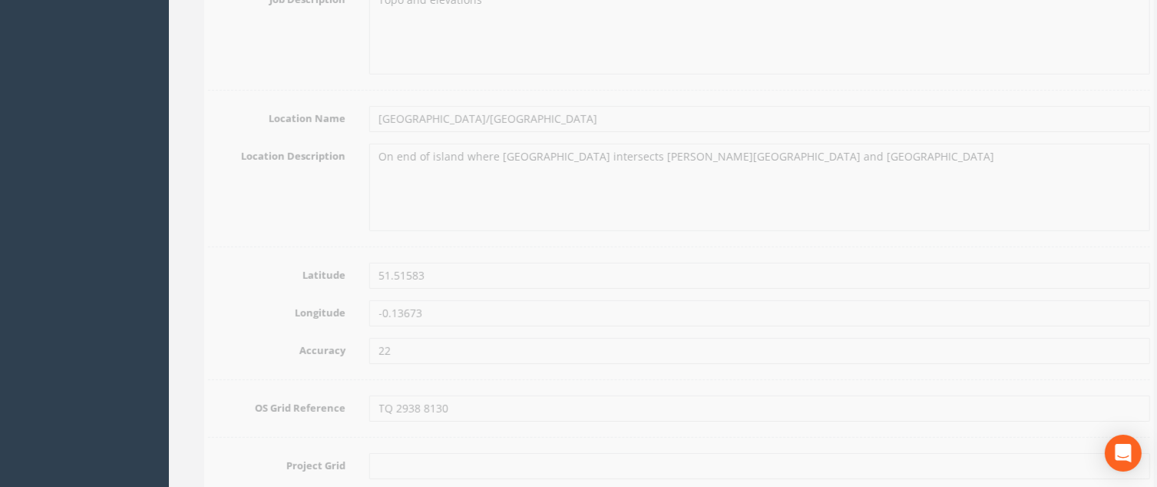
scroll to position [869, 0]
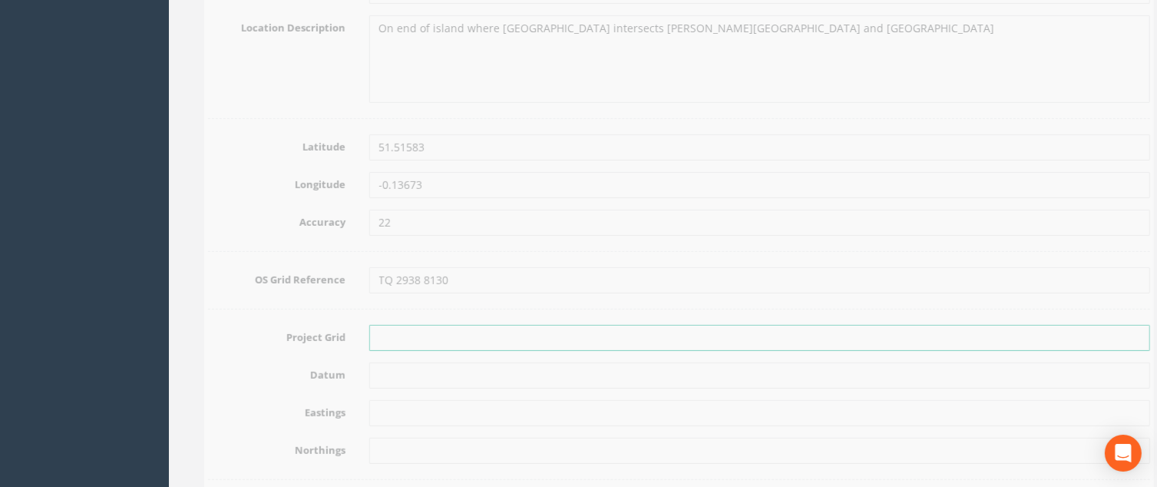
click at [400, 339] on input "text" at bounding box center [744, 338] width 782 height 26
type input "OSGB"
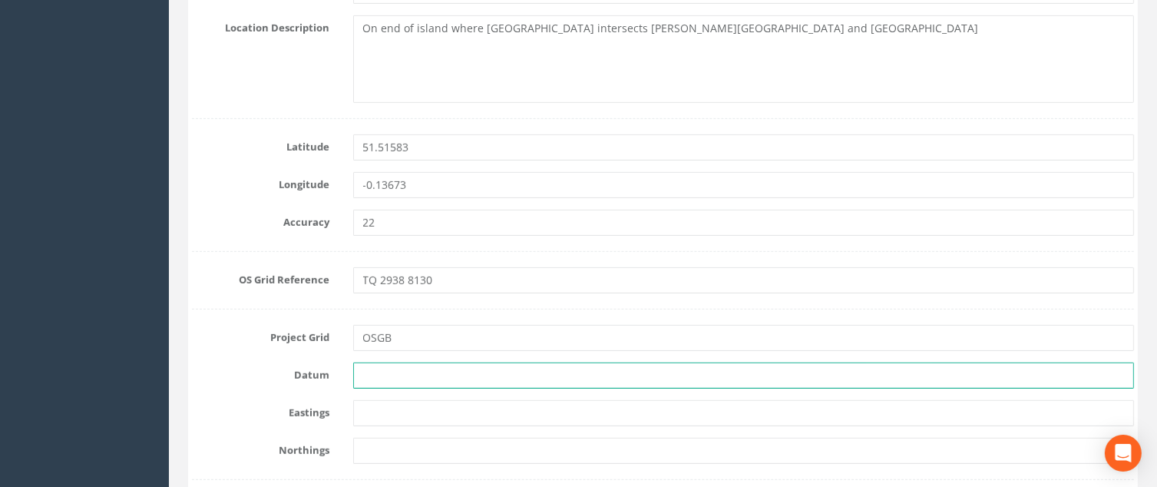
click at [435, 371] on input "text" at bounding box center [744, 375] width 782 height 26
type input "Newlyn"
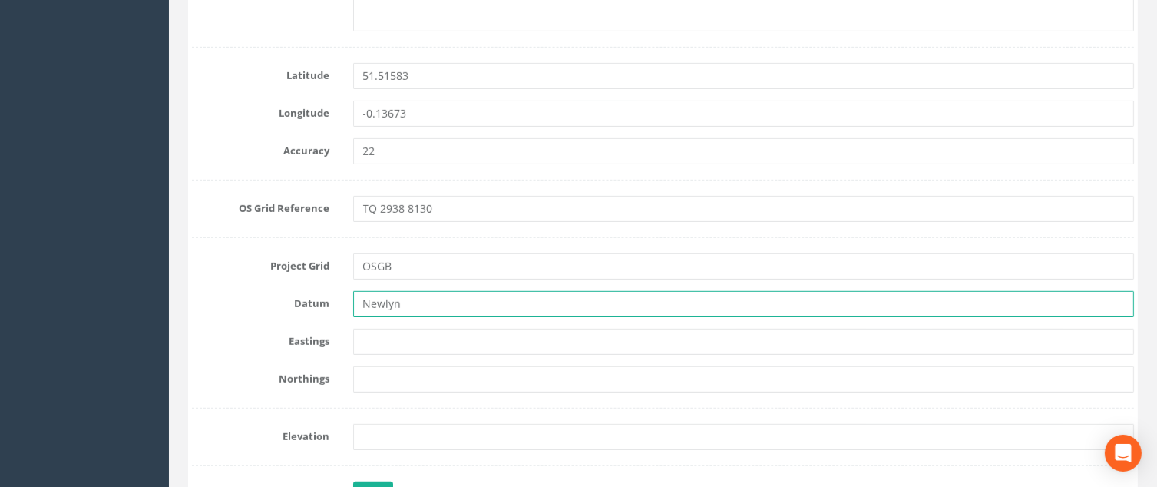
scroll to position [1099, 0]
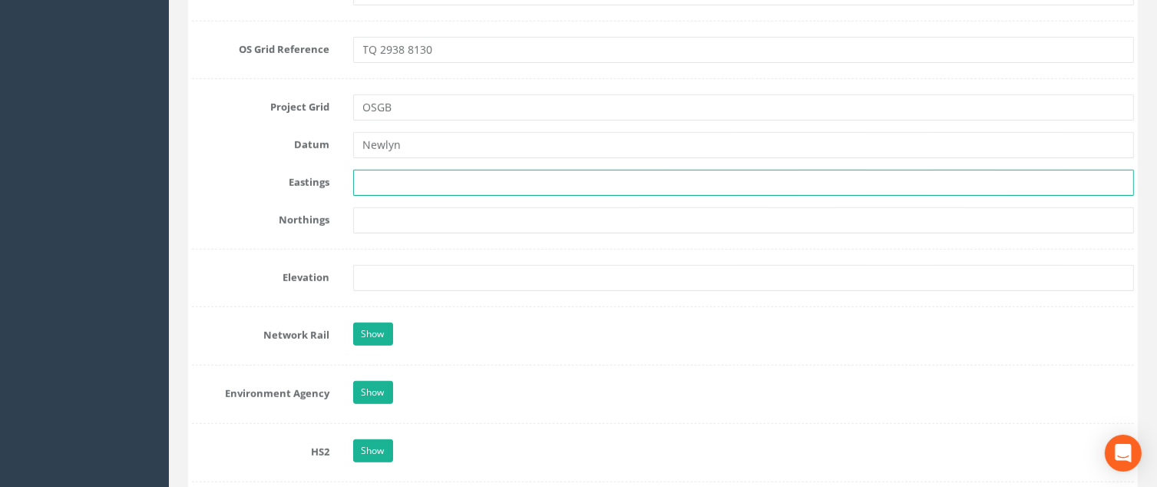
click at [376, 183] on input "text" at bounding box center [744, 183] width 782 height 26
paste input "529376.6315"
type input "529376.6315"
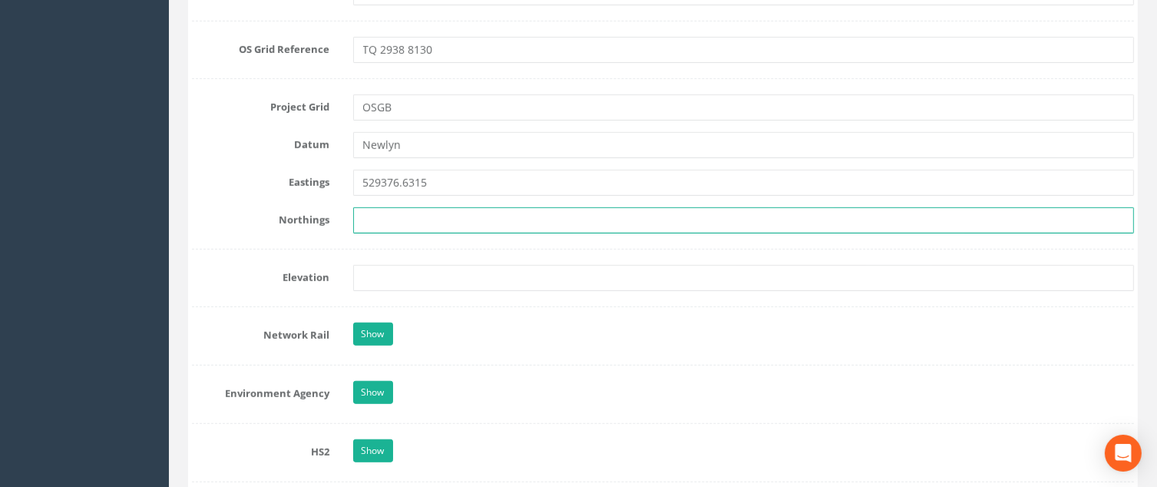
click at [403, 225] on input "text" at bounding box center [744, 220] width 782 height 26
paste input "181302.8404"
type input "181302.8404"
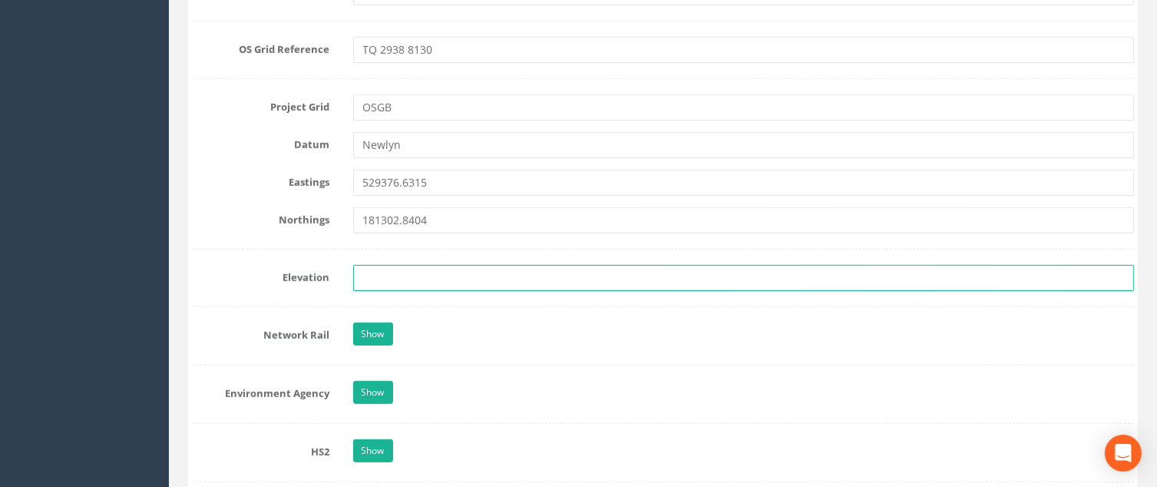
click at [384, 276] on input "text" at bounding box center [744, 278] width 782 height 26
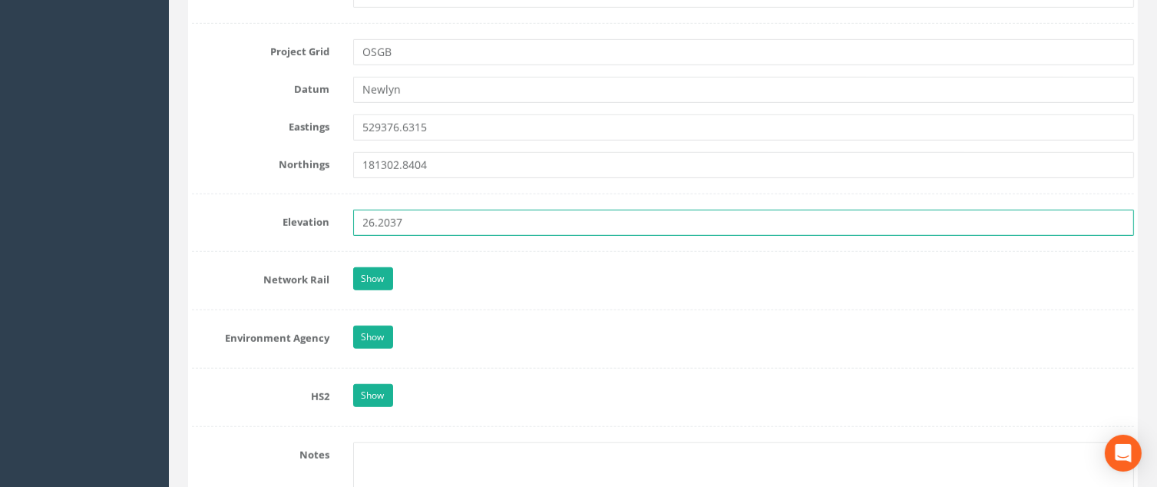
scroll to position [1406, 0]
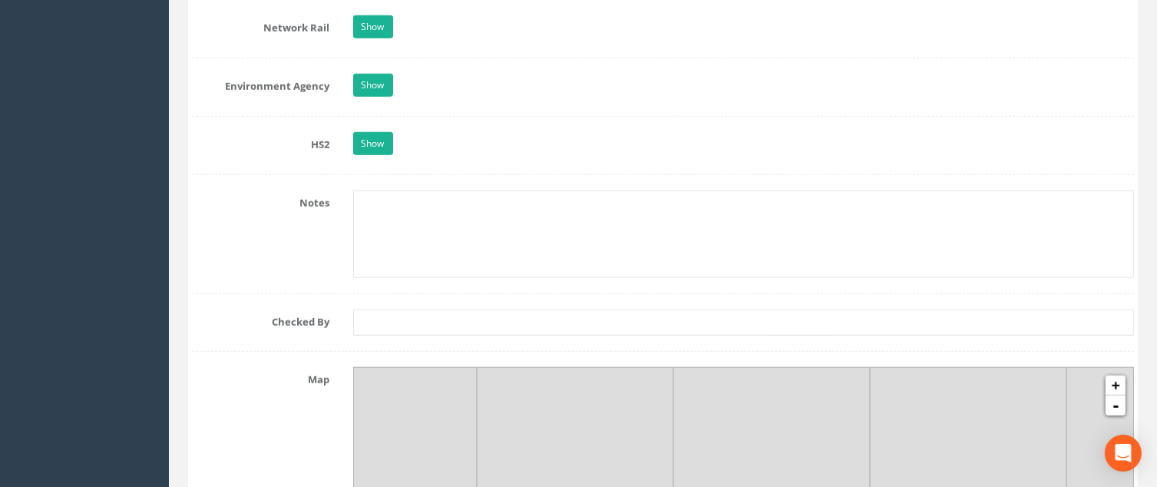
type input "26.2037"
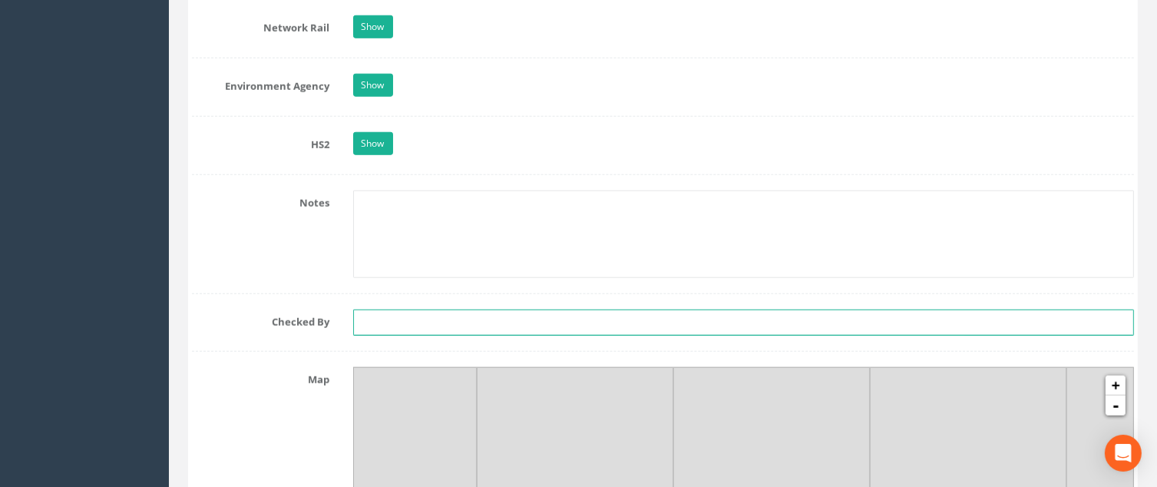
click at [372, 319] on input "text" at bounding box center [744, 322] width 782 height 26
type input "[PERSON_NAME]"
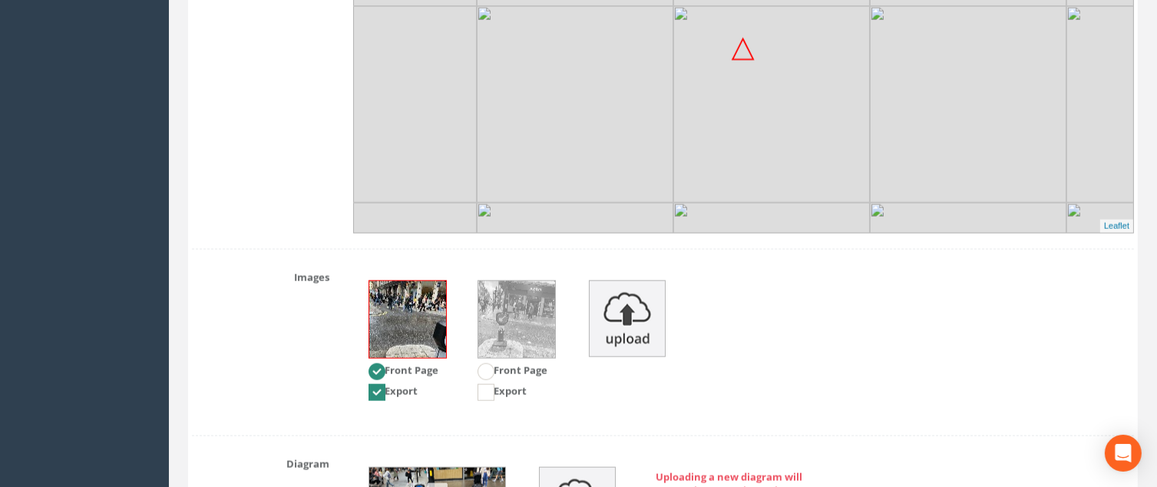
scroll to position [2097, 0]
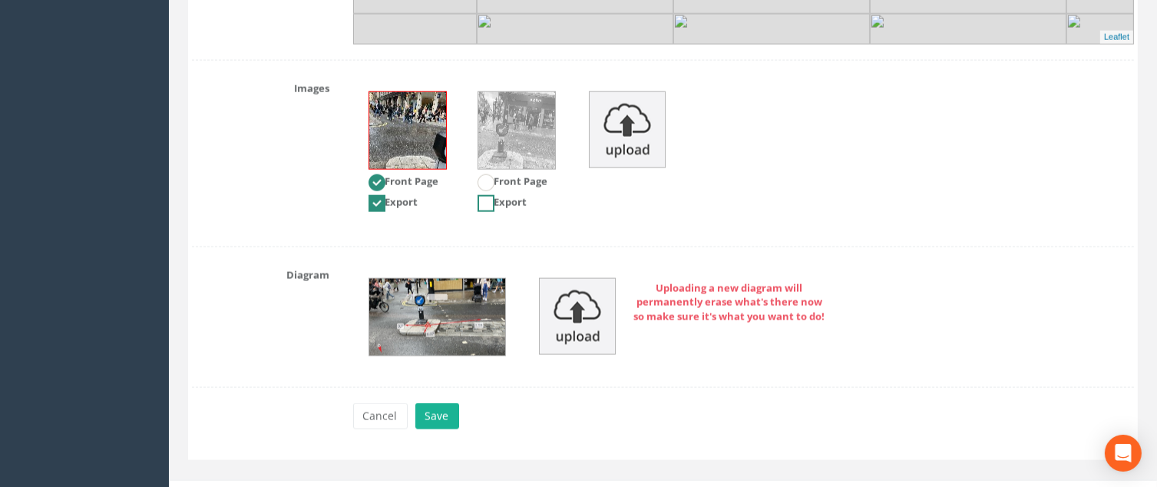
click at [486, 200] on ins at bounding box center [486, 203] width 17 height 17
checkbox input "true"
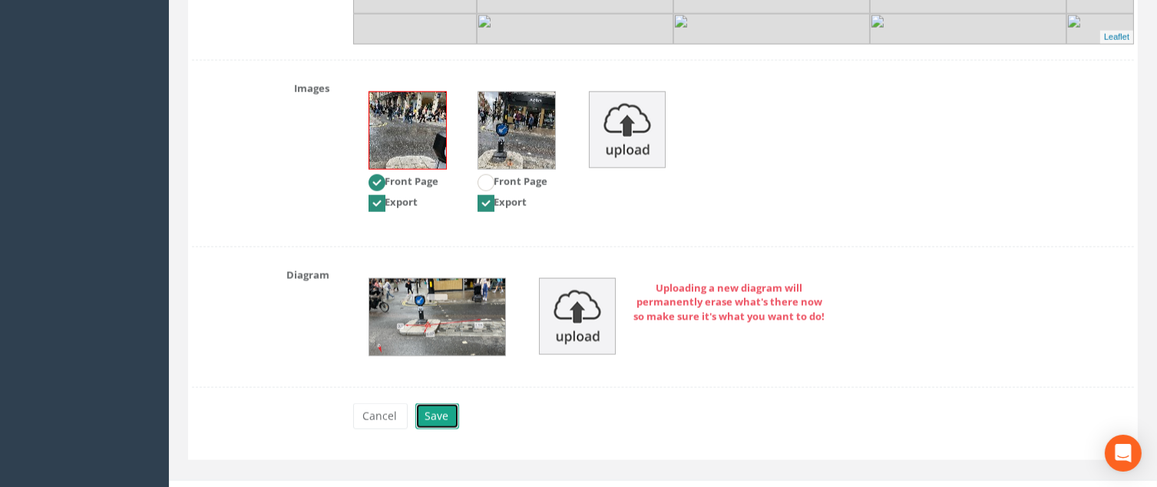
click at [442, 418] on button "Save" at bounding box center [437, 416] width 44 height 26
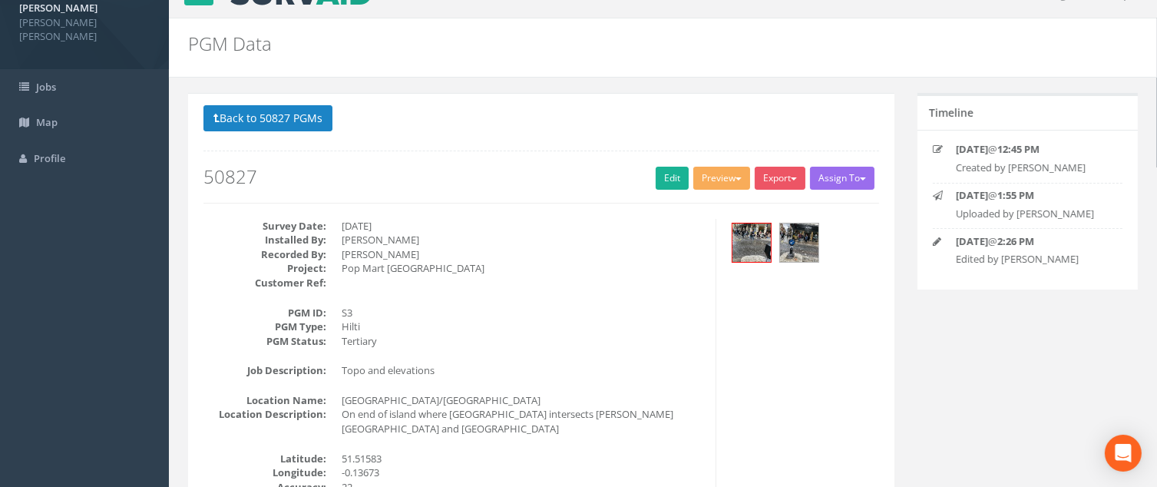
scroll to position [0, 0]
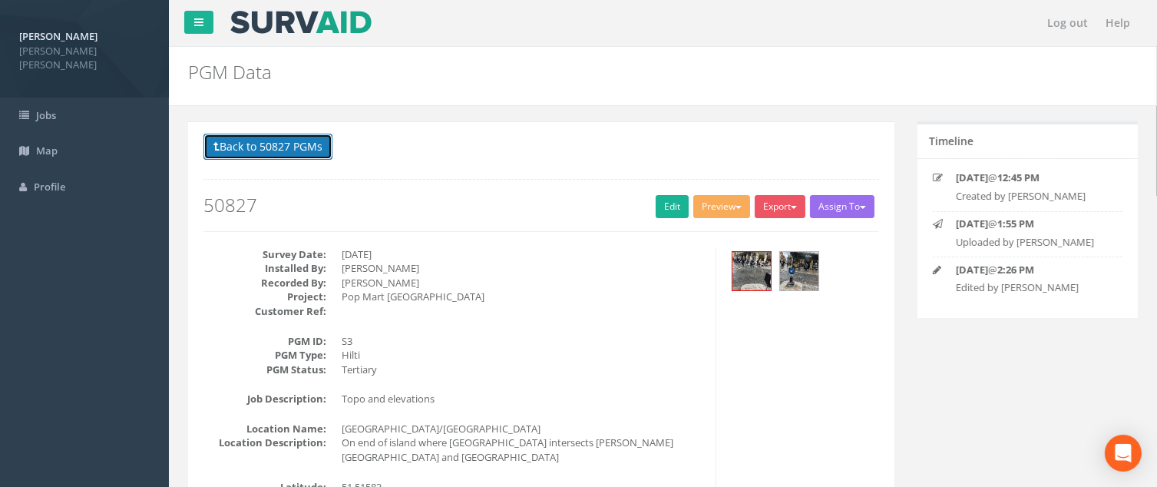
click at [249, 144] on button "Back to 50827 PGMs" at bounding box center [267, 147] width 129 height 26
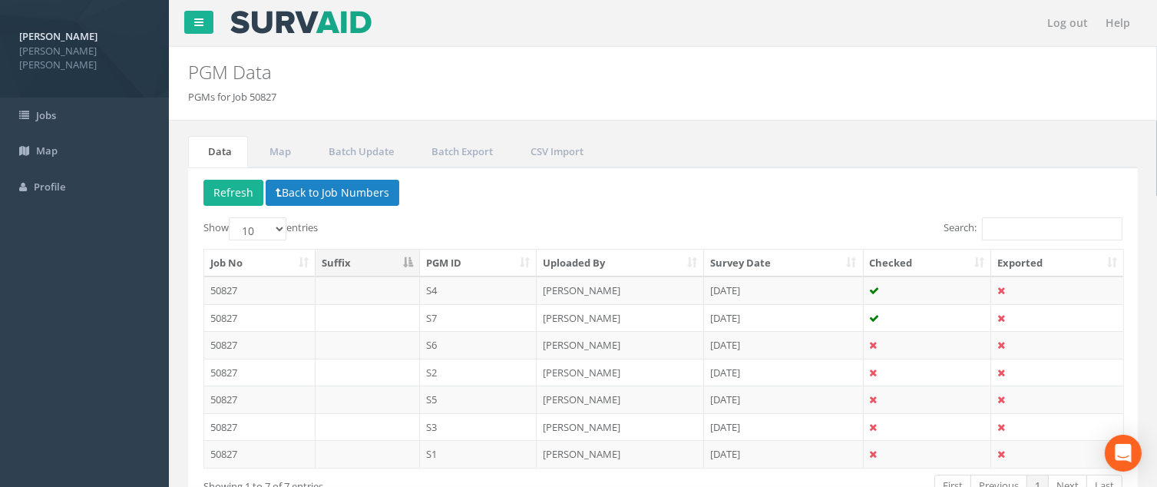
click at [725, 188] on p "Delete Refresh Back to Job Numbers" at bounding box center [662, 195] width 919 height 30
click at [221, 194] on button "Refresh" at bounding box center [233, 193] width 60 height 26
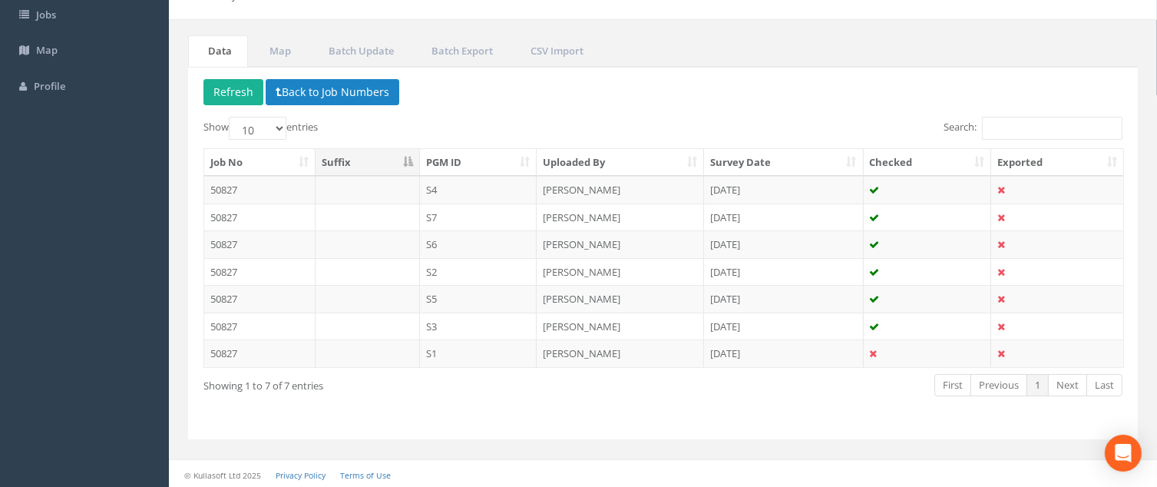
click at [233, 349] on td "50827" at bounding box center [259, 353] width 111 height 28
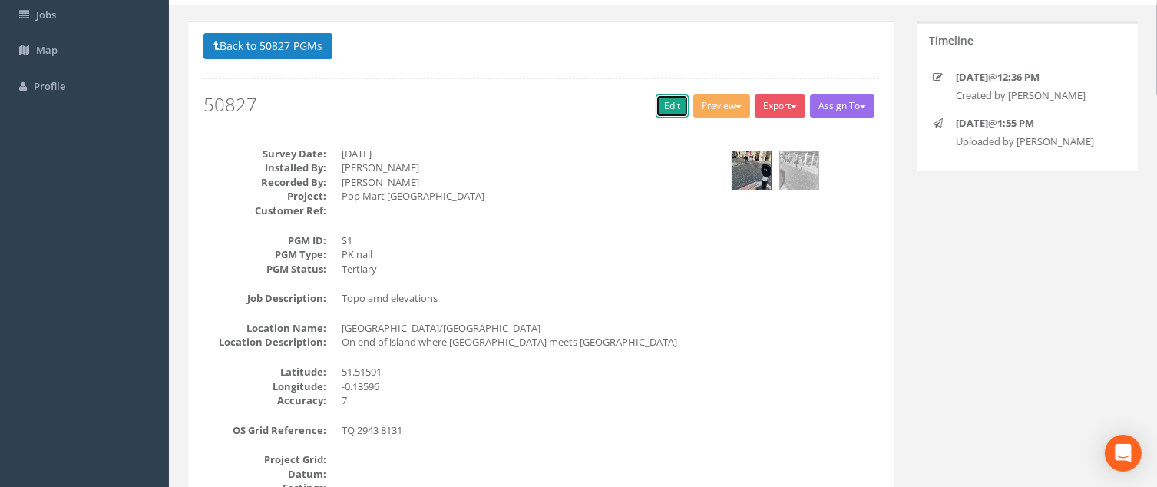
click at [663, 108] on link "Edit" at bounding box center [672, 105] width 33 height 23
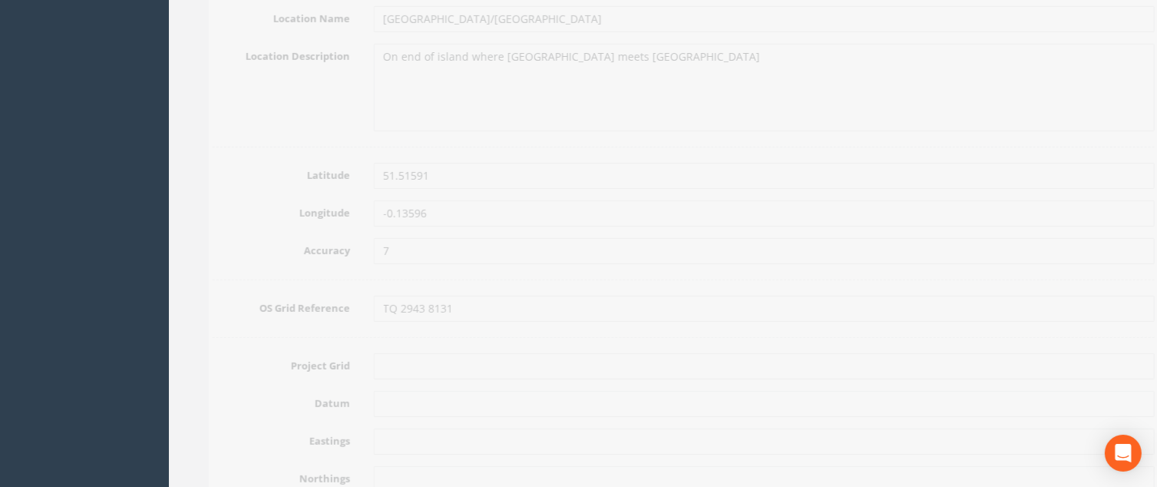
scroll to position [1022, 0]
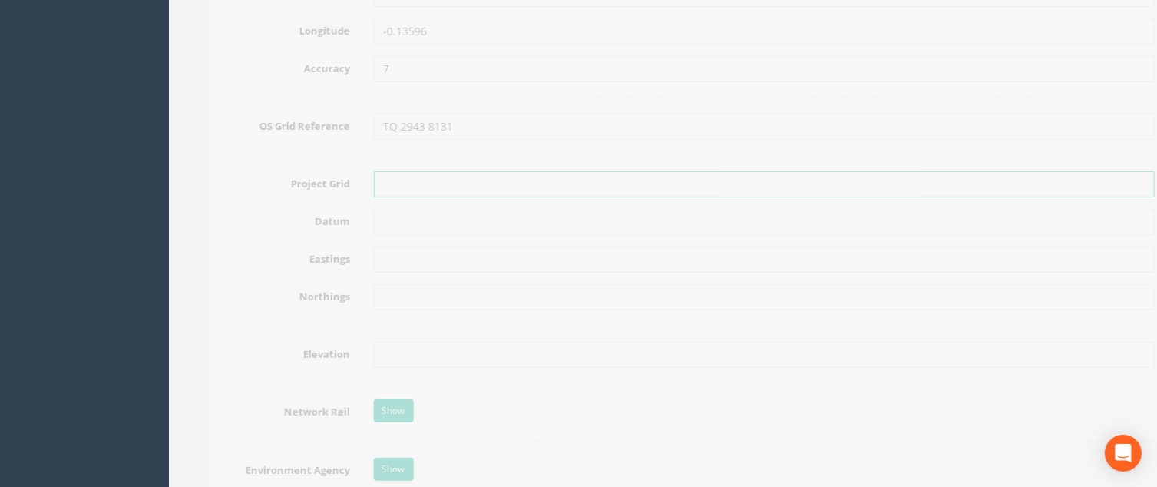
click at [384, 178] on input "text" at bounding box center [744, 184] width 782 height 26
type input "OSGB"
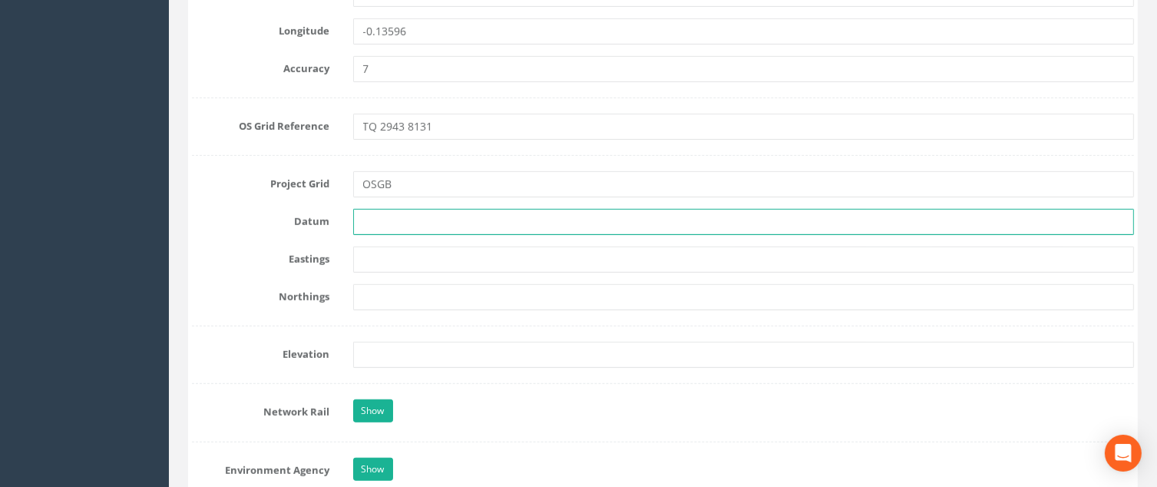
click at [442, 217] on input "text" at bounding box center [744, 222] width 782 height 26
type input "Newlyn"
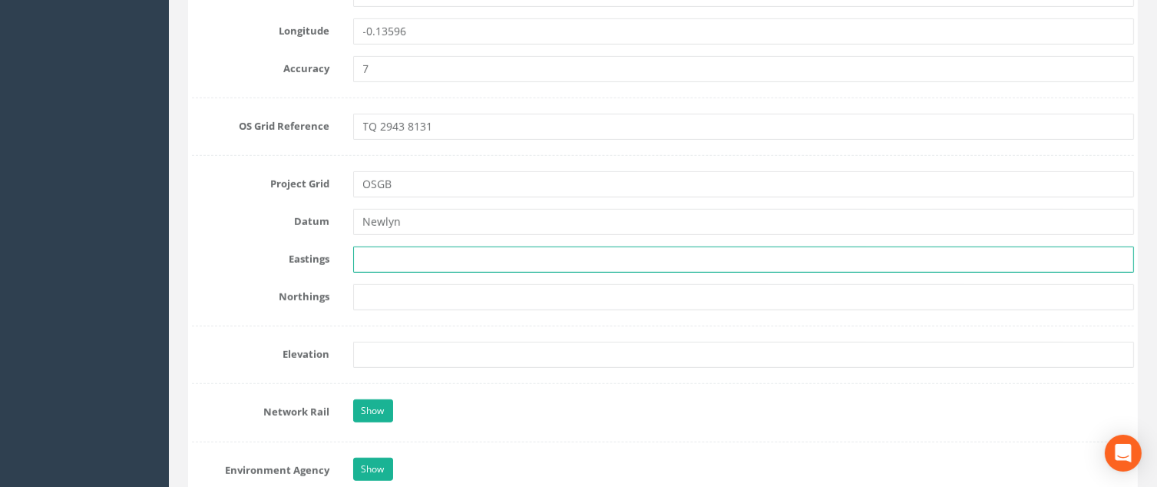
click at [365, 264] on input "text" at bounding box center [744, 260] width 782 height 26
paste input "529436.2613"
type input "529436.2613"
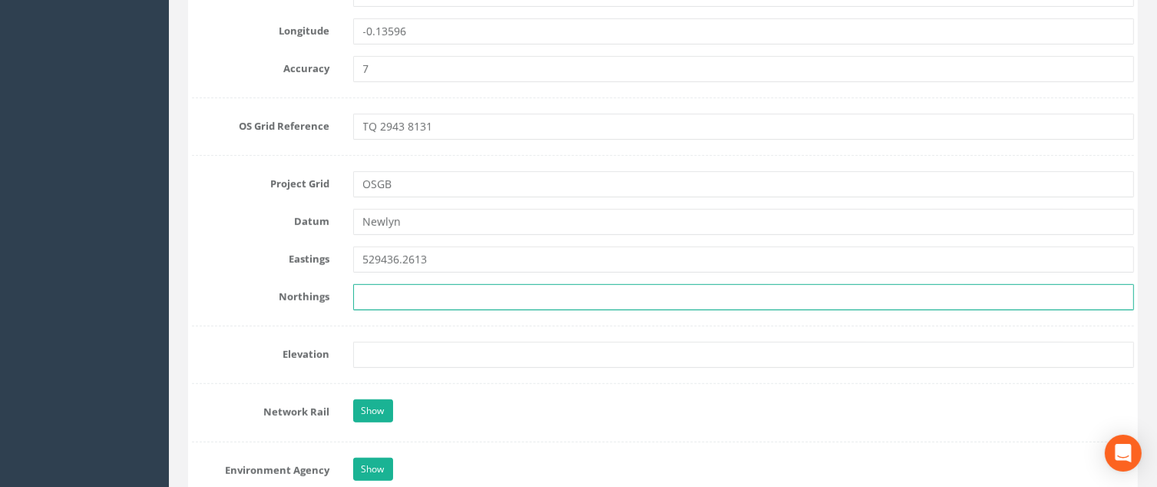
click at [402, 300] on input "text" at bounding box center [744, 297] width 782 height 26
paste input "181314.2207"
type input "181314.2207"
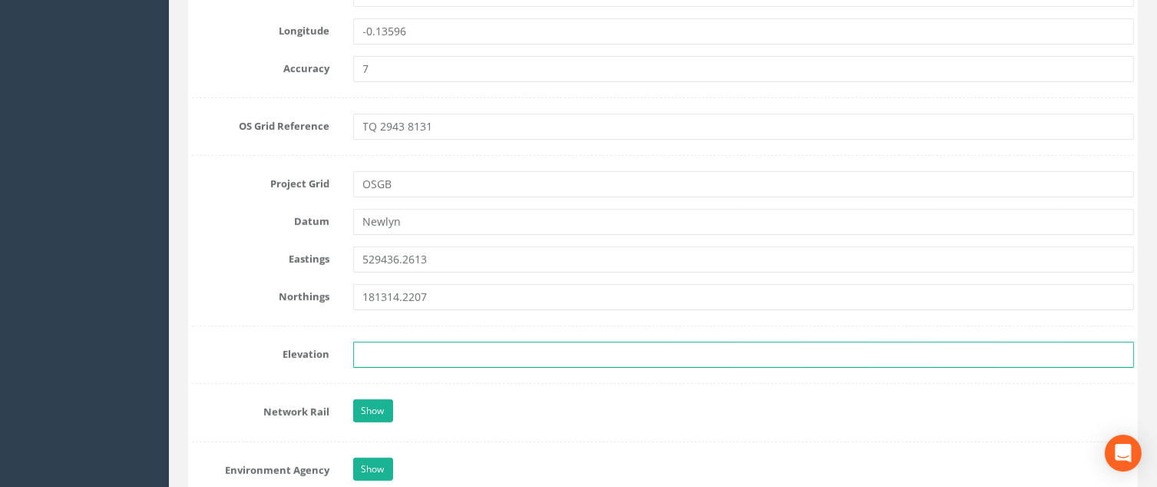
click at [421, 359] on input "text" at bounding box center [744, 355] width 782 height 26
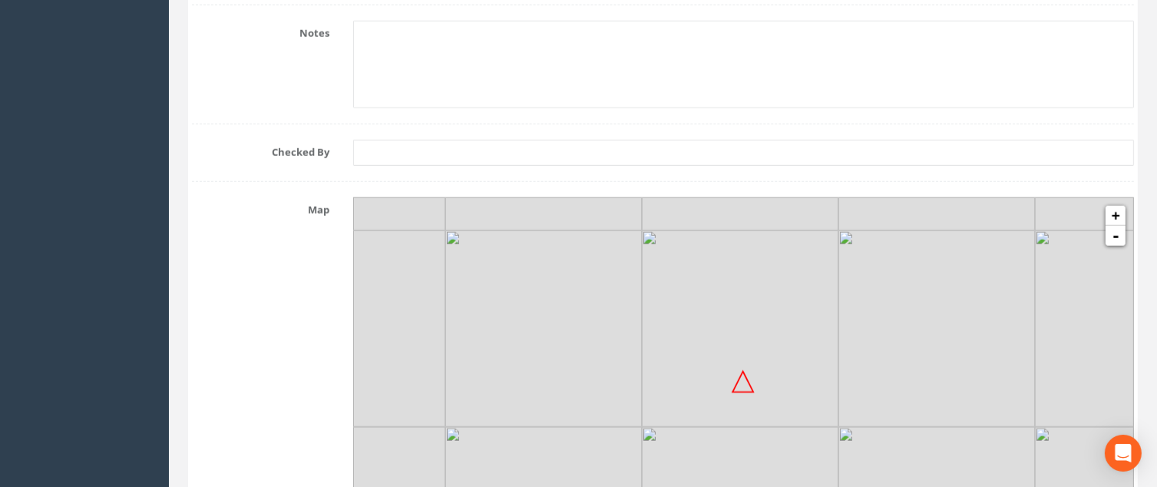
scroll to position [1636, 0]
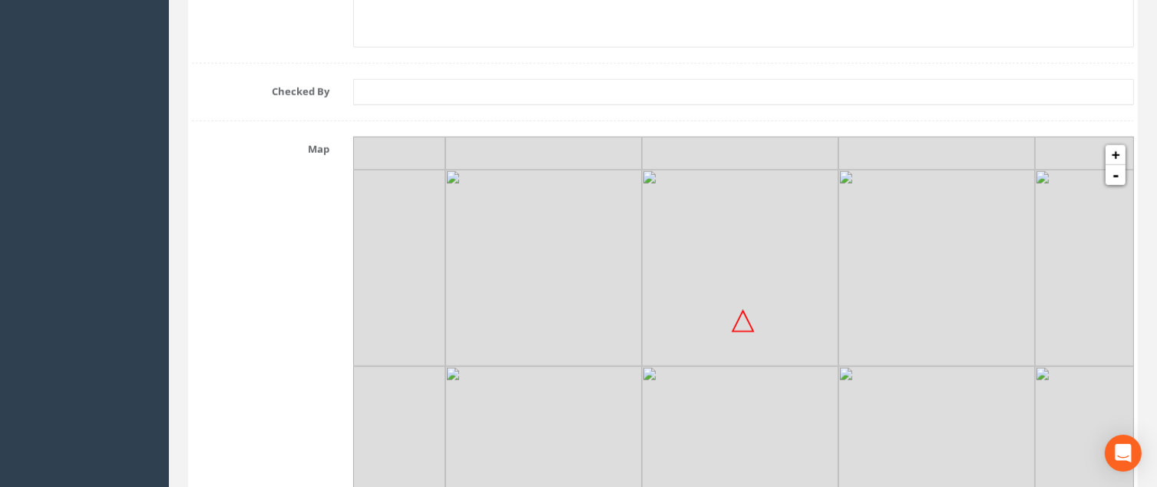
type input "26.3057"
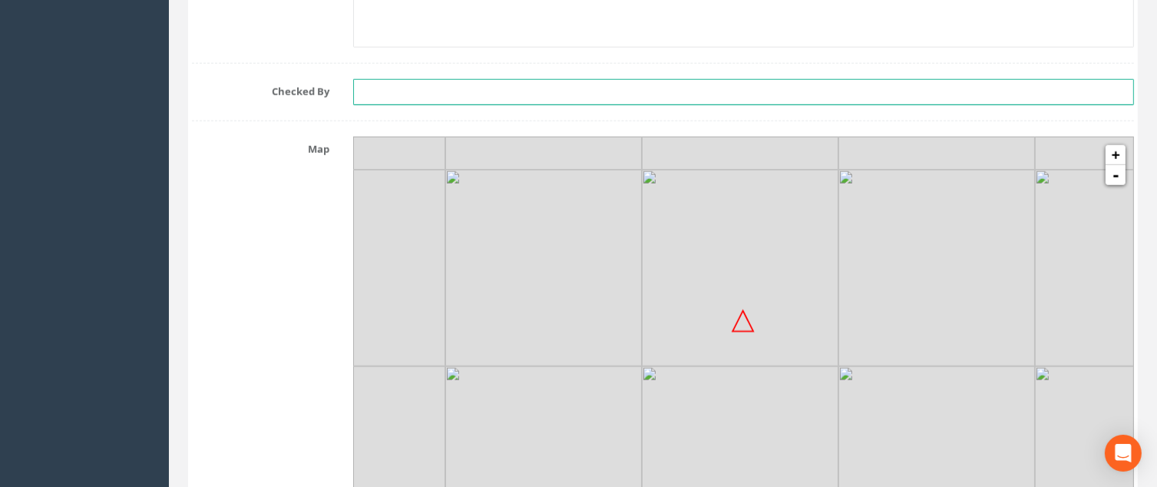
click at [381, 85] on input "text" at bounding box center [744, 92] width 782 height 26
type input "[PERSON_NAME]"
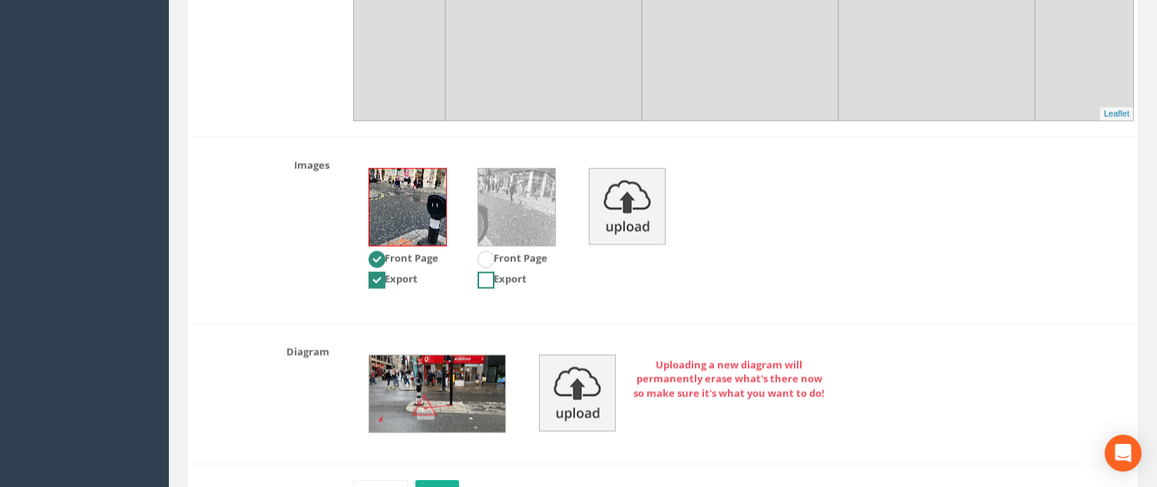
click at [488, 282] on ins at bounding box center [486, 280] width 17 height 17
checkbox input "true"
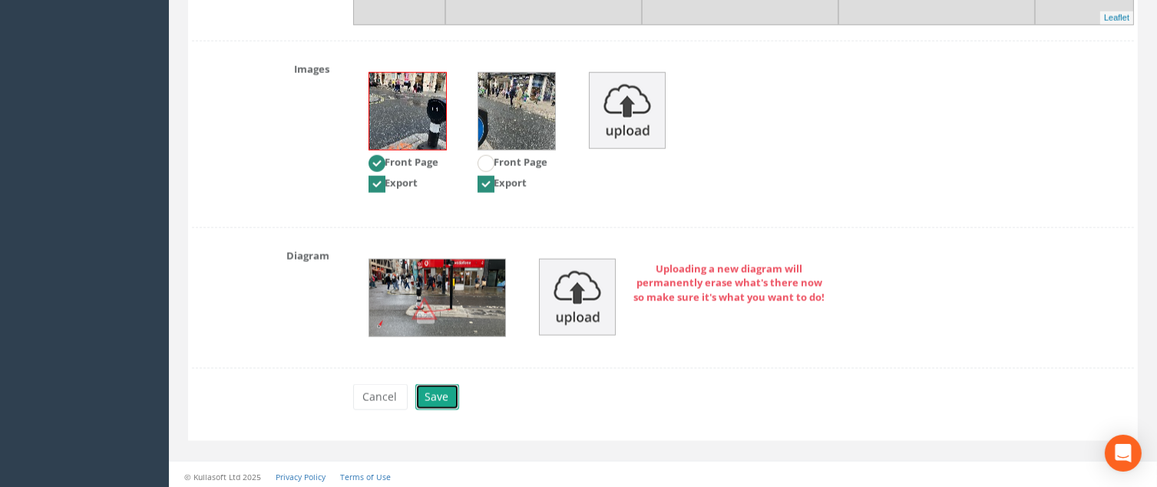
click at [428, 392] on button "Save" at bounding box center [437, 397] width 44 height 26
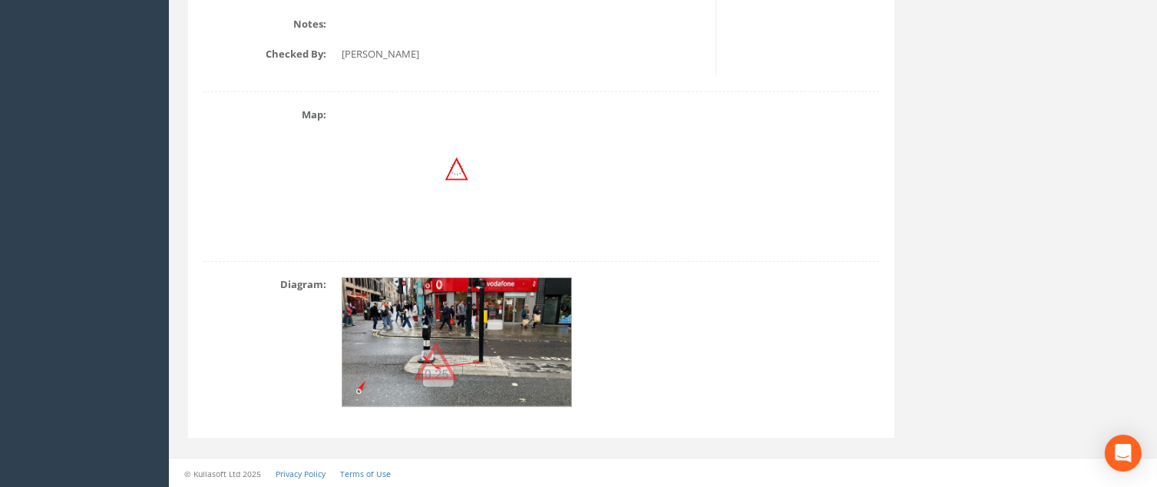
scroll to position [0, 0]
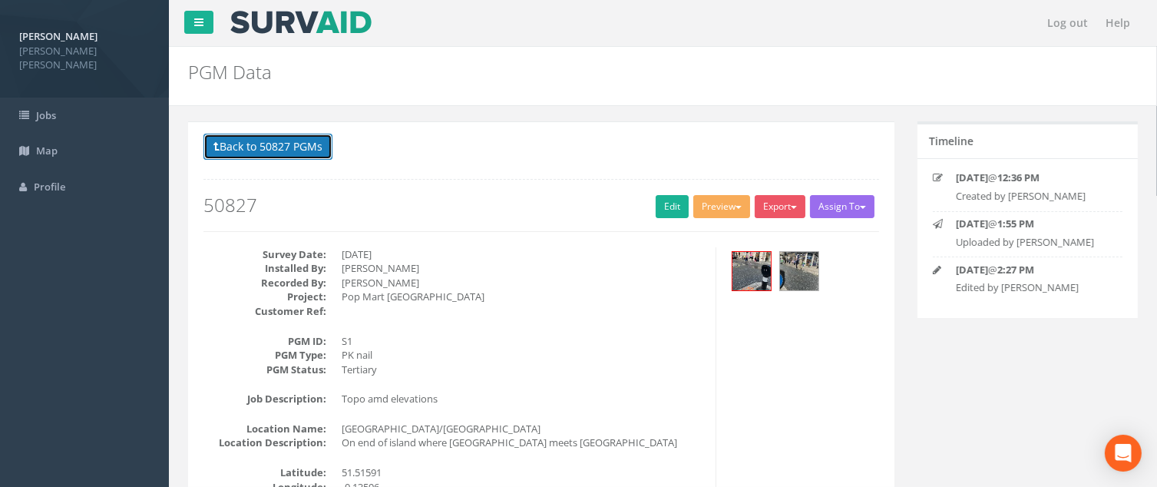
click at [279, 148] on button "Back to 50827 PGMs" at bounding box center [267, 147] width 129 height 26
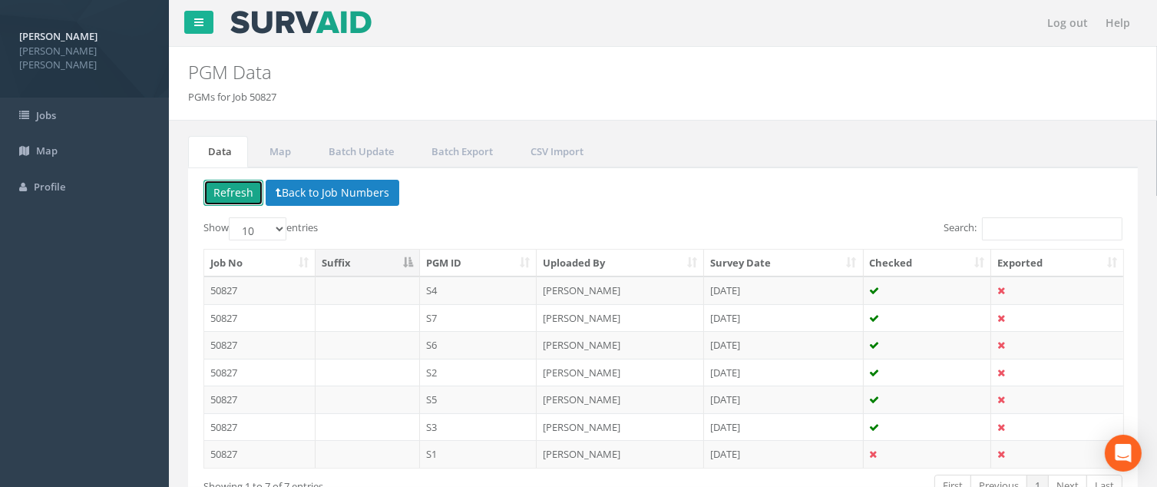
click at [236, 190] on button "Refresh" at bounding box center [233, 193] width 60 height 26
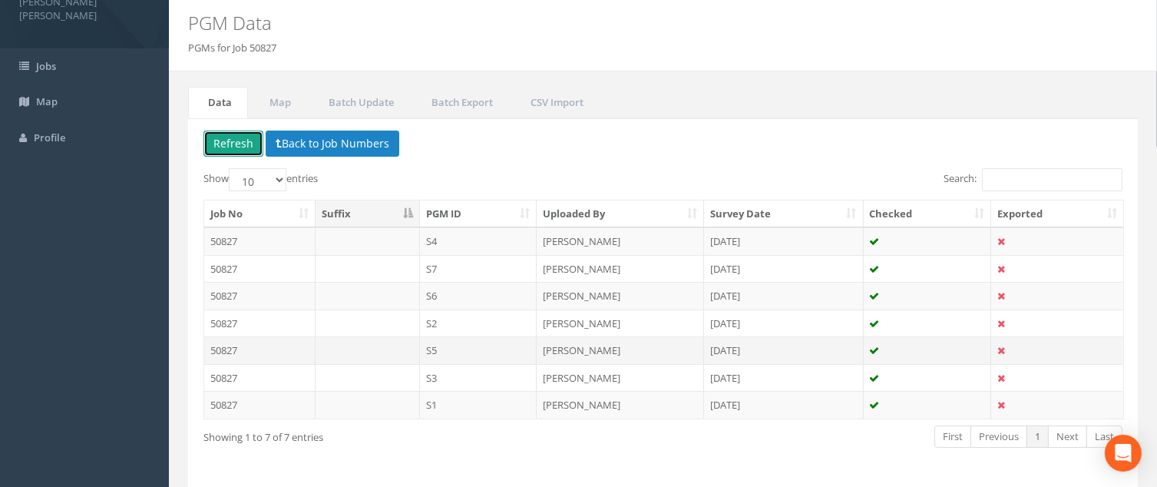
scroll to position [101, 0]
